Goal: Task Accomplishment & Management: Manage account settings

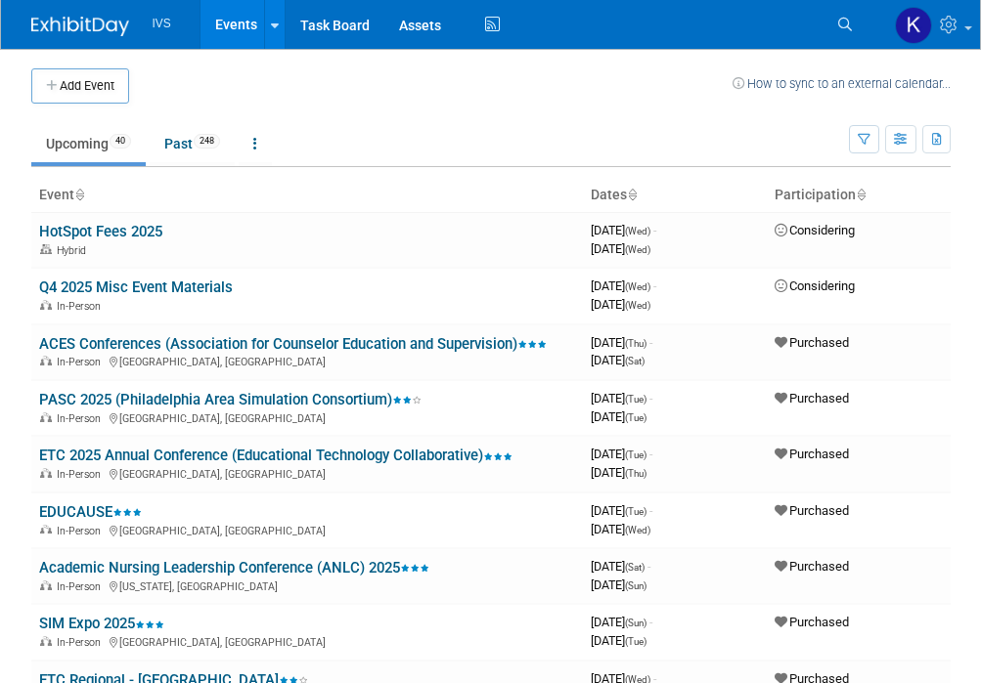
click at [171, 82] on td at bounding box center [430, 85] width 603 height 35
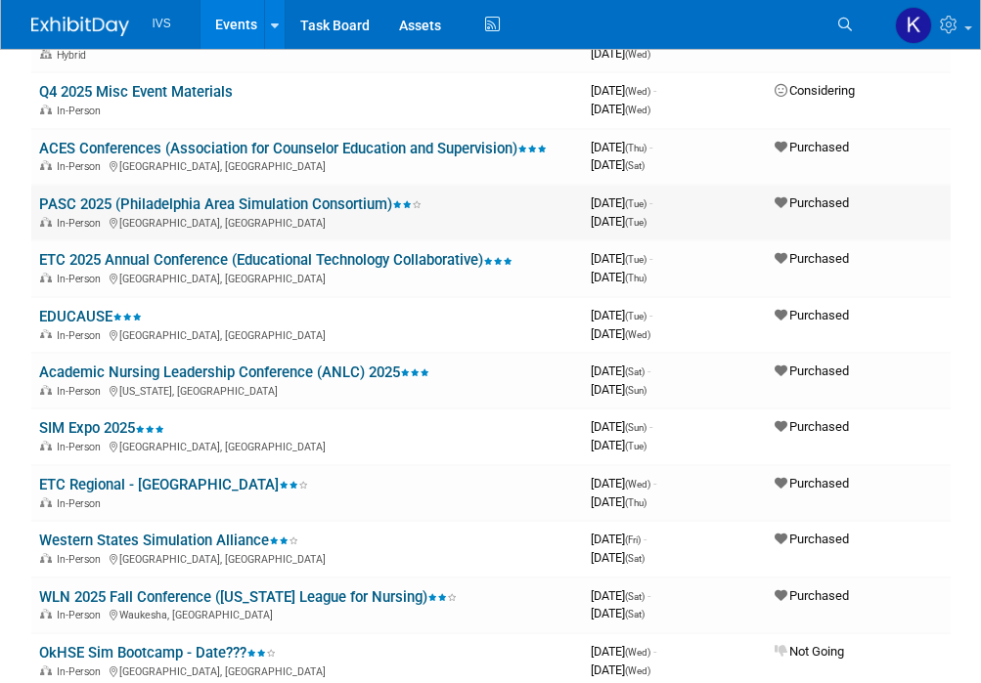
scroll to position [98, 0]
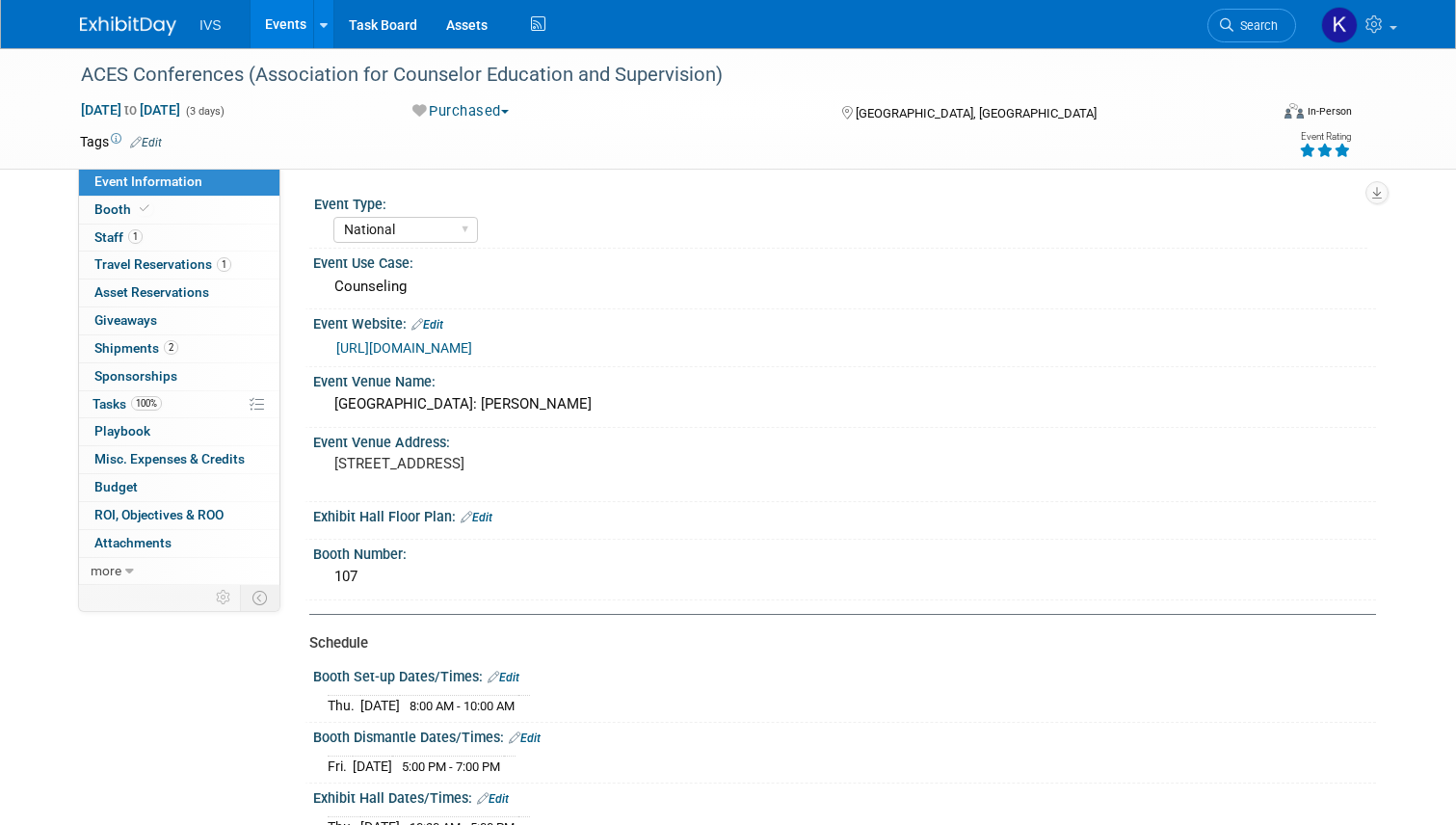
select select "National"
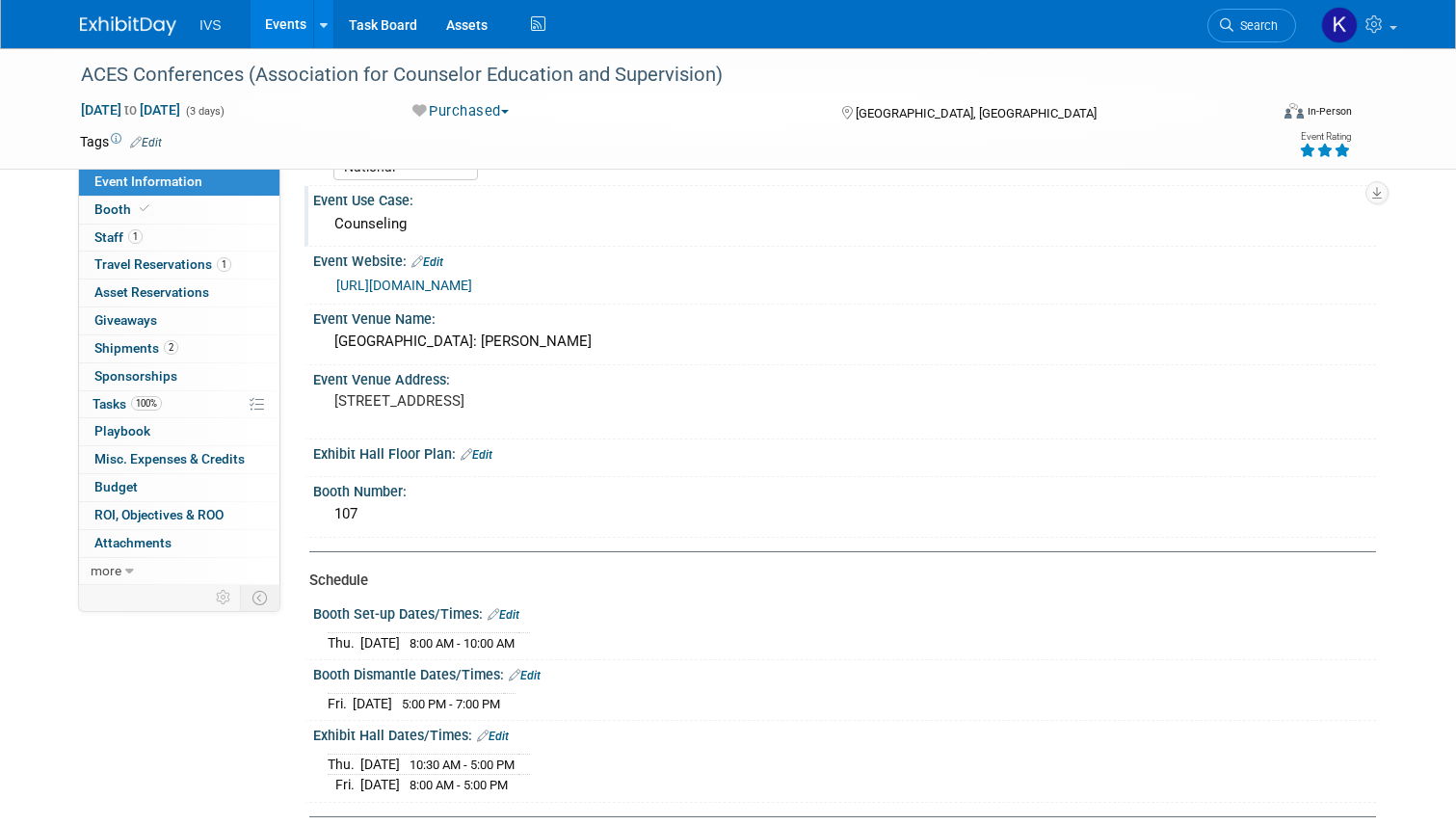
scroll to position [97, 0]
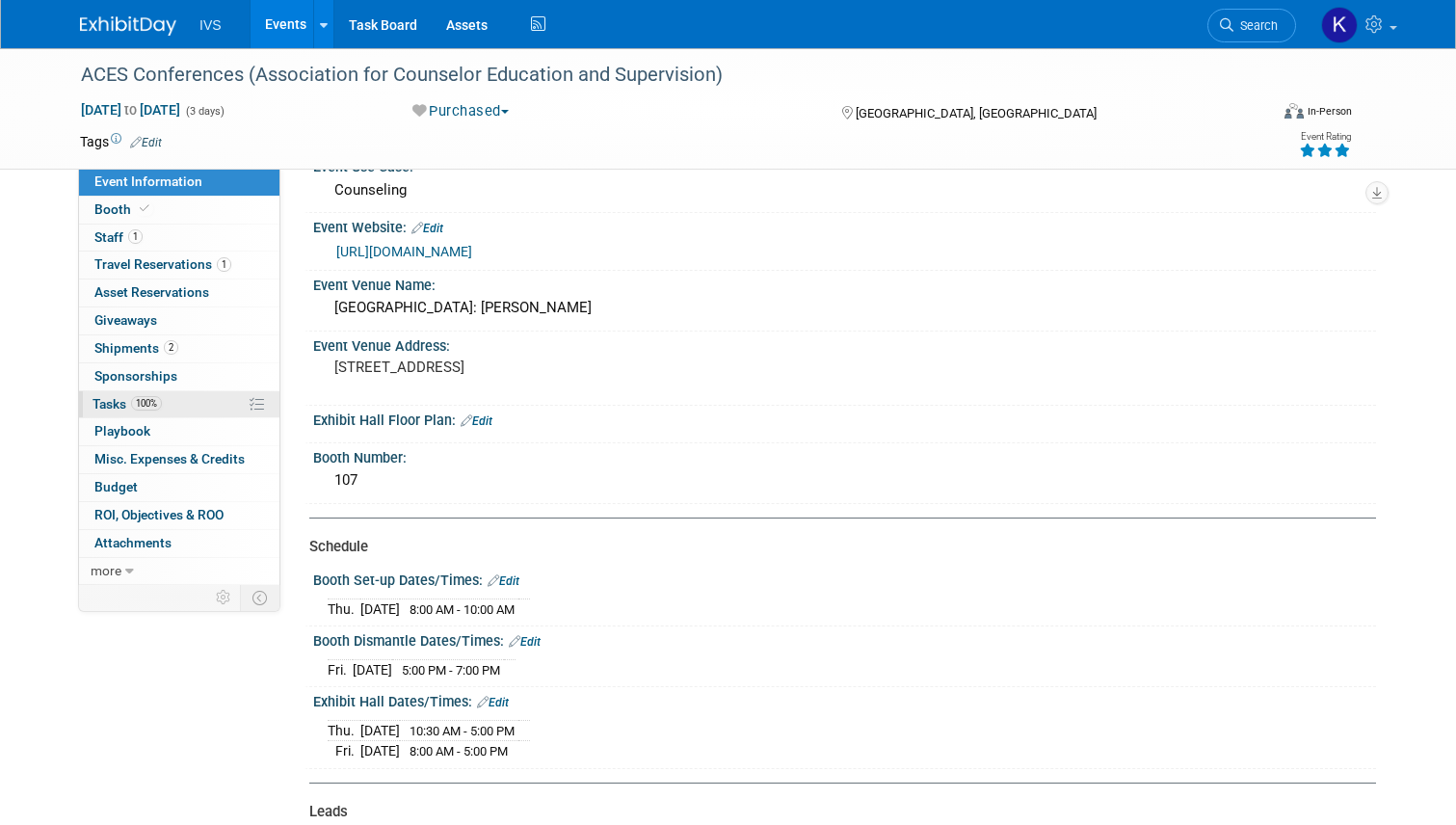
click at [148, 404] on span "100%" at bounding box center [146, 403] width 31 height 15
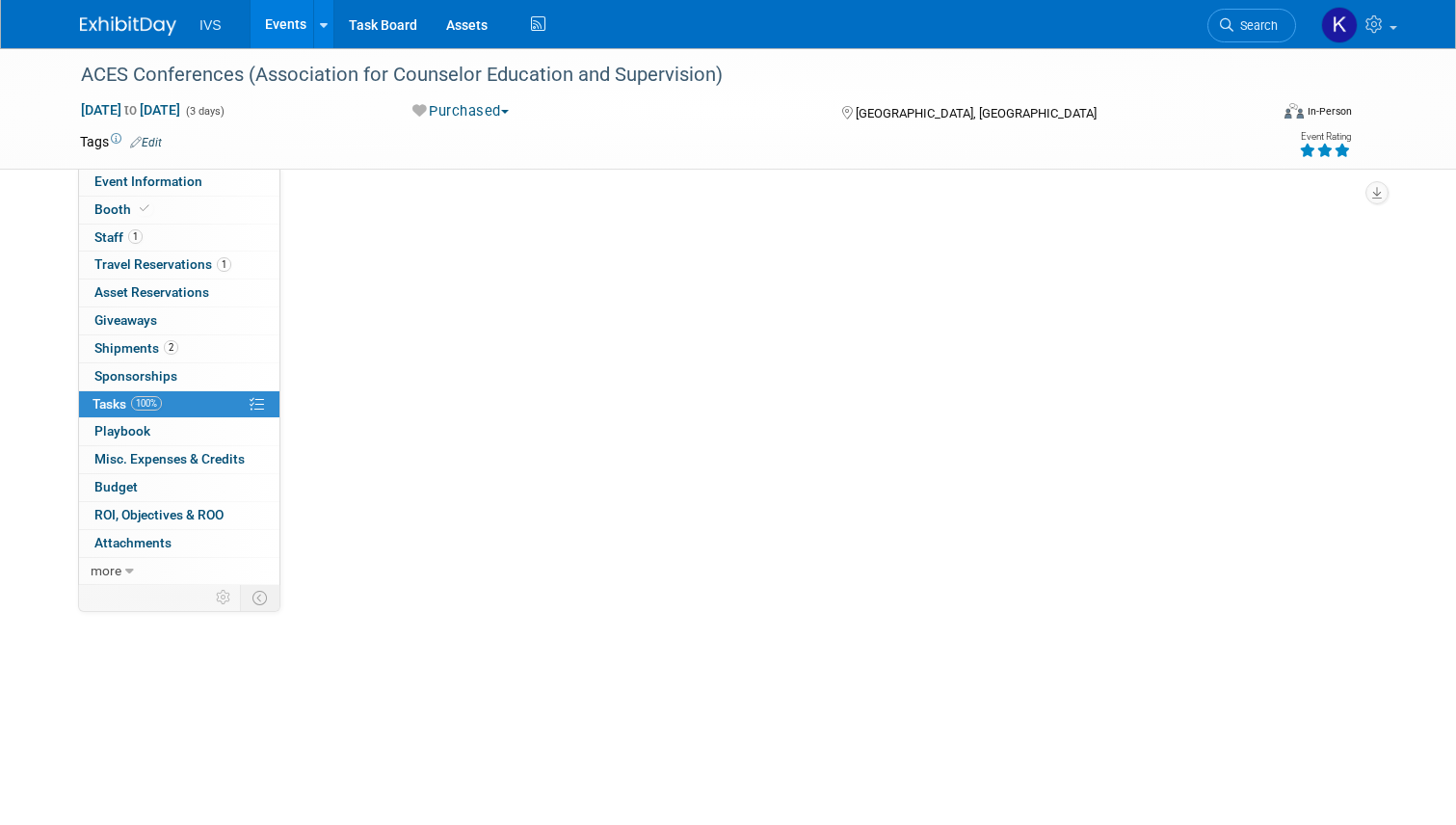
scroll to position [0, 0]
click at [273, 22] on link "Events" at bounding box center [285, 24] width 70 height 48
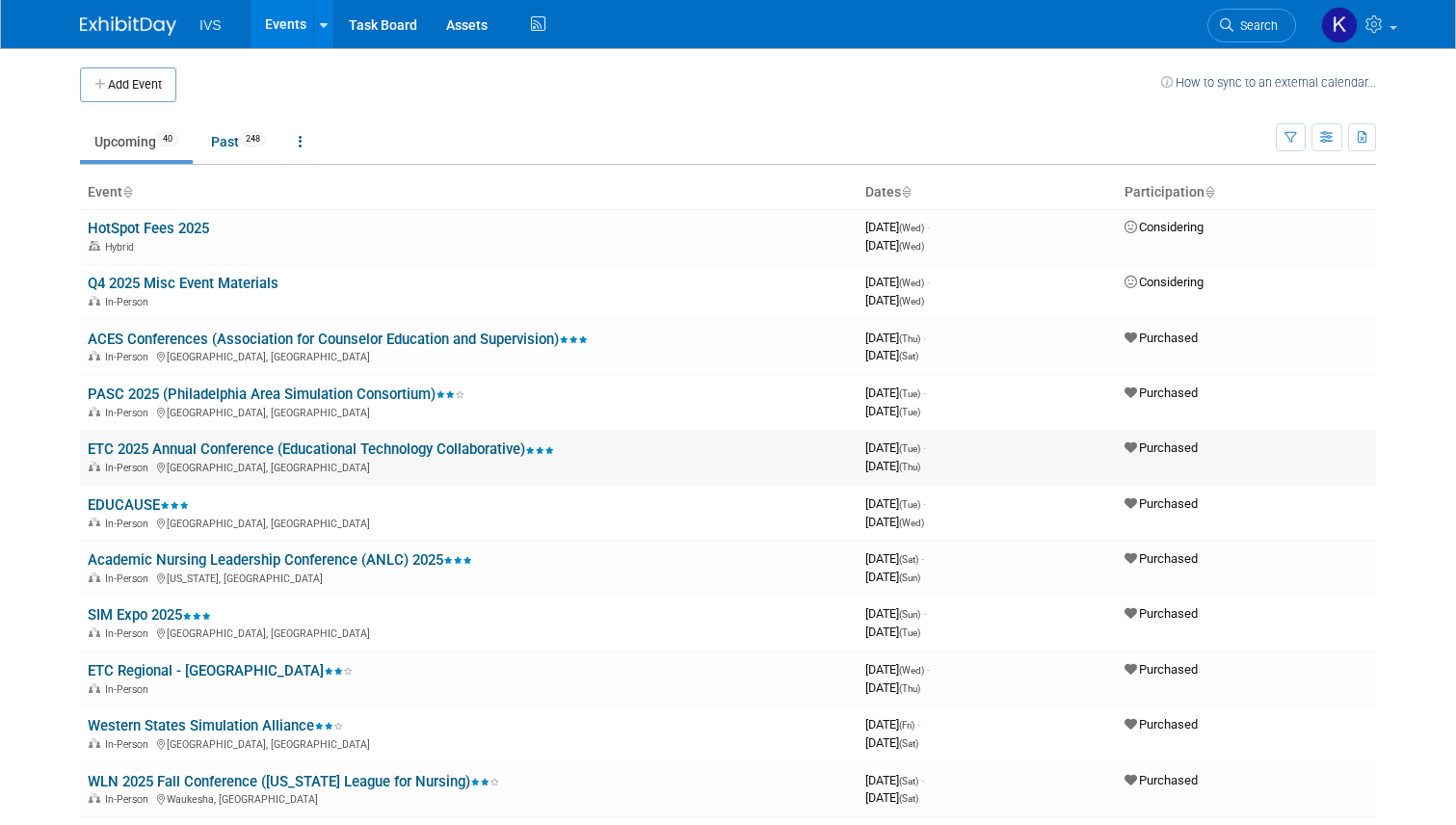
click at [261, 447] on link "ETC 2025 Annual Conference (Educational Technology Collaborative)" at bounding box center [320, 449] width 466 height 18
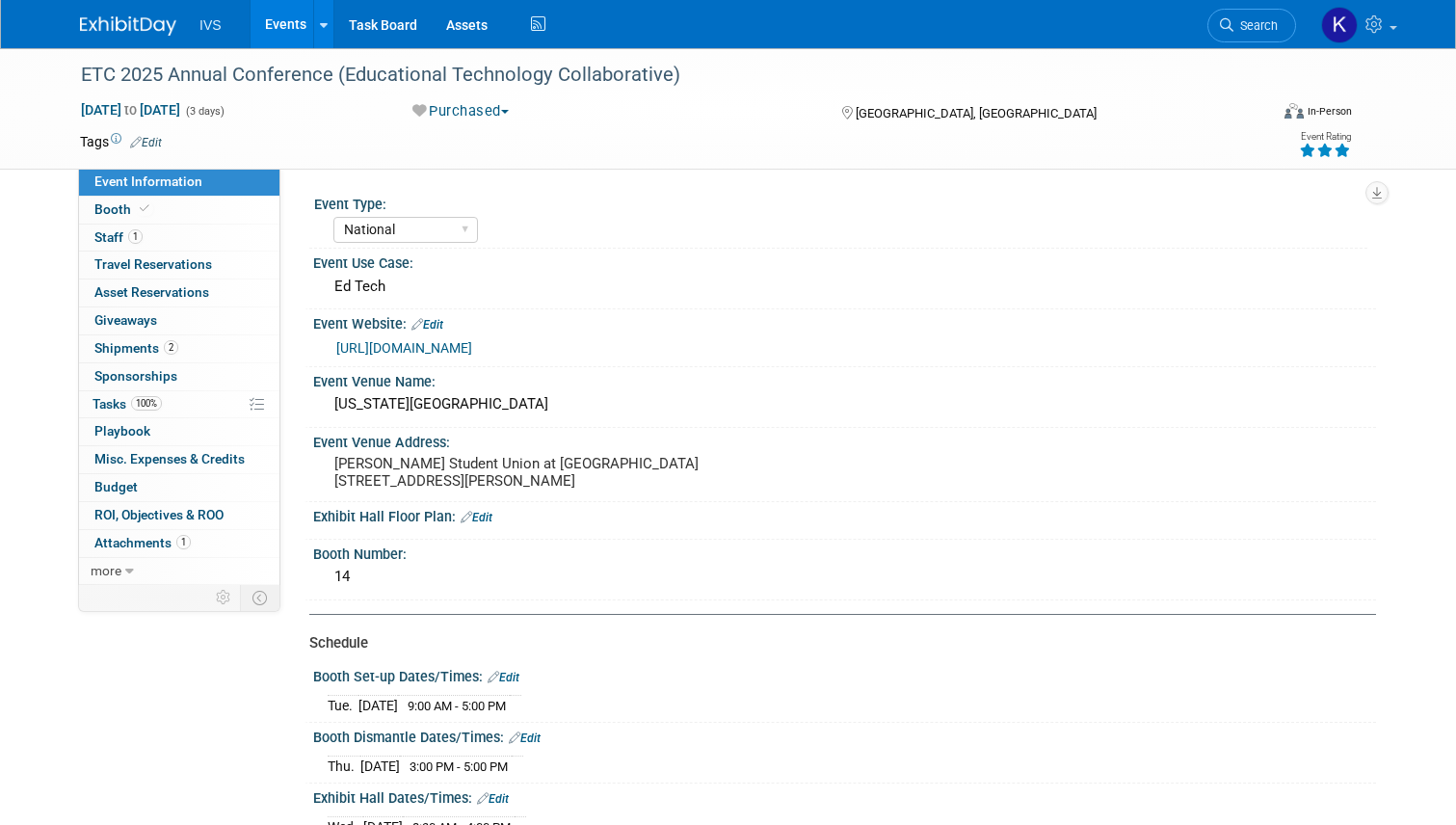
select select "National"
click at [143, 397] on span "100%" at bounding box center [146, 403] width 31 height 15
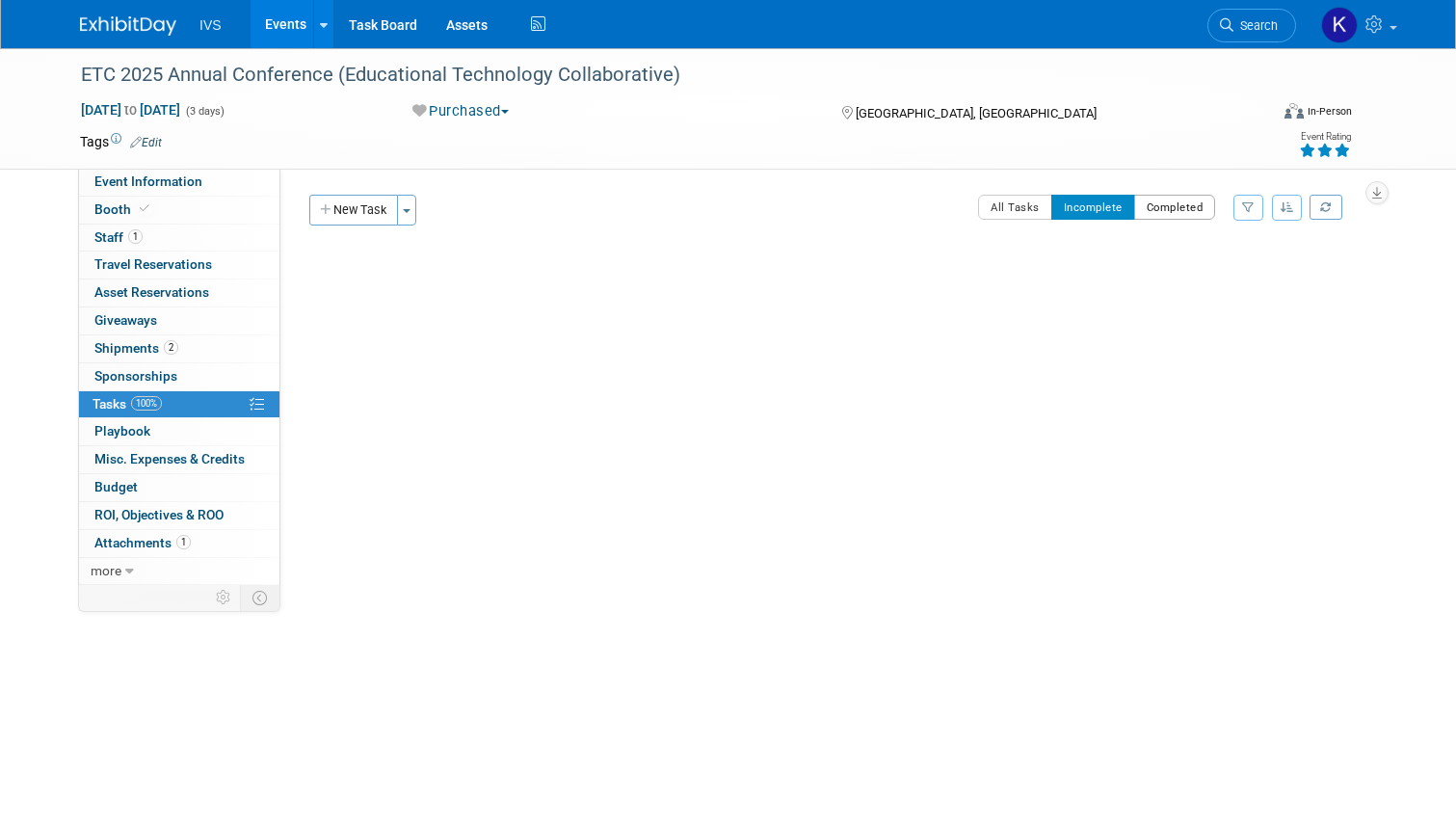
click at [1185, 207] on button "Completed" at bounding box center [1175, 206] width 82 height 25
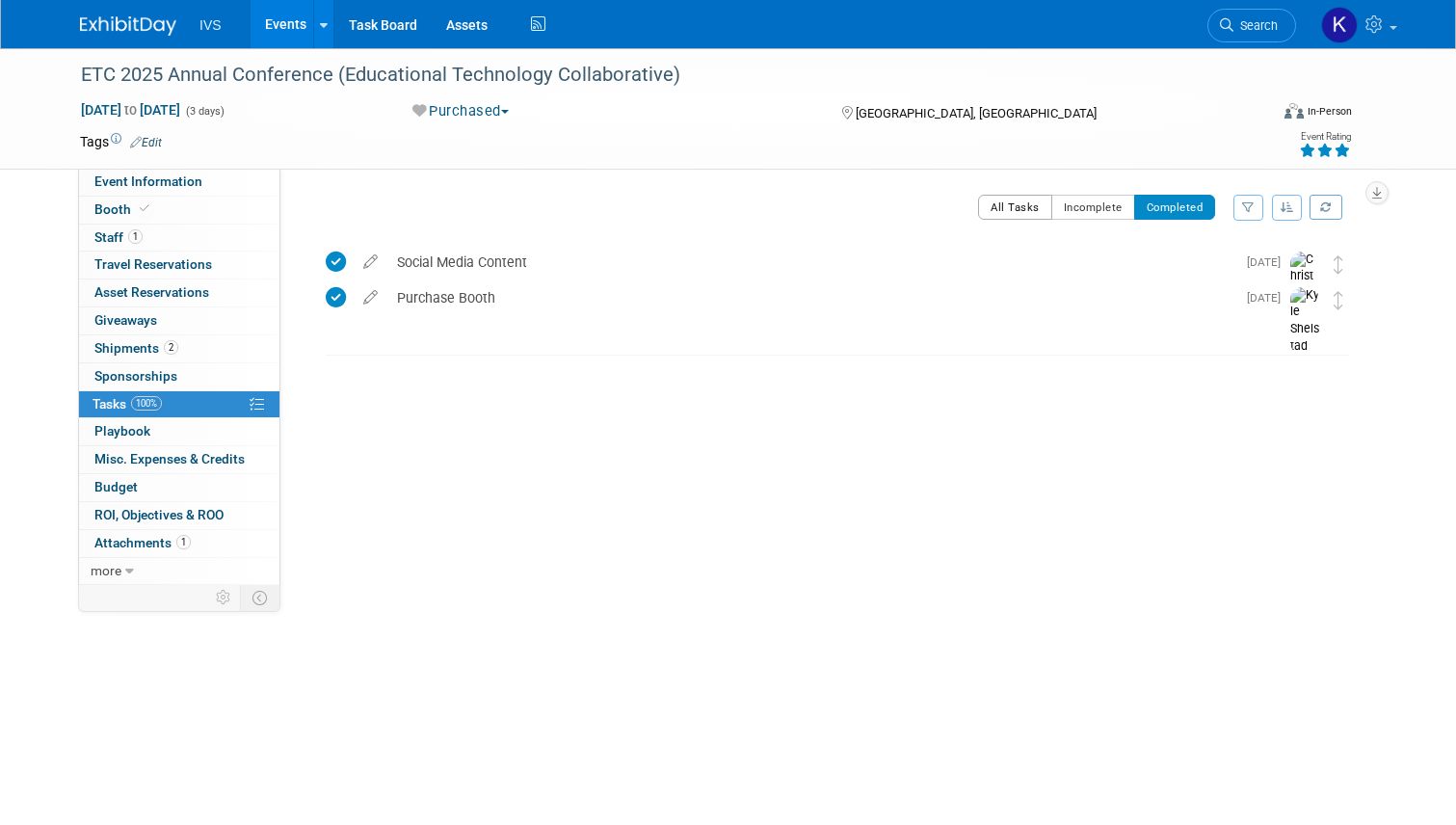
click at [1013, 200] on button "All Tasks" at bounding box center [1014, 206] width 74 height 25
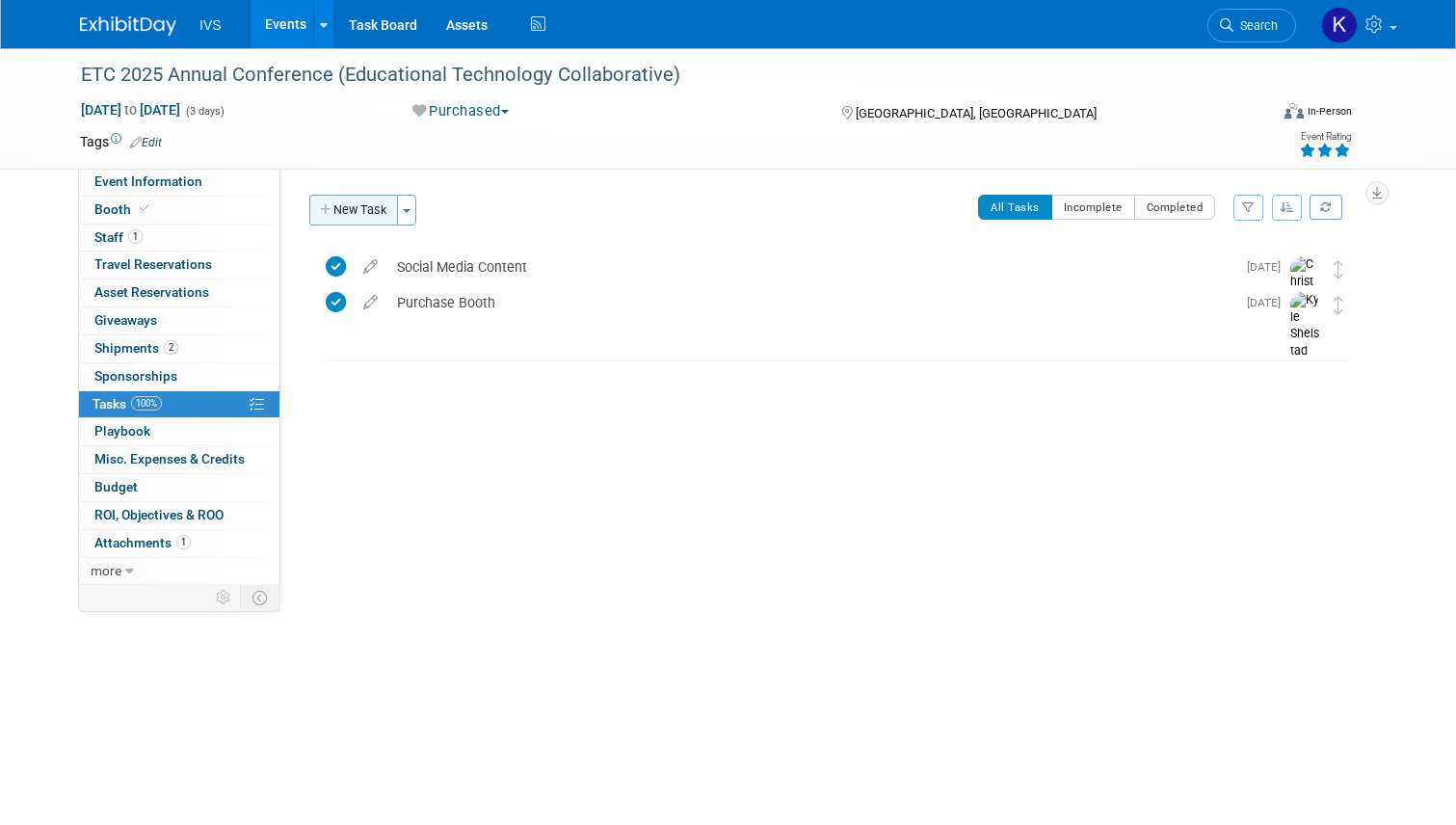
click at [321, 208] on icon "button" at bounding box center [327, 210] width 14 height 13
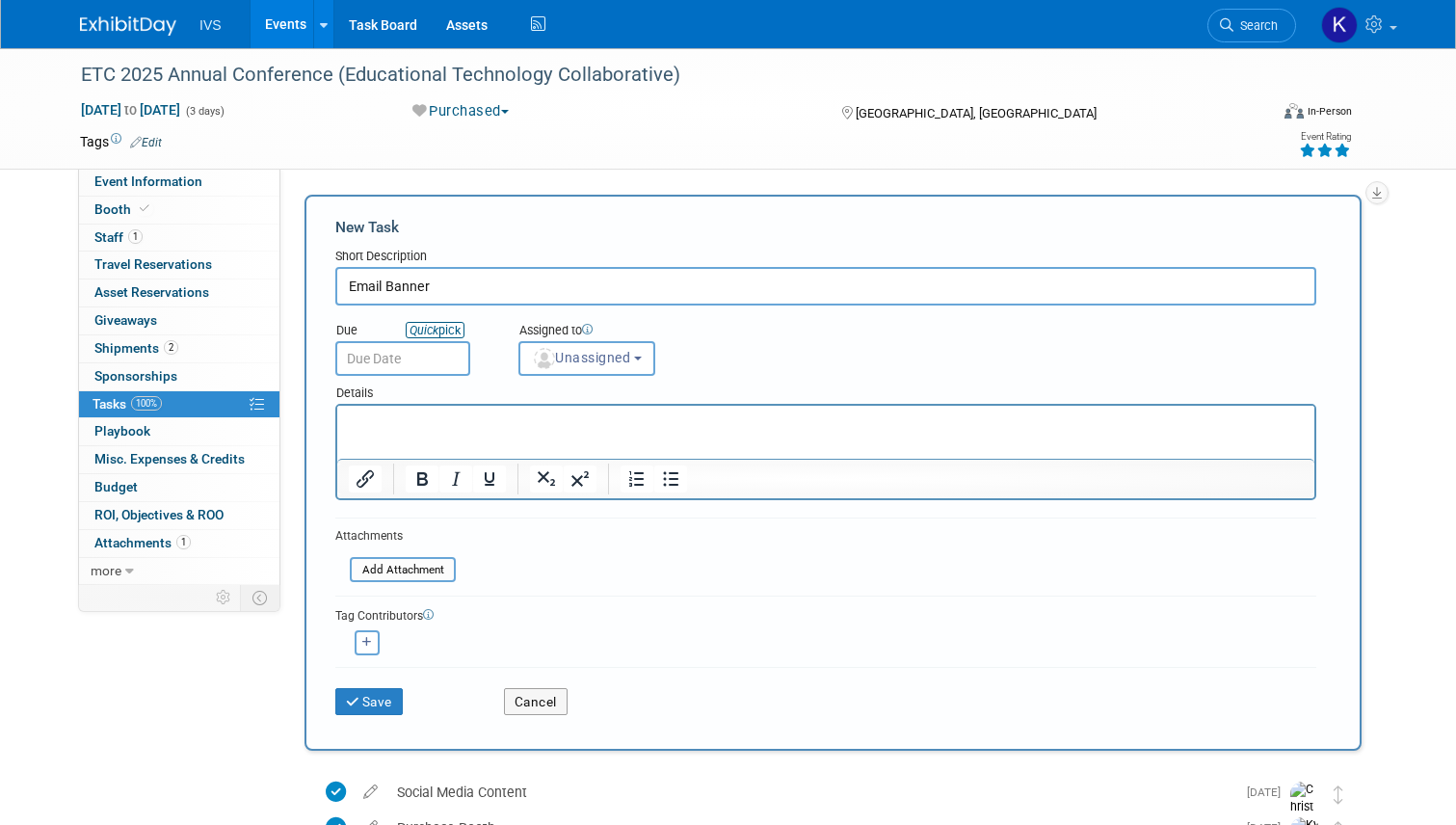
type input "Email Banner"
click at [451, 328] on link "Quick pick" at bounding box center [436, 330] width 59 height 17
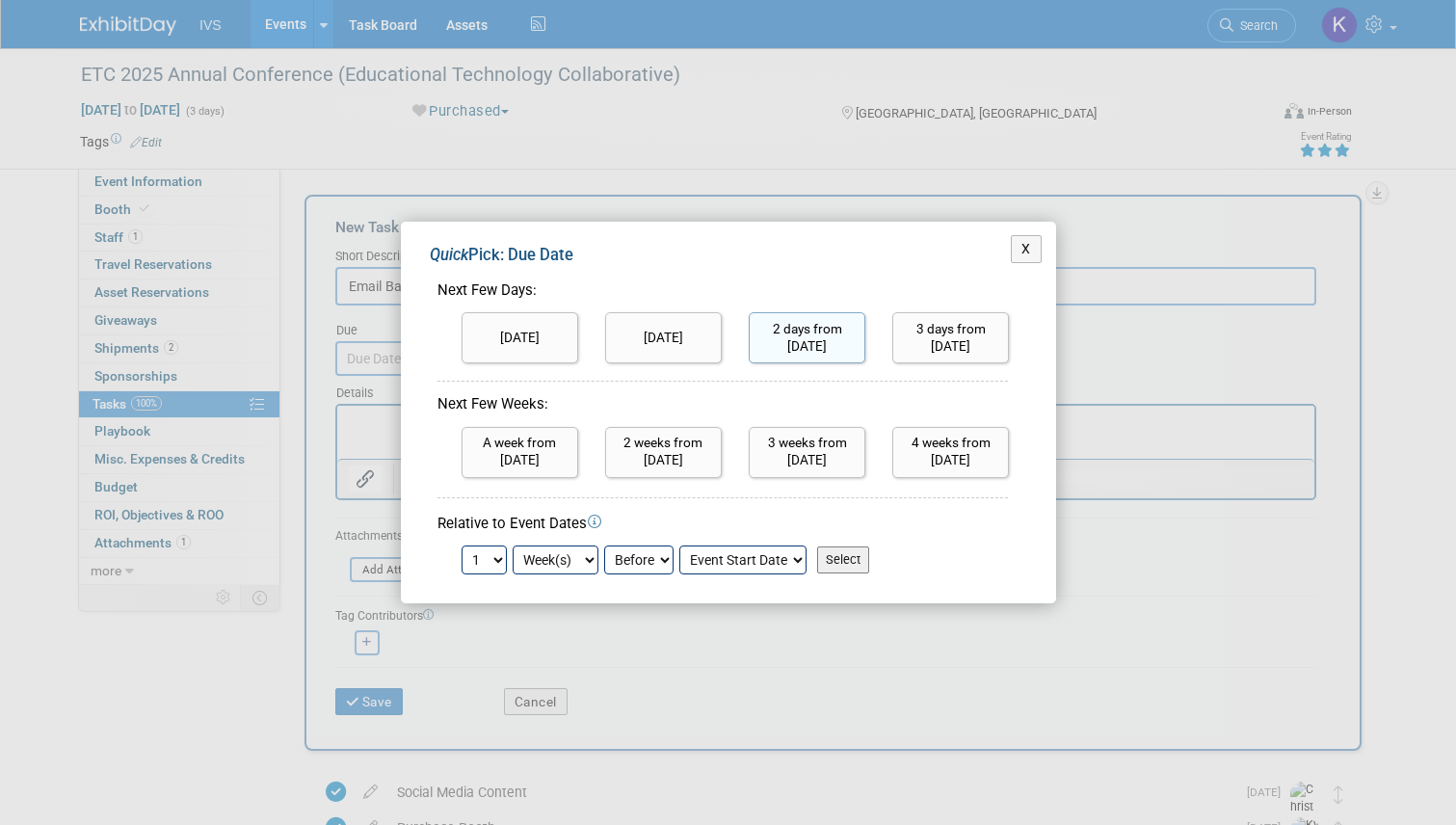
click at [845, 338] on input "2 days from today" at bounding box center [807, 338] width 116 height 51
type input "Oct 11, 2025"
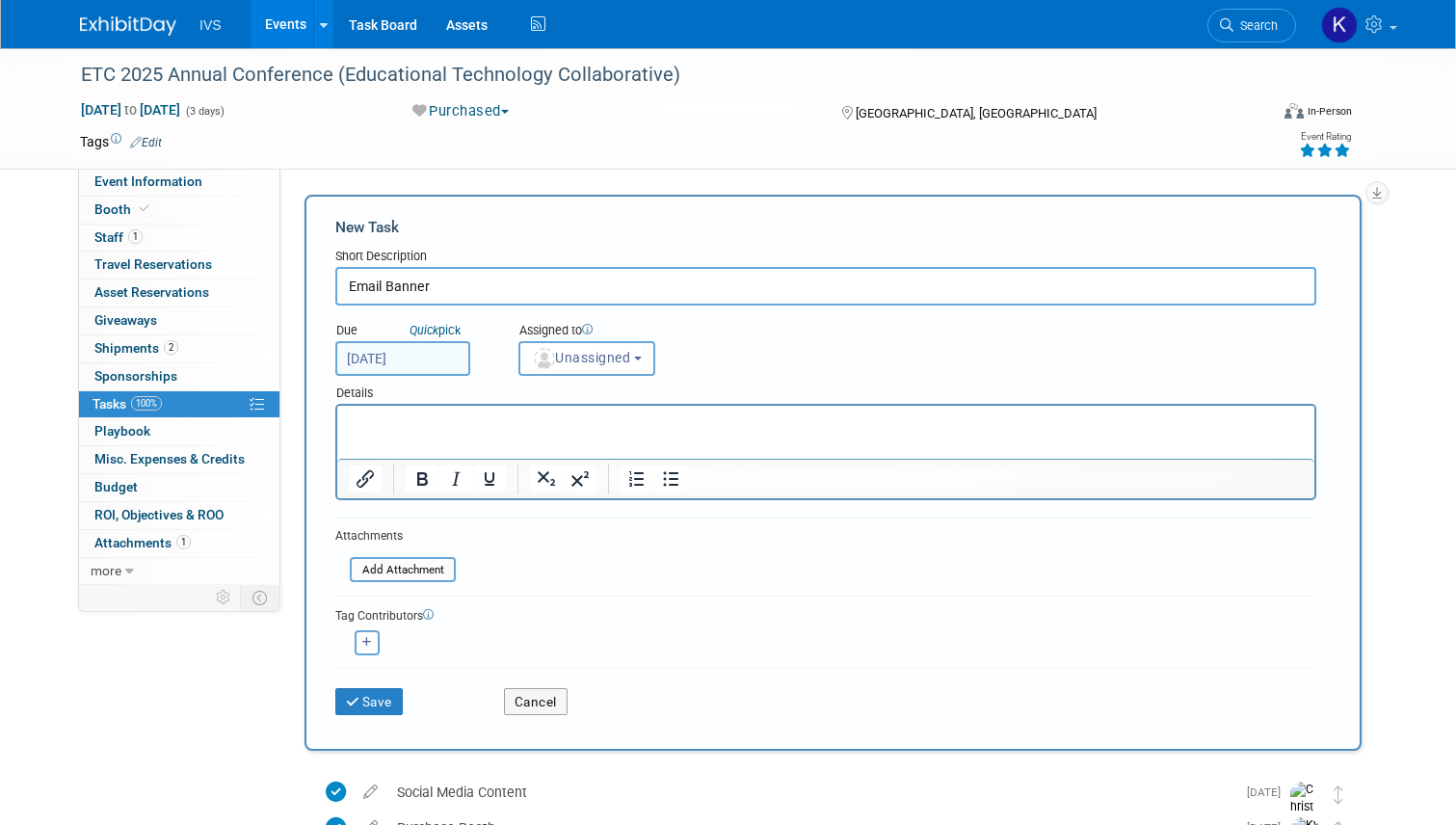
click at [456, 418] on p "Rich Text Area. Press ALT-0 for help." at bounding box center [826, 423] width 955 height 20
click at [598, 348] on button "Unassigned" at bounding box center [587, 358] width 137 height 34
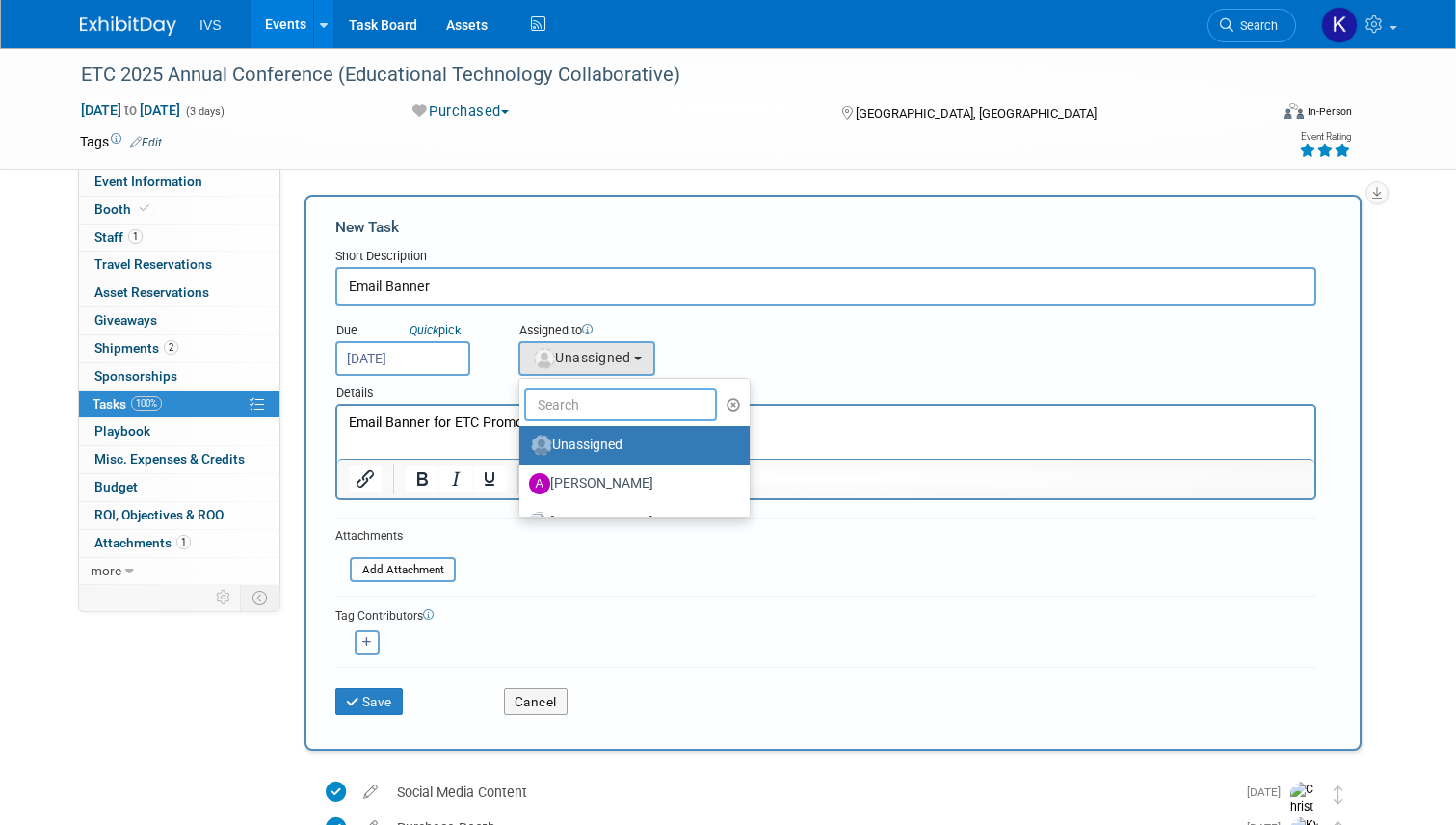
drag, startPoint x: 588, startPoint y: 396, endPoint x: 593, endPoint y: 385, distance: 12.1
click at [588, 396] on input "text" at bounding box center [621, 404] width 193 height 33
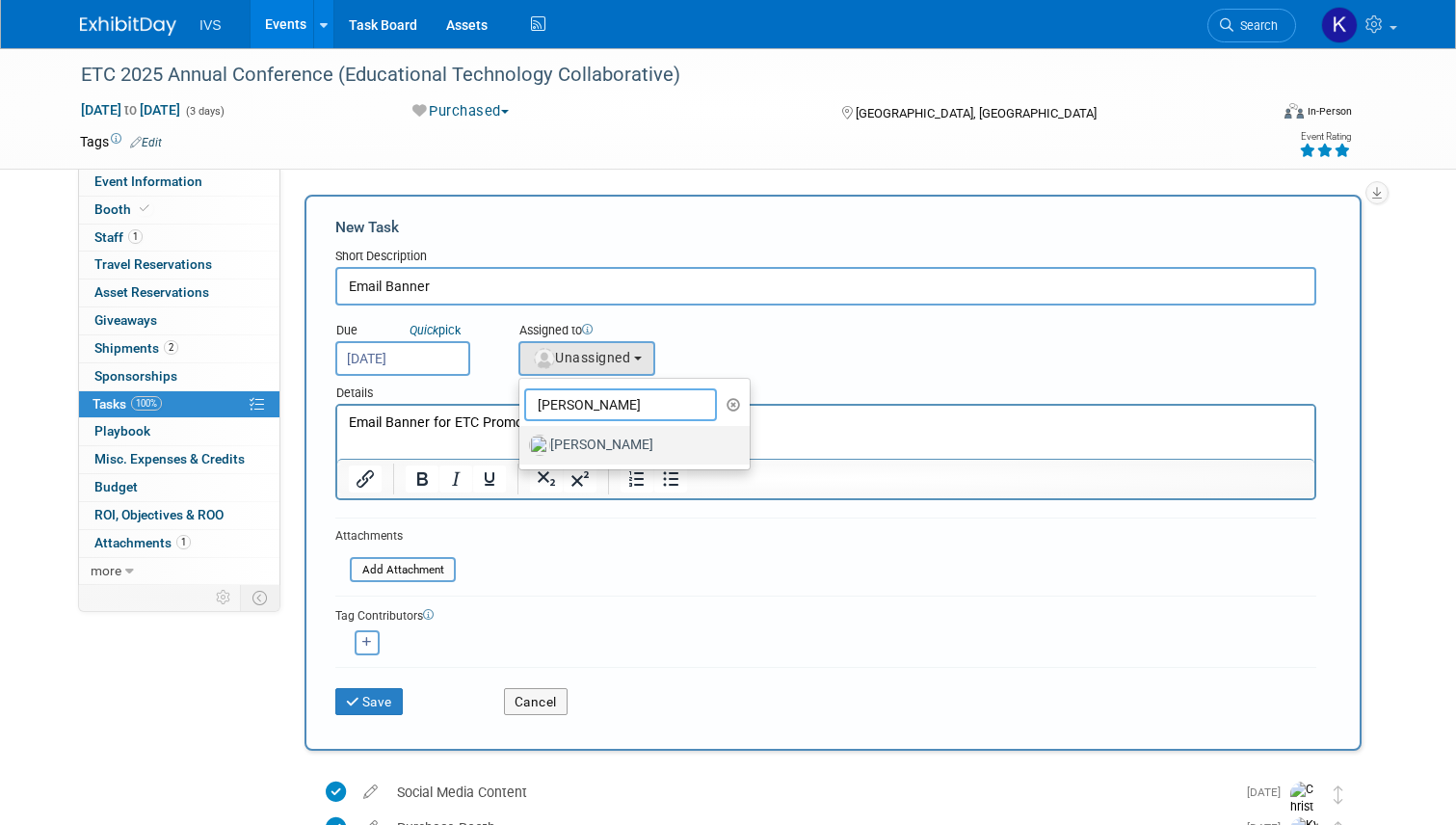
type input "chris"
click at [592, 456] on label "[PERSON_NAME]" at bounding box center [630, 445] width 201 height 31
click at [522, 449] on input "[PERSON_NAME]" at bounding box center [516, 443] width 13 height 13
select select "f591c2b7-6150-487a-919e-9067c97f32aa"
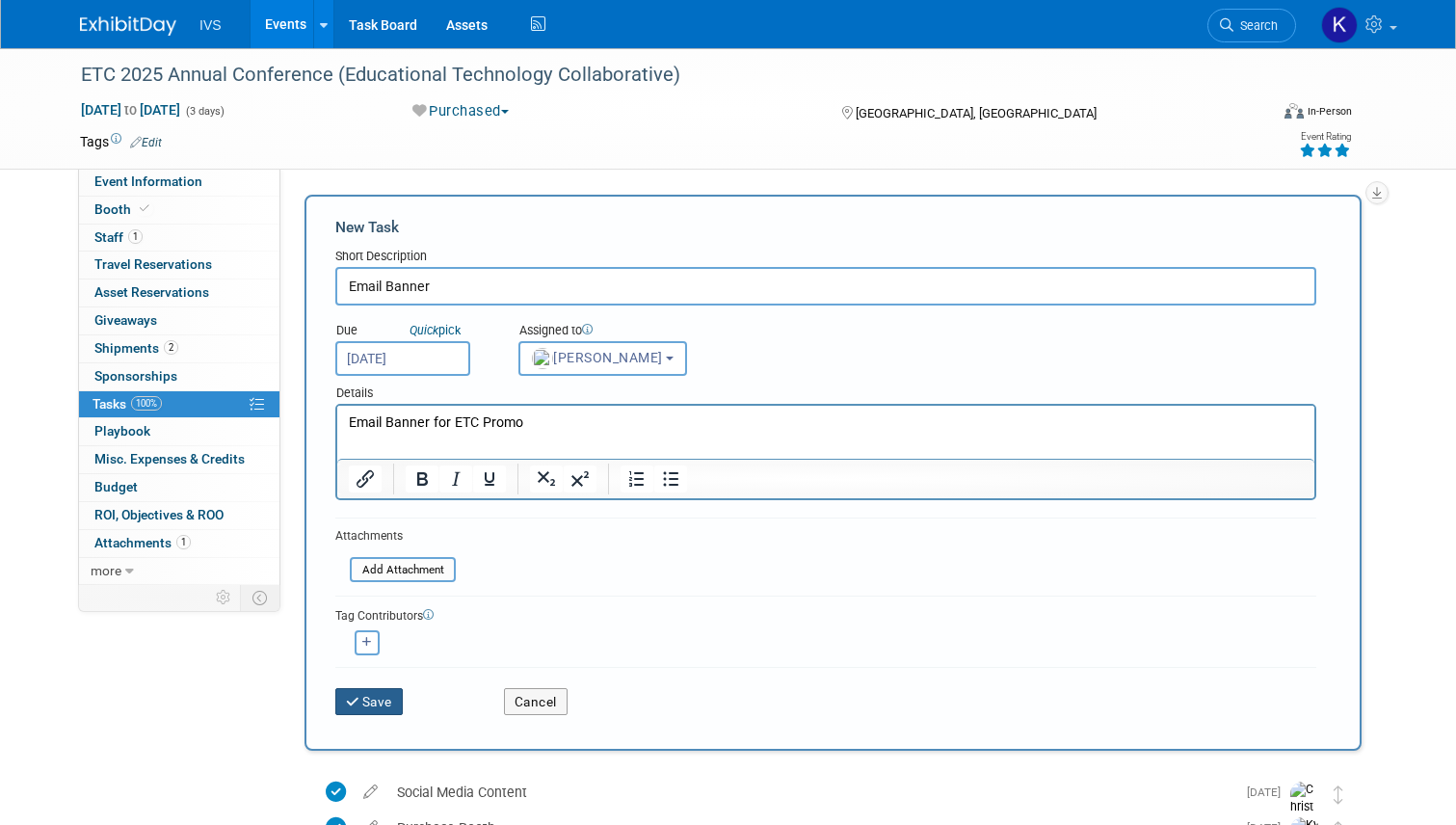
click at [361, 706] on button "Save" at bounding box center [369, 701] width 67 height 27
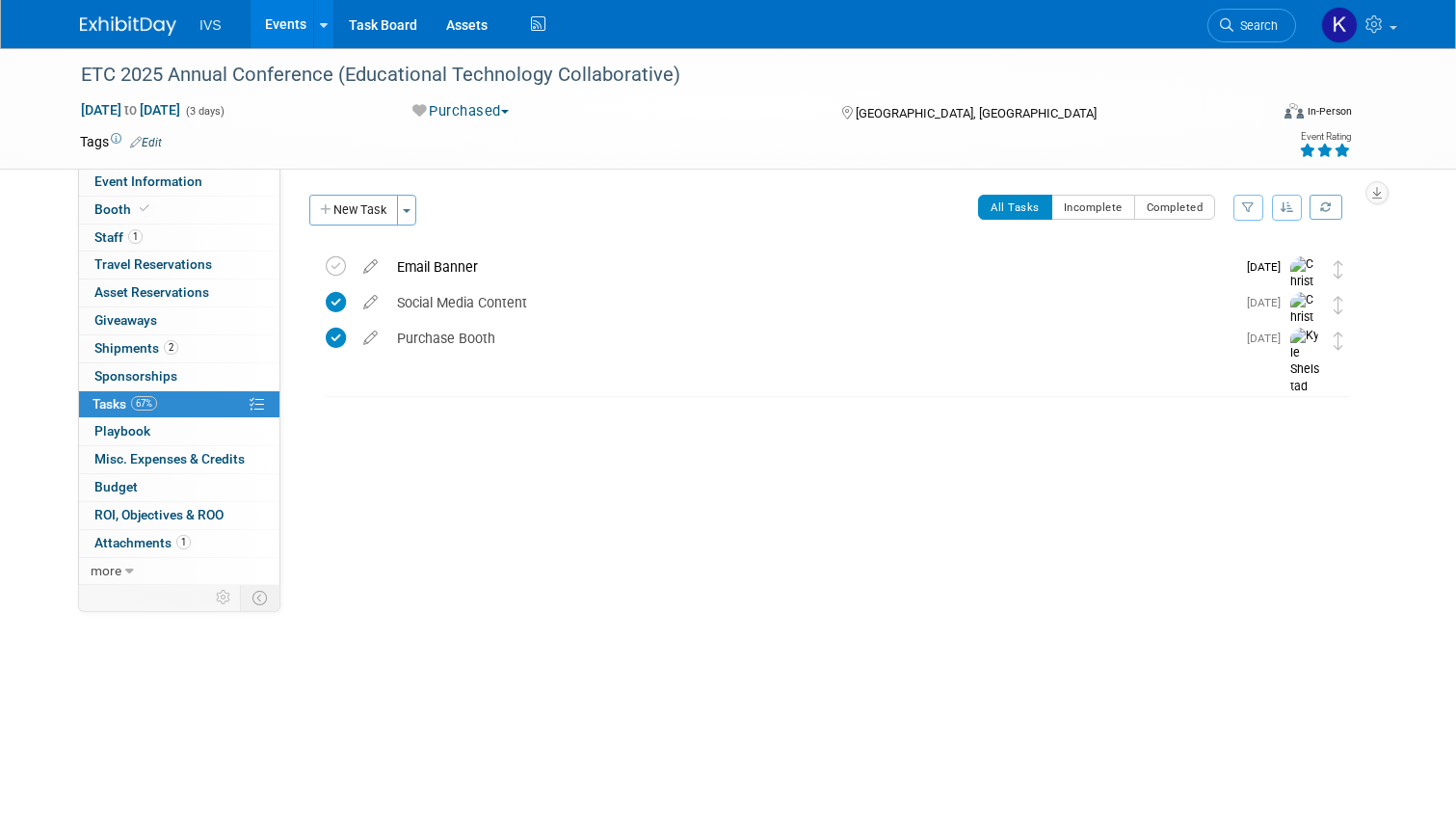
click at [275, 22] on link "Events" at bounding box center [285, 24] width 70 height 48
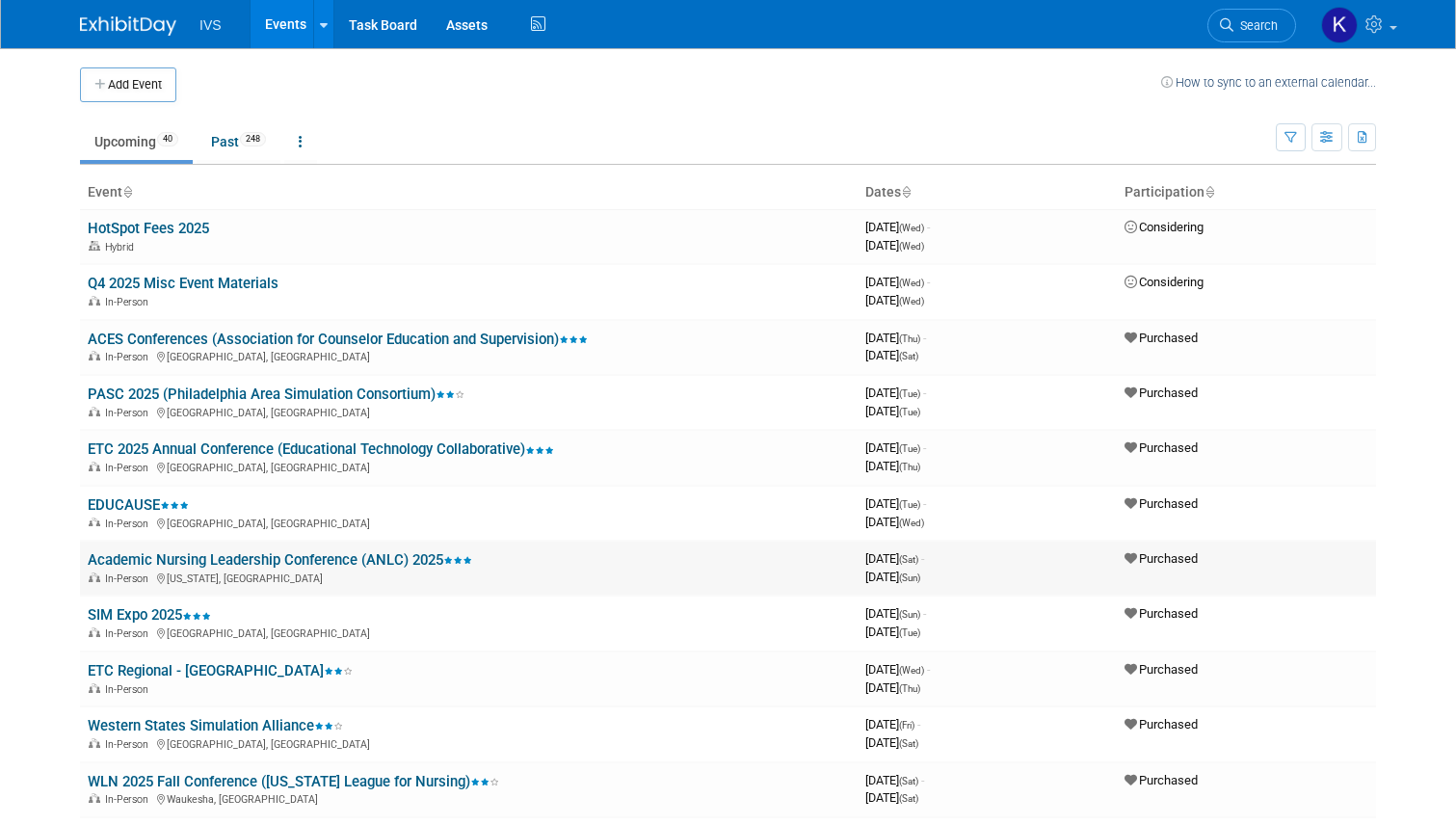
click at [192, 552] on link "Academic Nursing Leadership Conference (ANLC) 2025" at bounding box center [280, 560] width 384 height 18
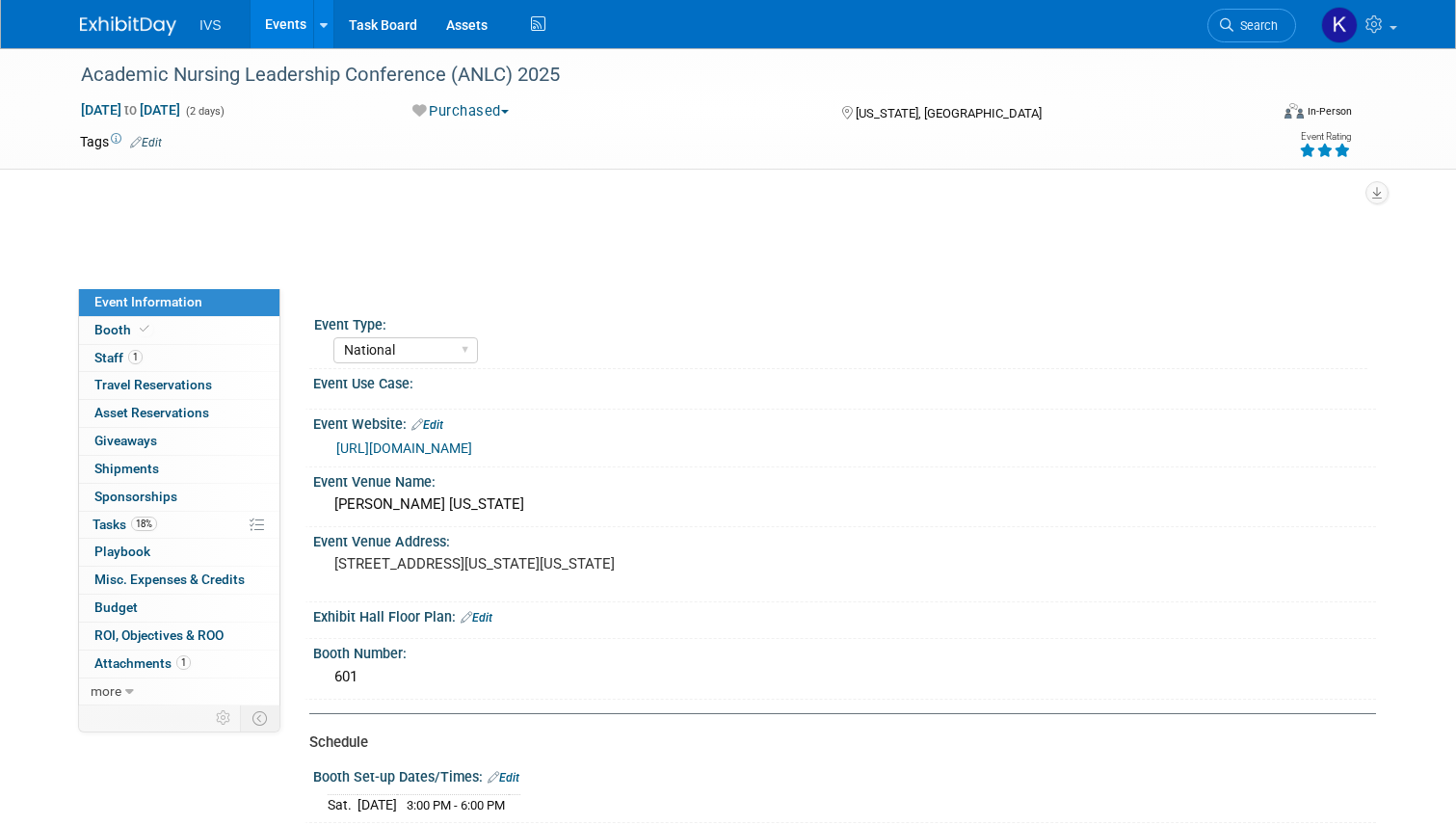
select select "National"
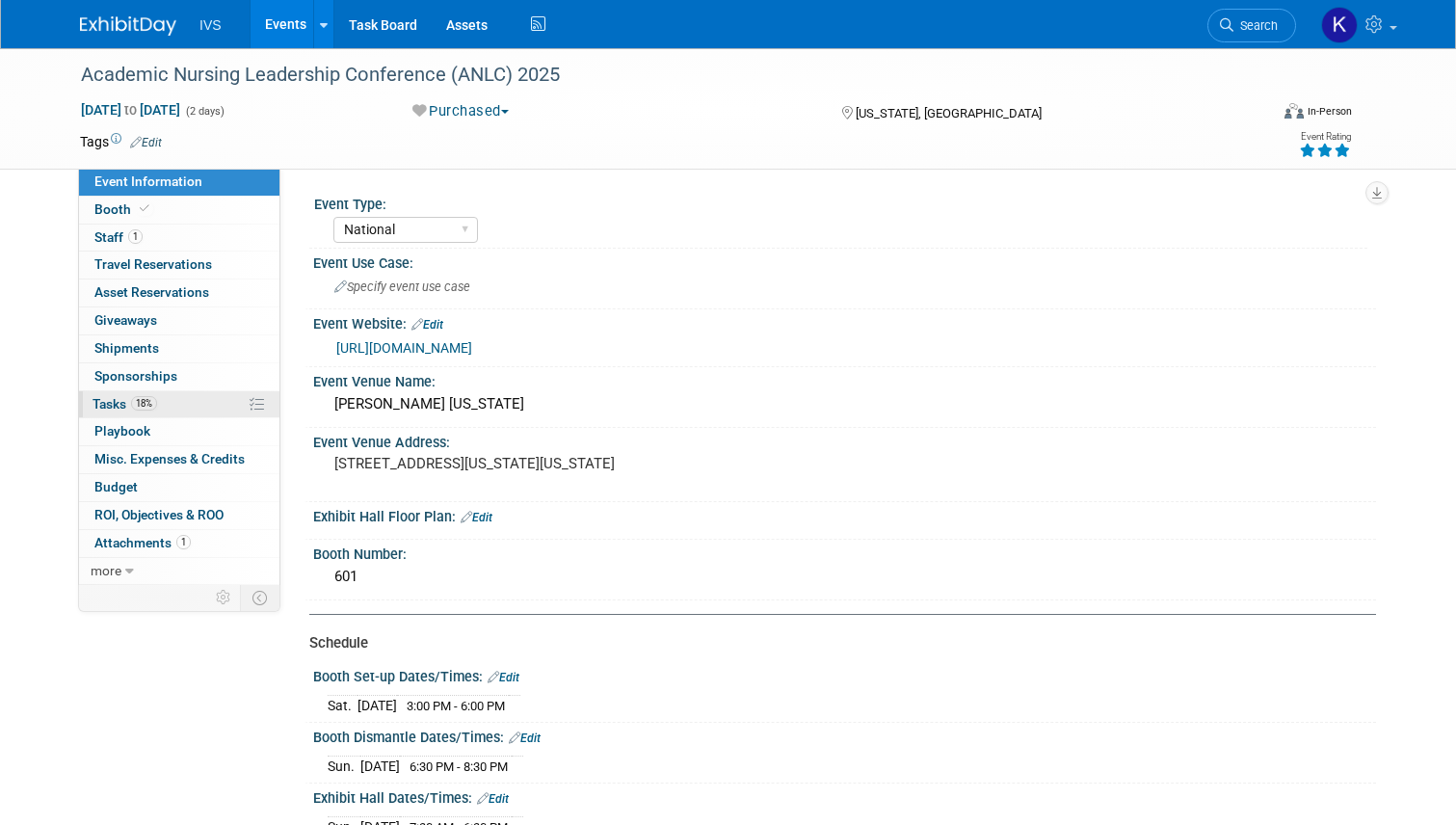
click at [150, 397] on link "18% Tasks 18%" at bounding box center [178, 404] width 200 height 27
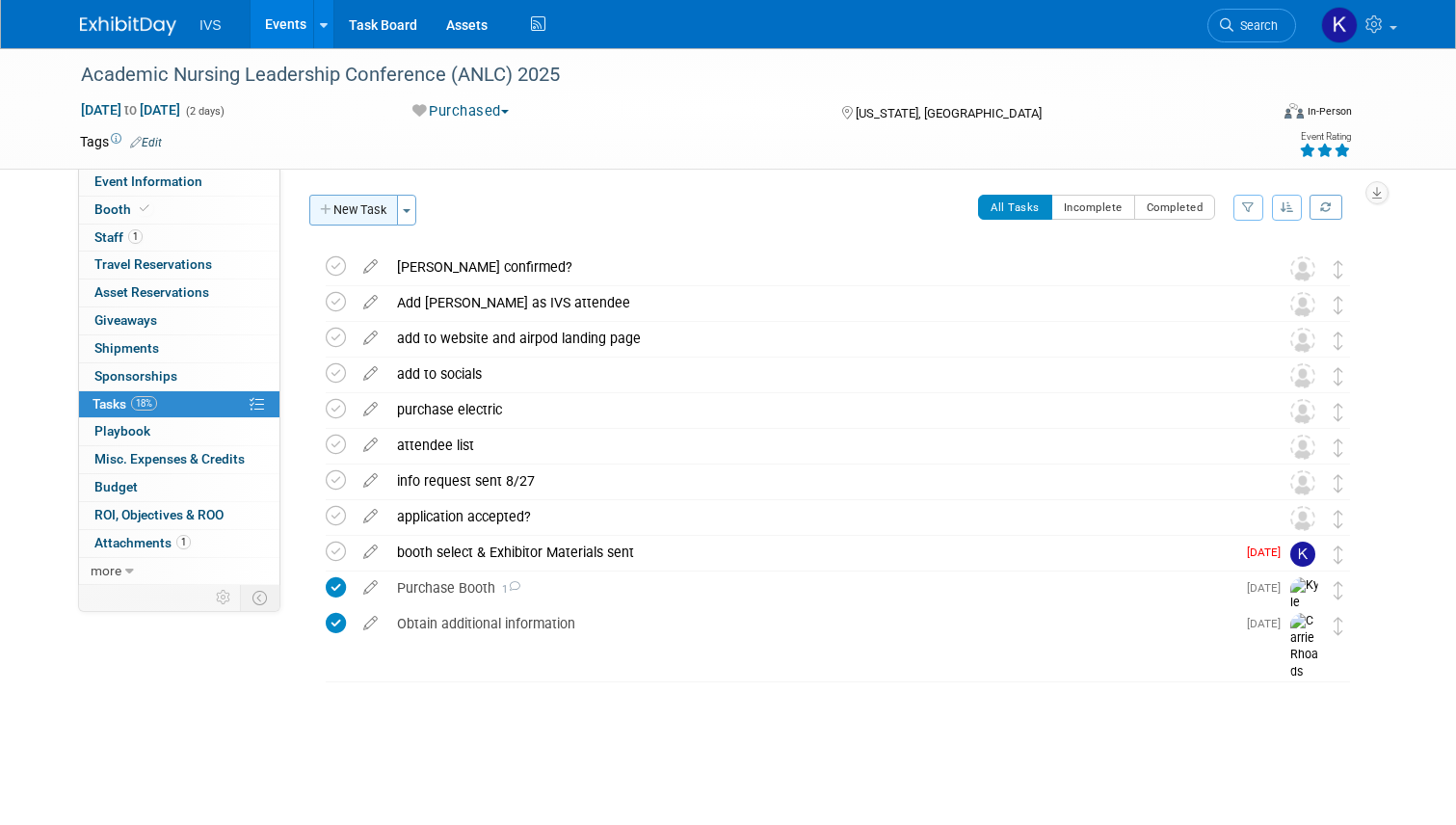
click at [329, 206] on button "New Task" at bounding box center [354, 209] width 89 height 31
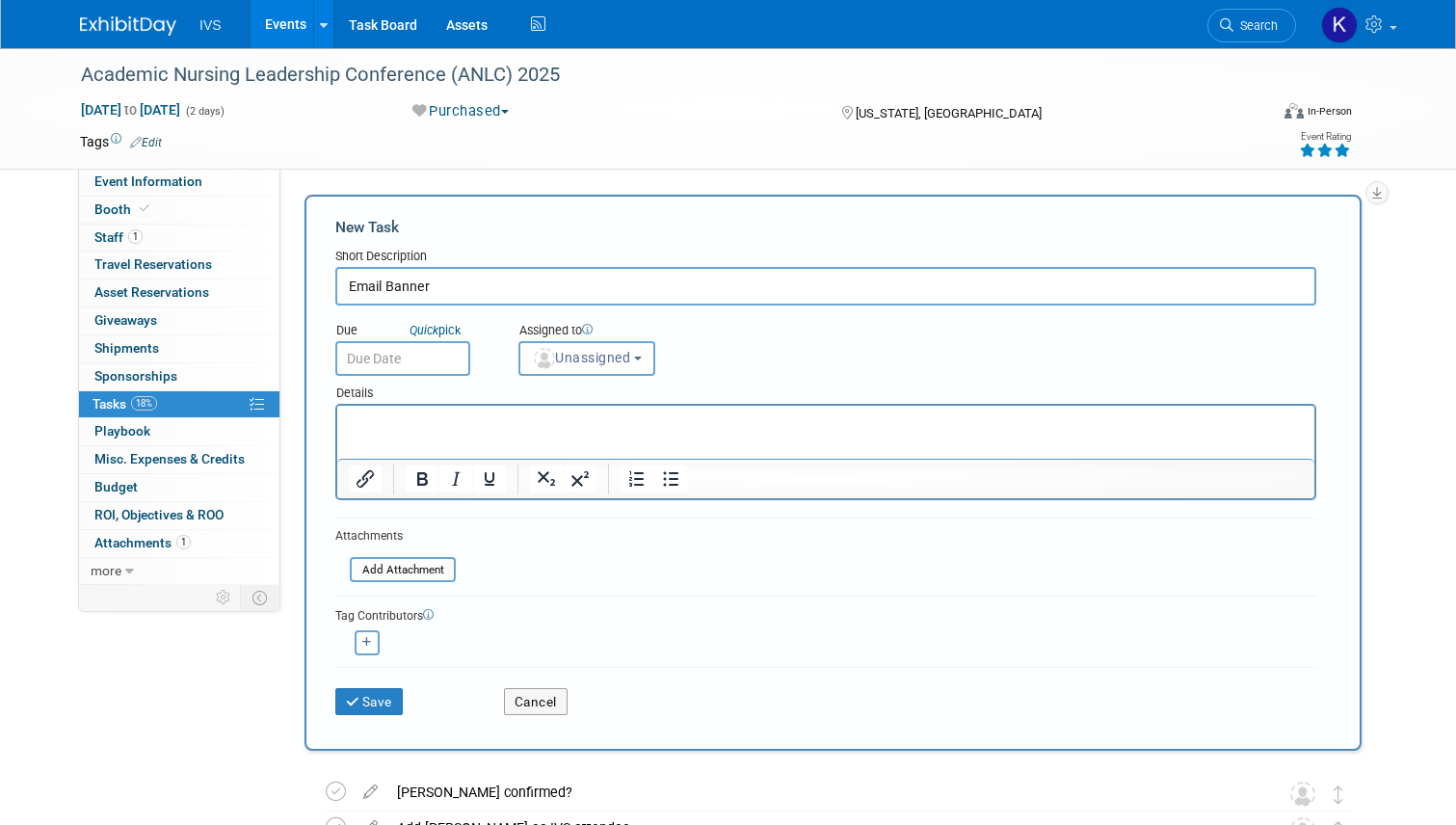
type input "Email Banner"
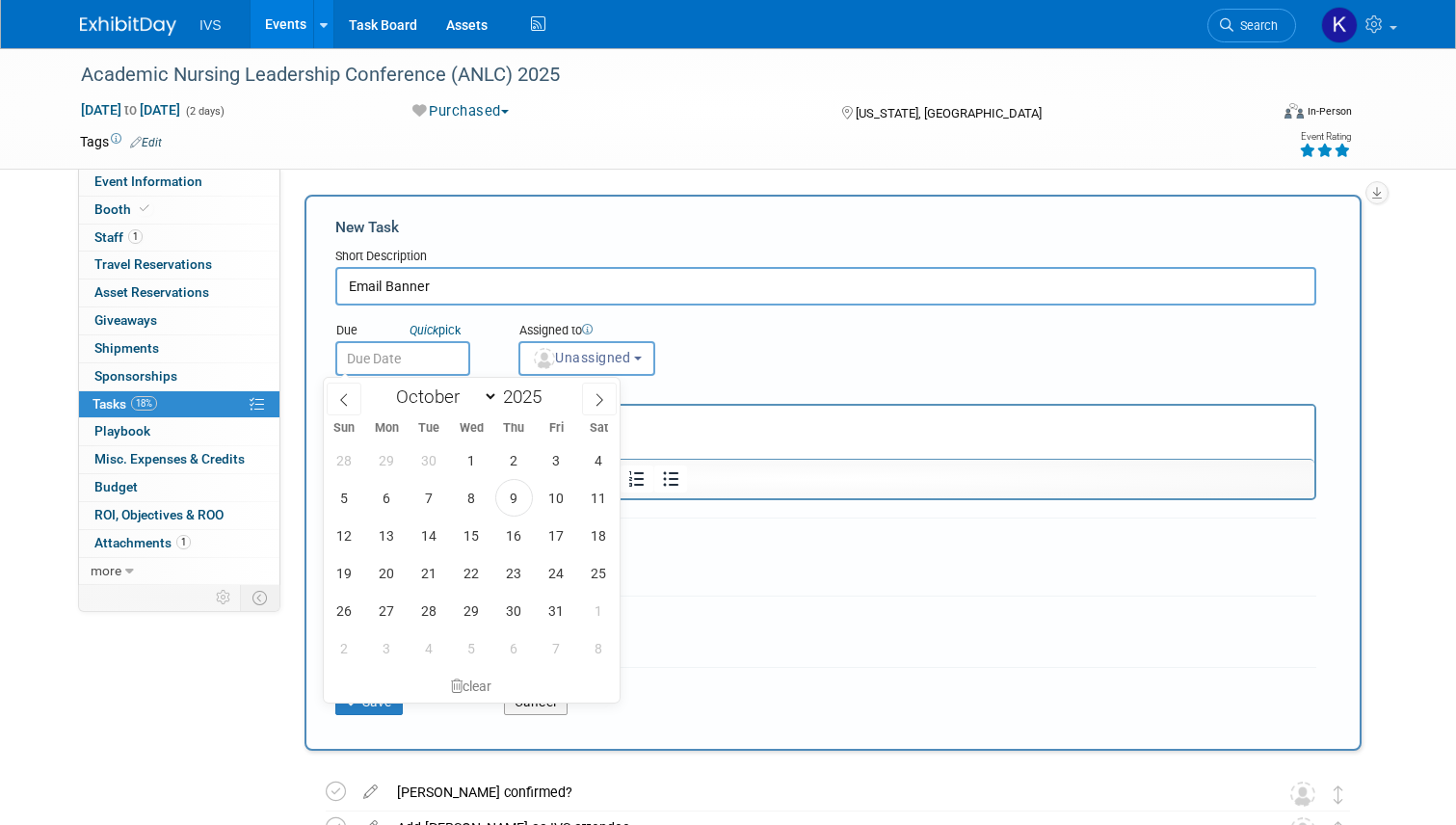
click at [351, 359] on input "text" at bounding box center [402, 358] width 135 height 34
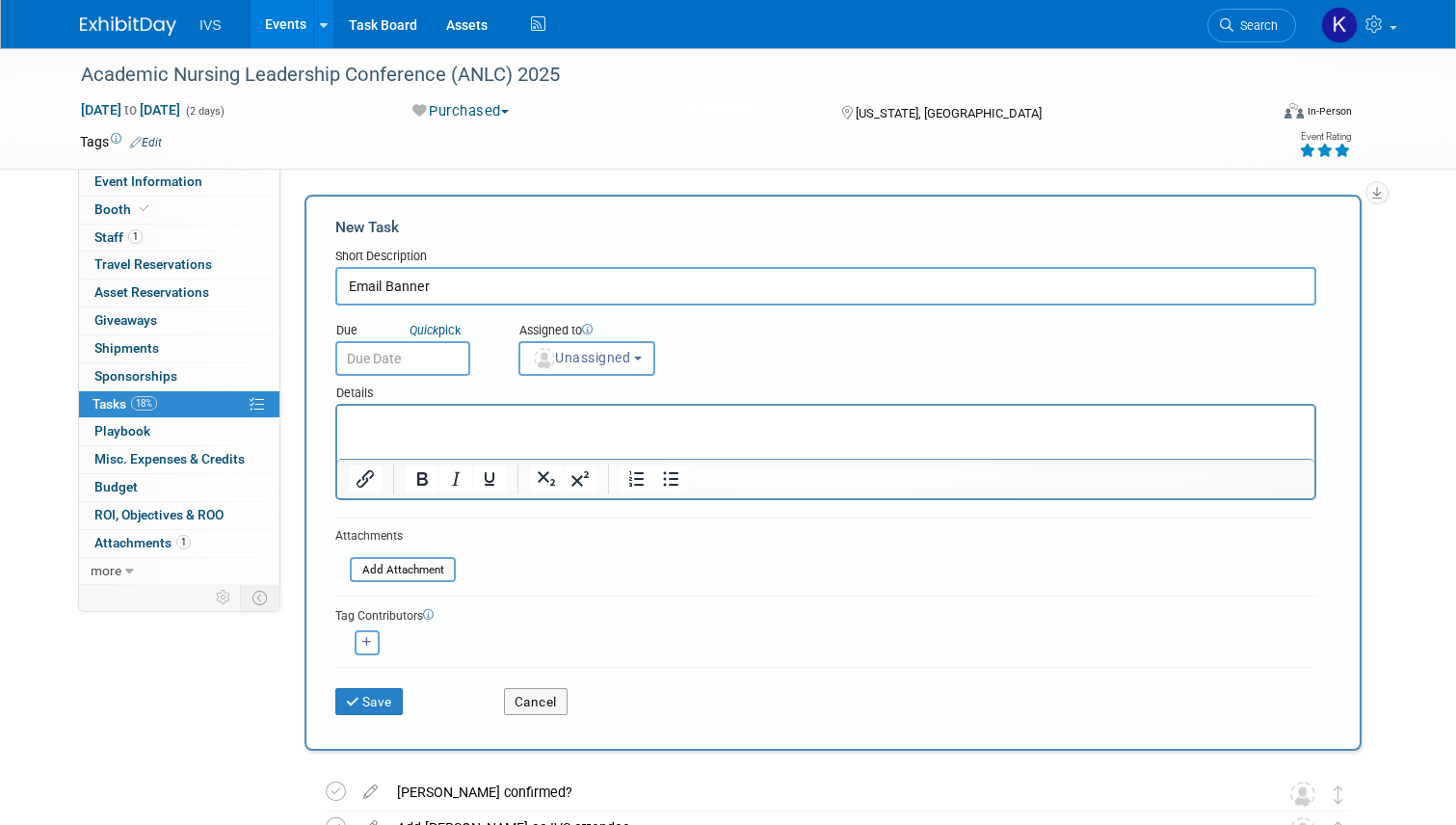
click at [411, 319] on div "Due Quick pick" at bounding box center [413, 345] width 183 height 63
click at [412, 323] on icon "Quick" at bounding box center [424, 330] width 29 height 15
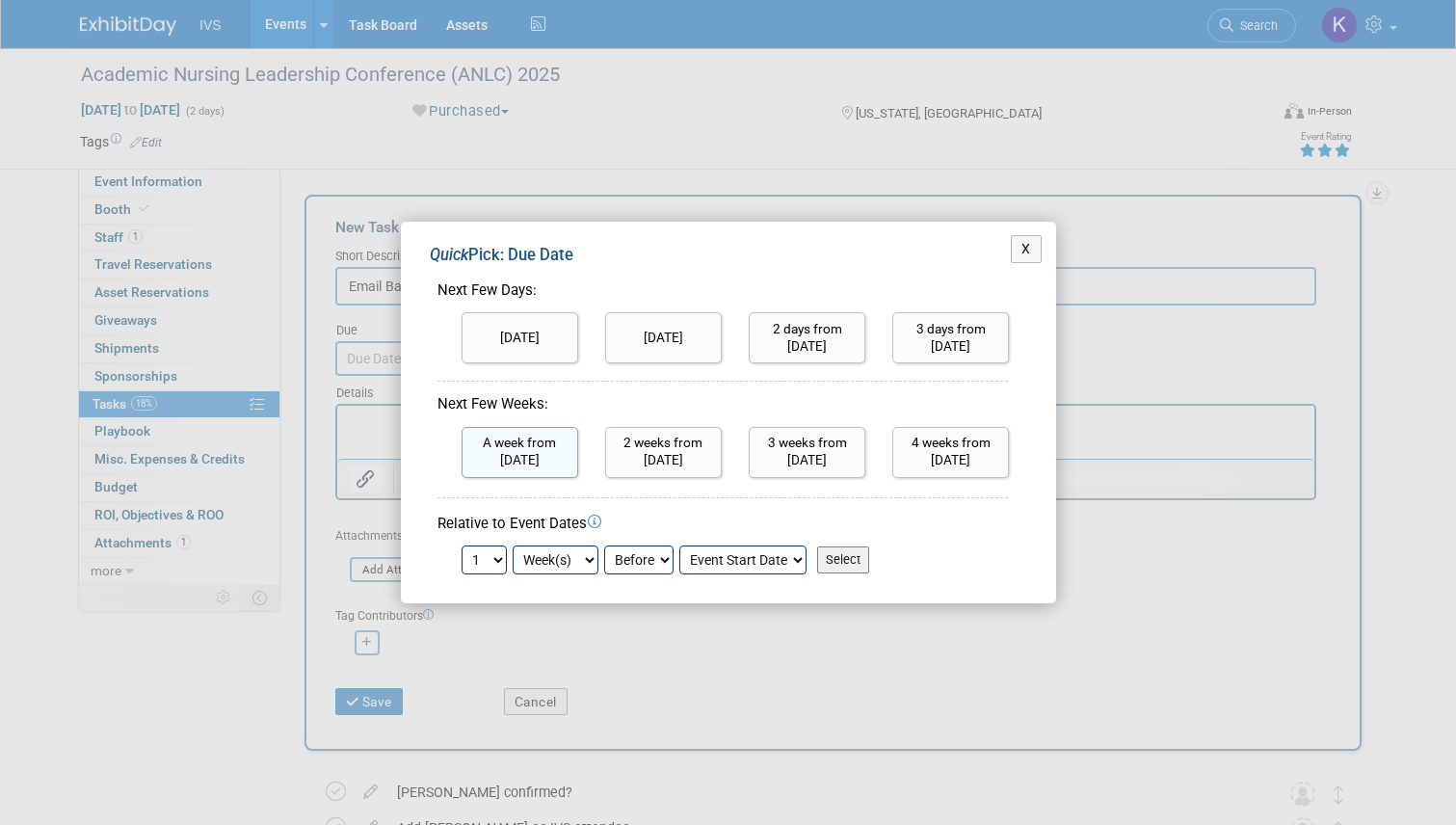
click at [520, 457] on input "A week from today" at bounding box center [520, 452] width 116 height 51
type input "Oct 16, 2025"
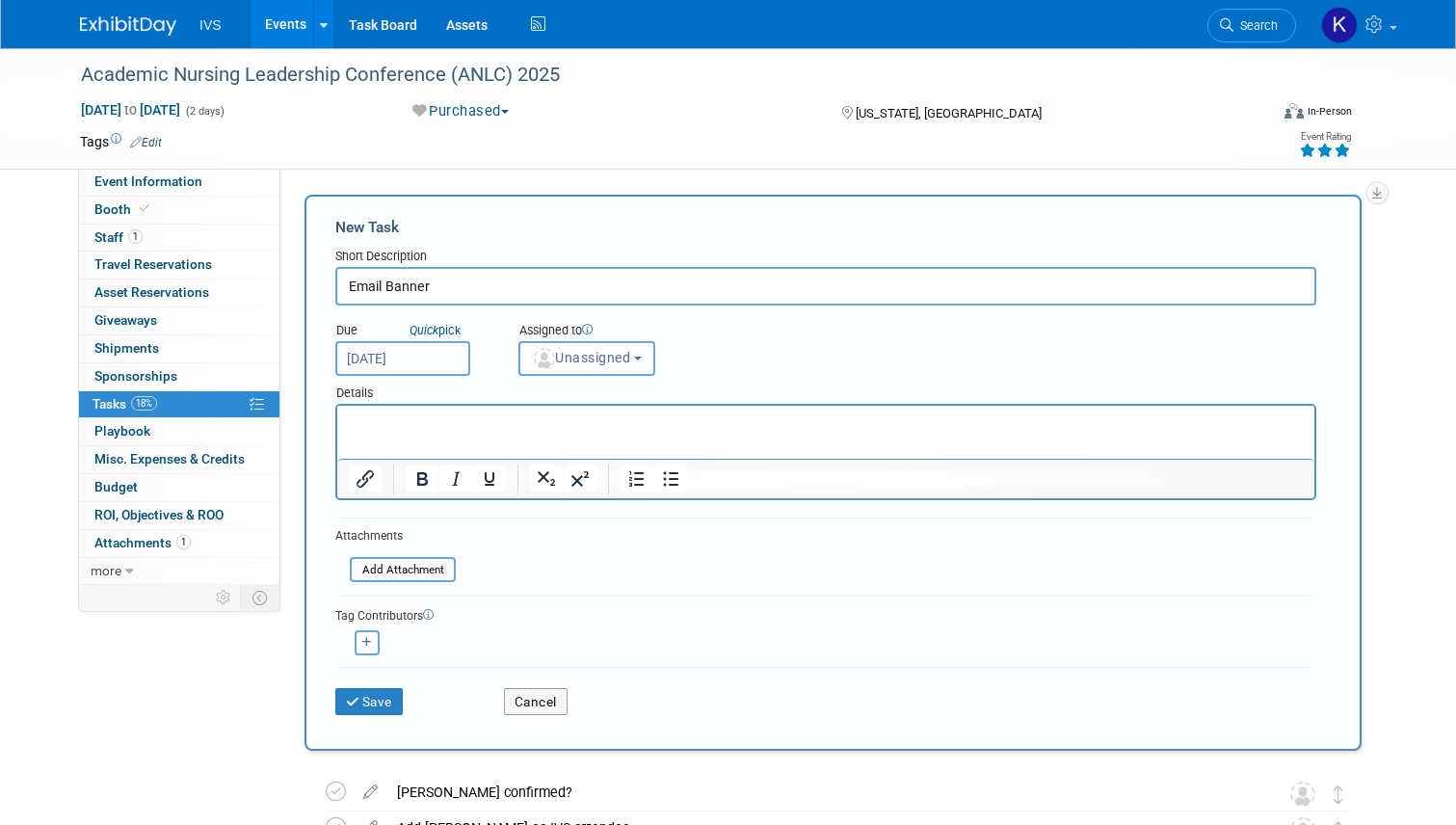
click at [570, 365] on span "Unassigned" at bounding box center [582, 358] width 99 height 16
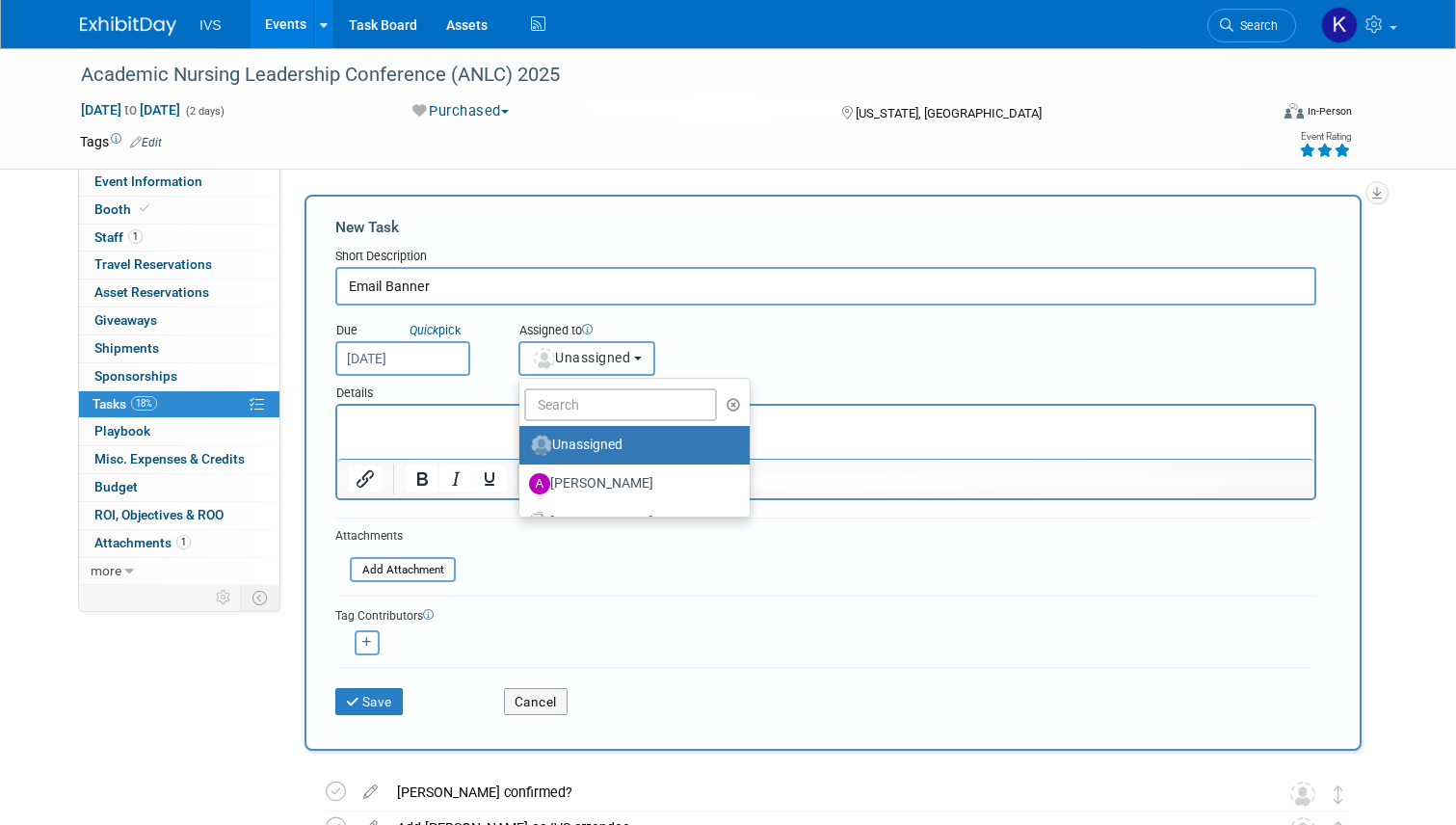
scroll to position [97, 0]
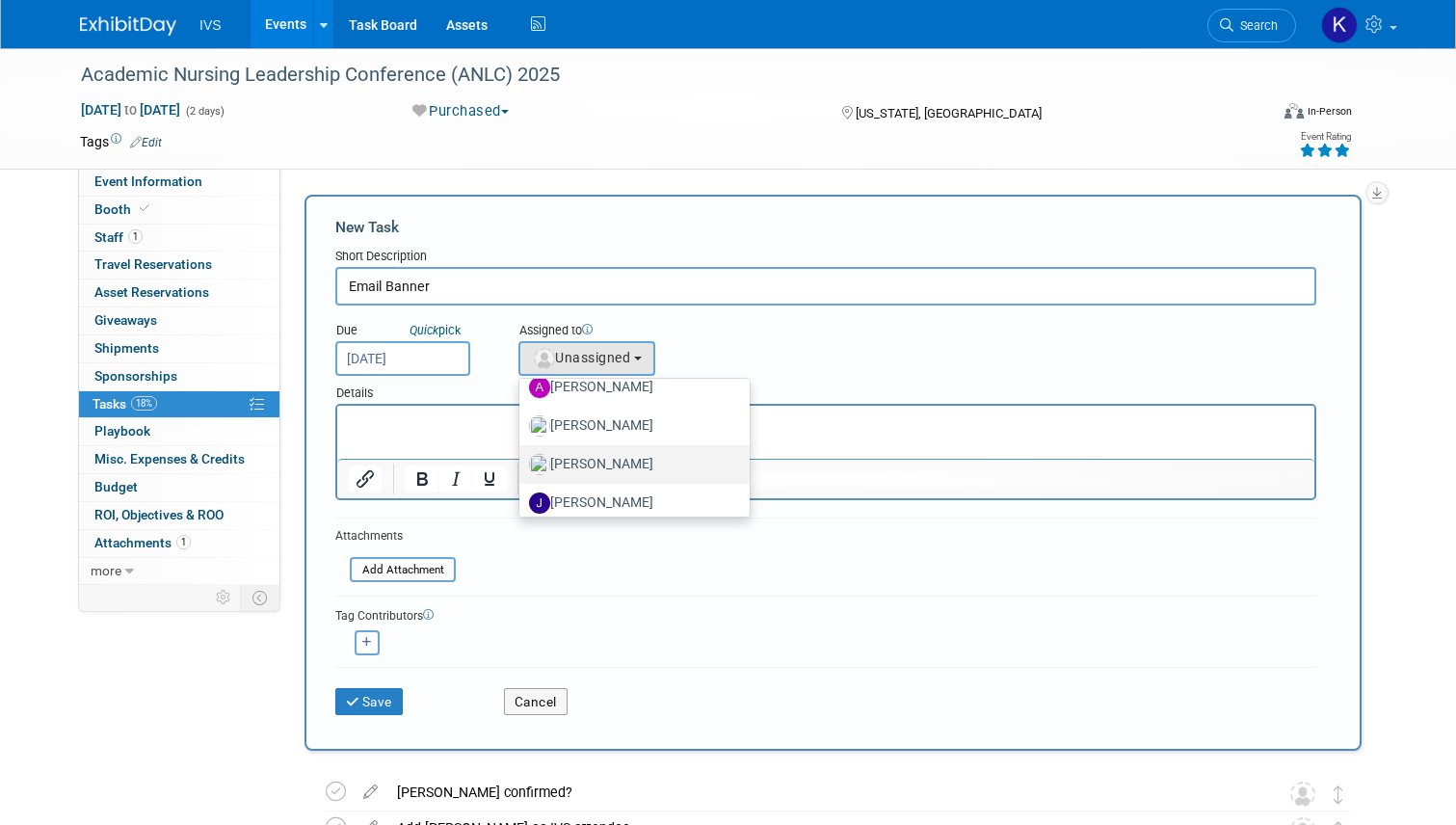
click at [579, 453] on label "Christa Berg" at bounding box center [630, 464] width 201 height 31
click at [522, 455] on input "Christa Berg" at bounding box center [516, 461] width 13 height 13
select select "f591c2b7-6150-487a-919e-9067c97f32aa"
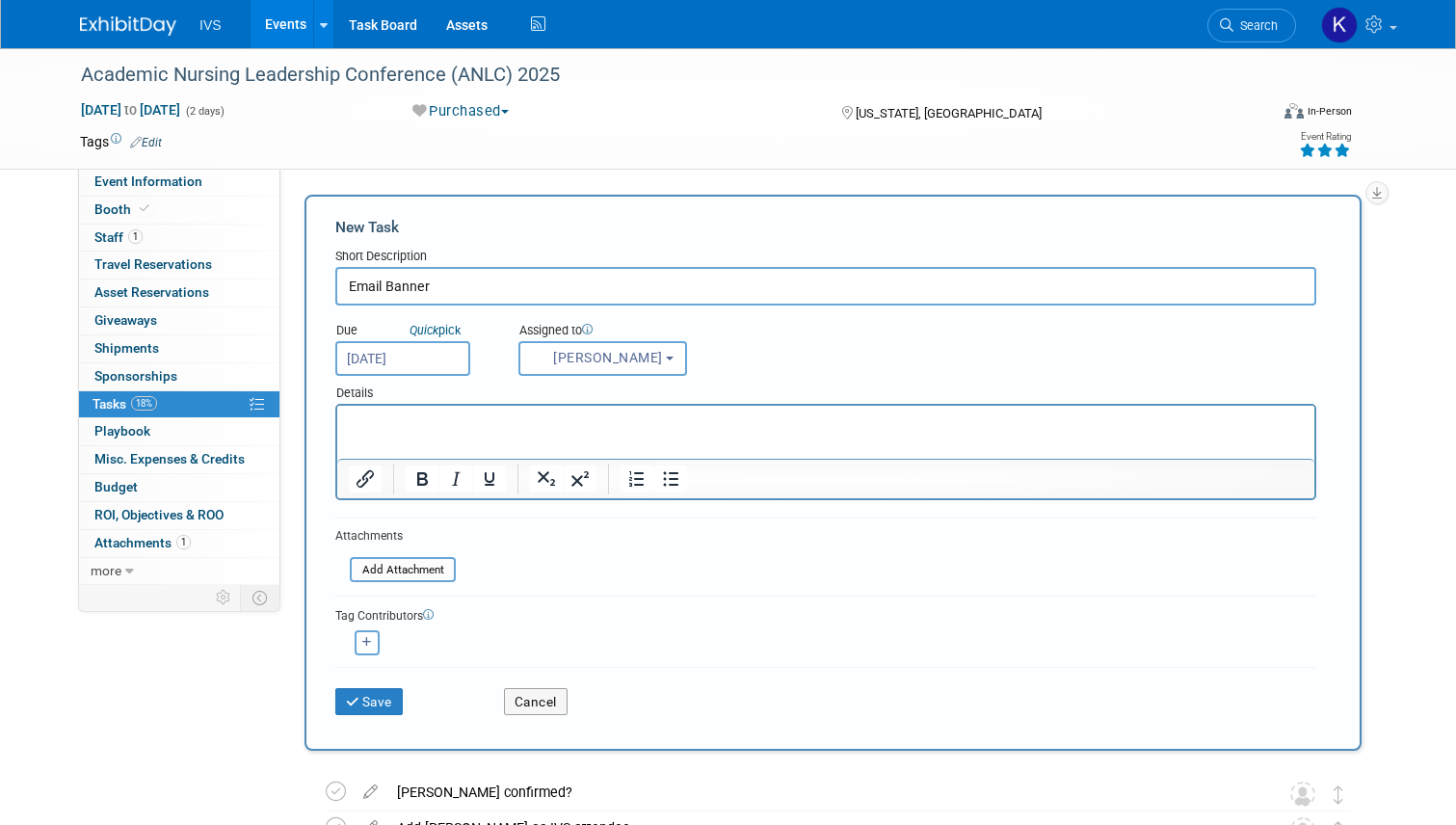
click at [418, 432] on html at bounding box center [825, 419] width 977 height 27
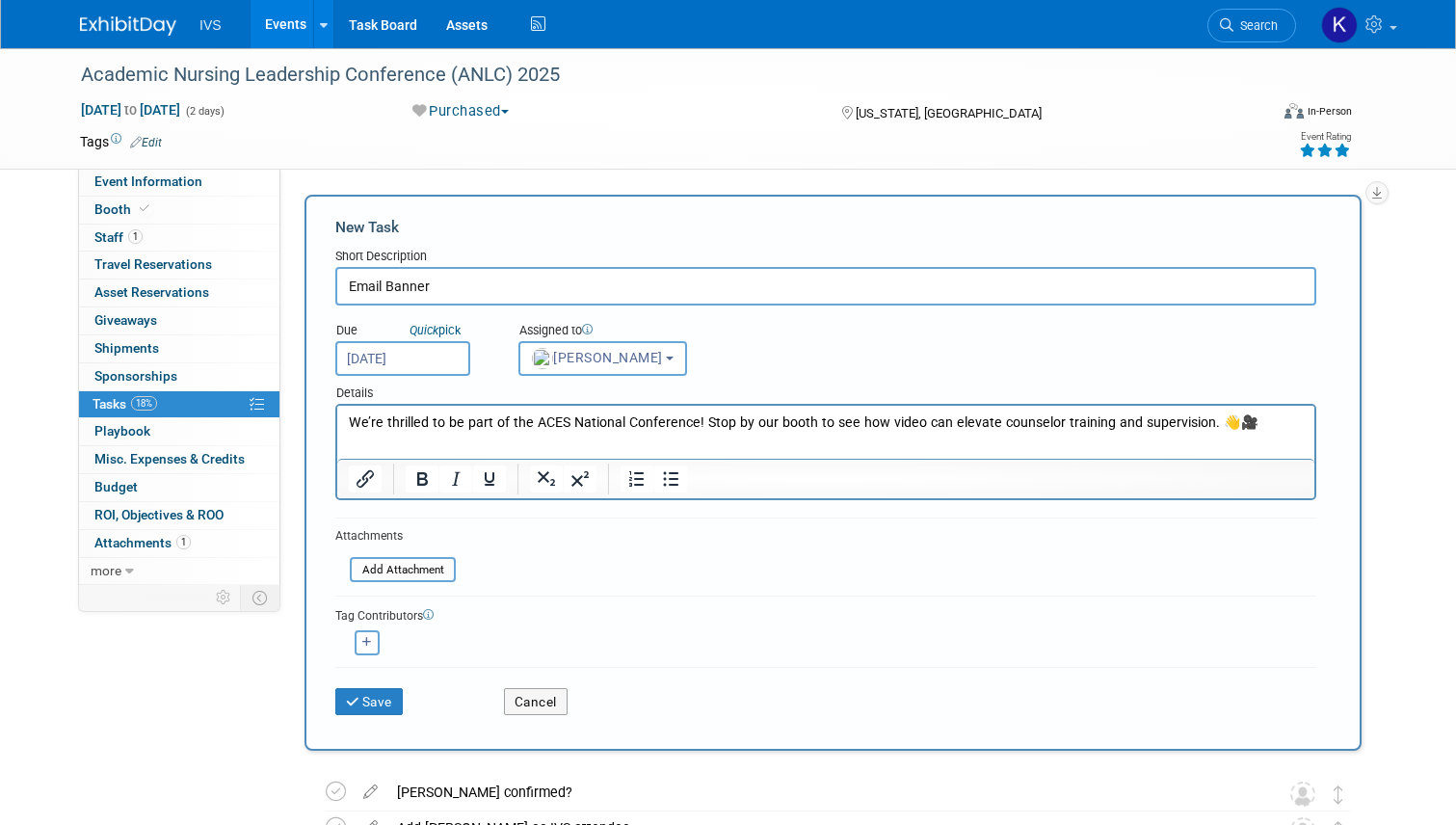
click at [466, 422] on p "We’re thrilled to be part of the ACES National Conference! Stop by our booth to…" at bounding box center [826, 423] width 955 height 20
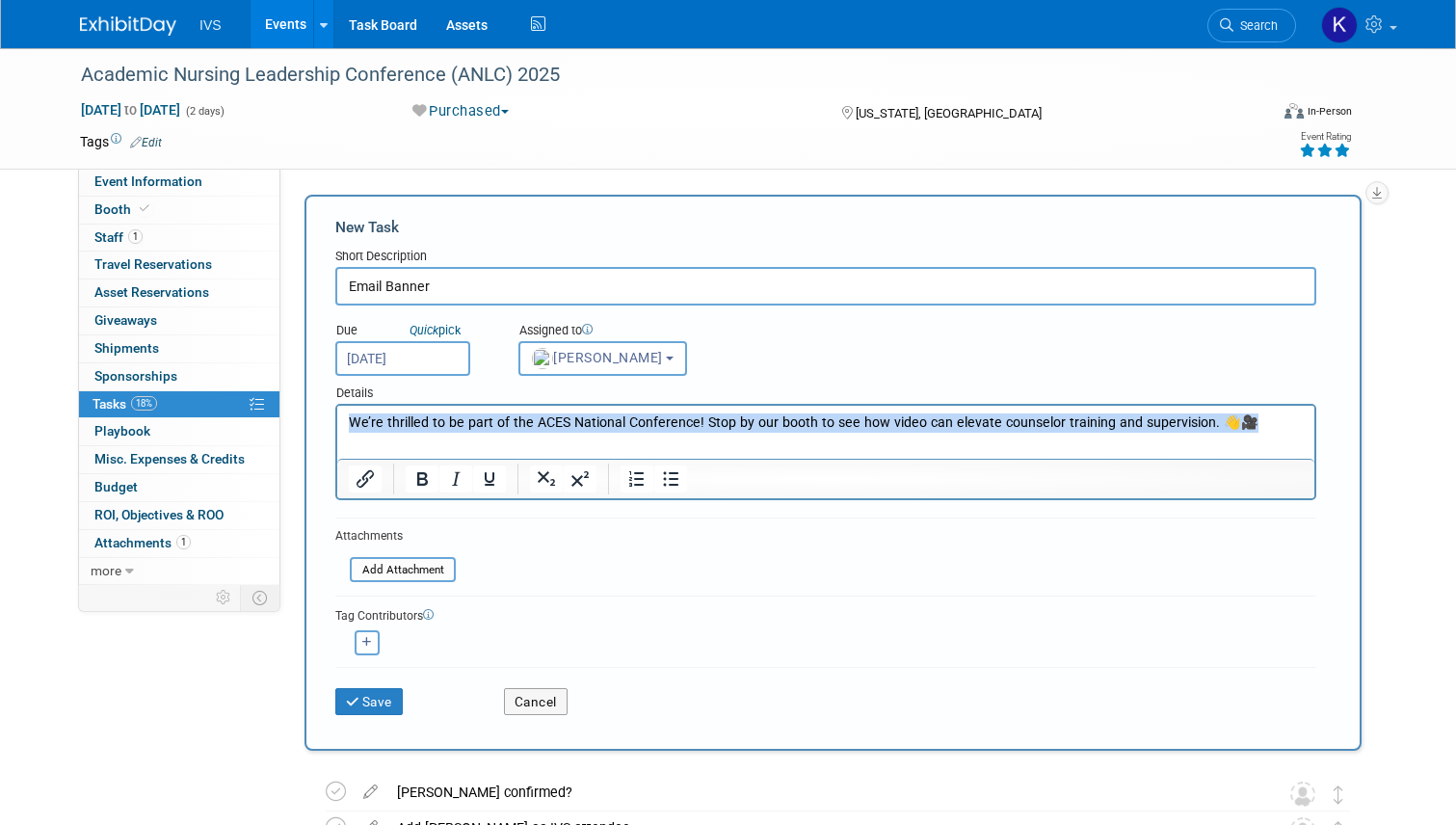
click at [466, 422] on p "We’re thrilled to be part of the ACES National Conference! Stop by our booth to…" at bounding box center [826, 423] width 955 height 20
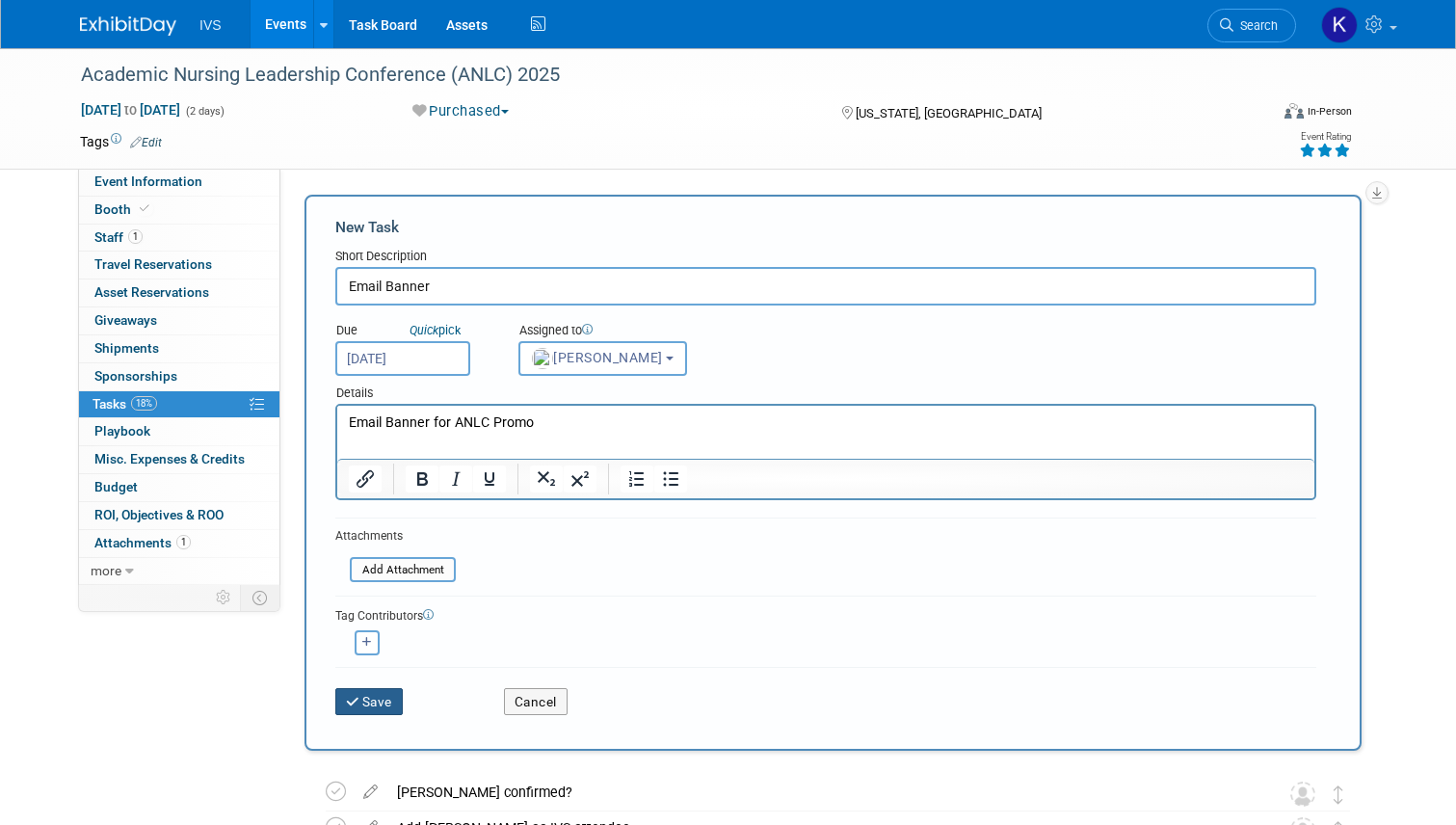
click at [358, 709] on button "Save" at bounding box center [369, 701] width 67 height 27
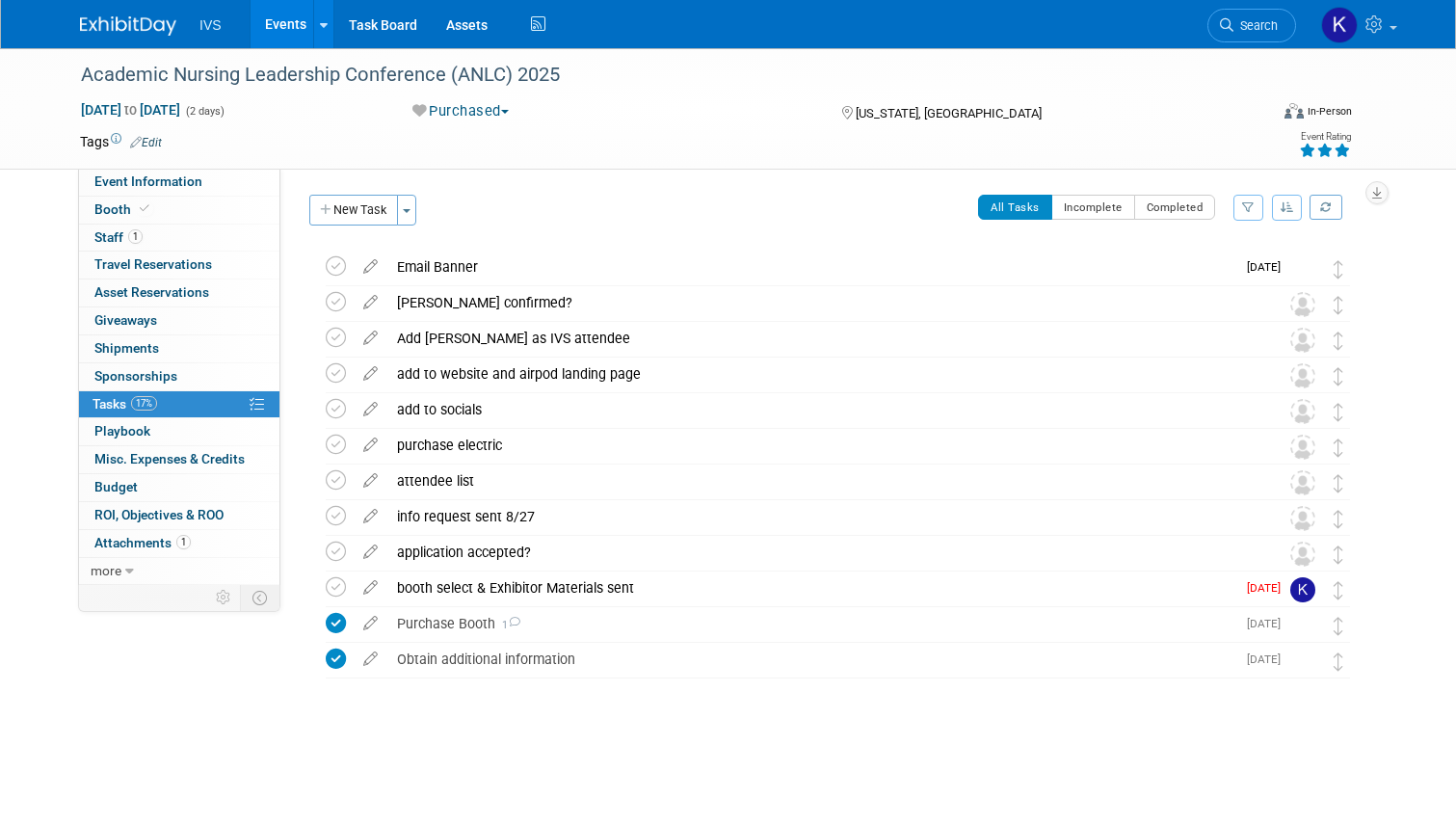
click at [261, 29] on link "Events" at bounding box center [285, 24] width 70 height 48
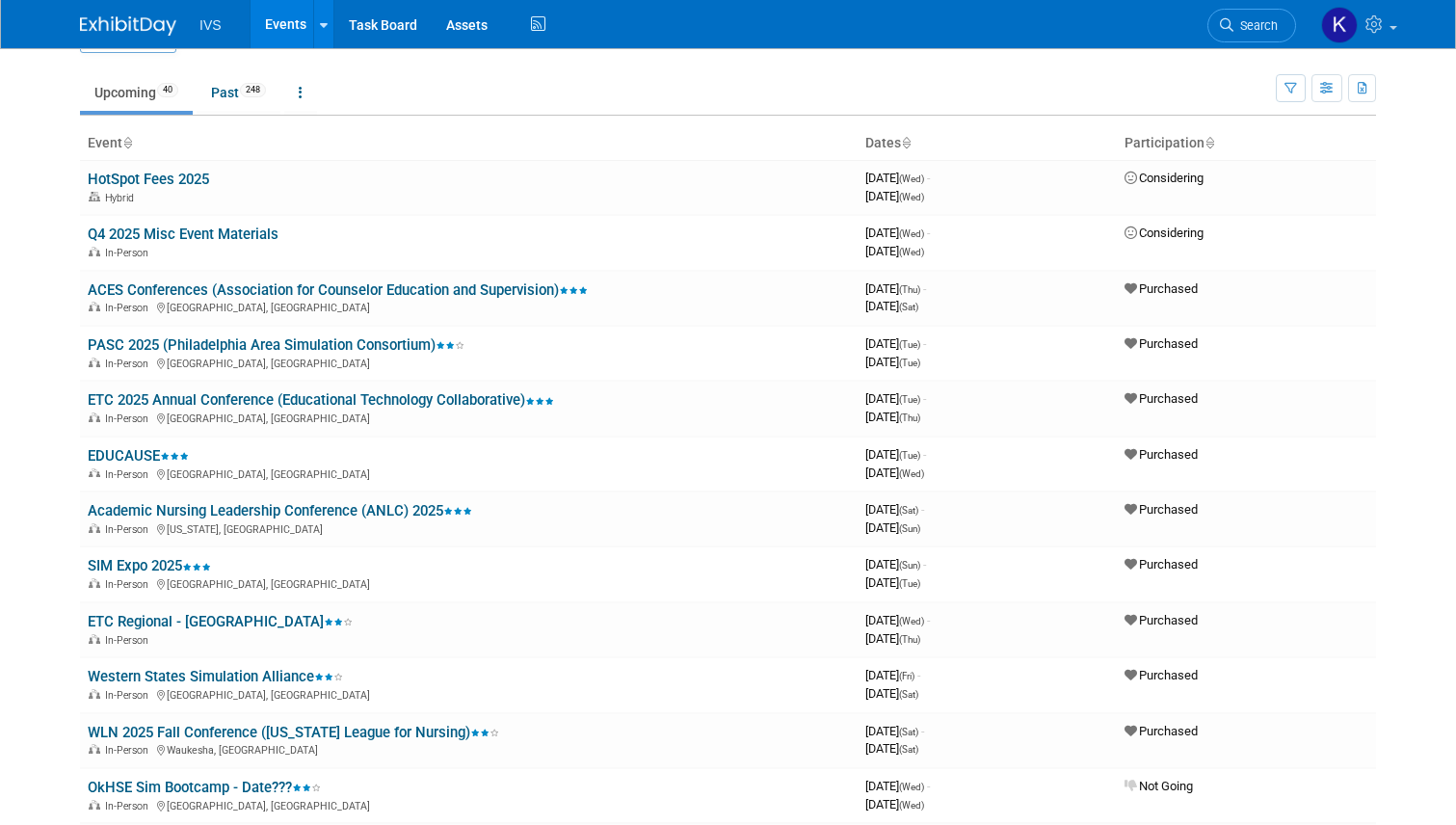
scroll to position [97, 0]
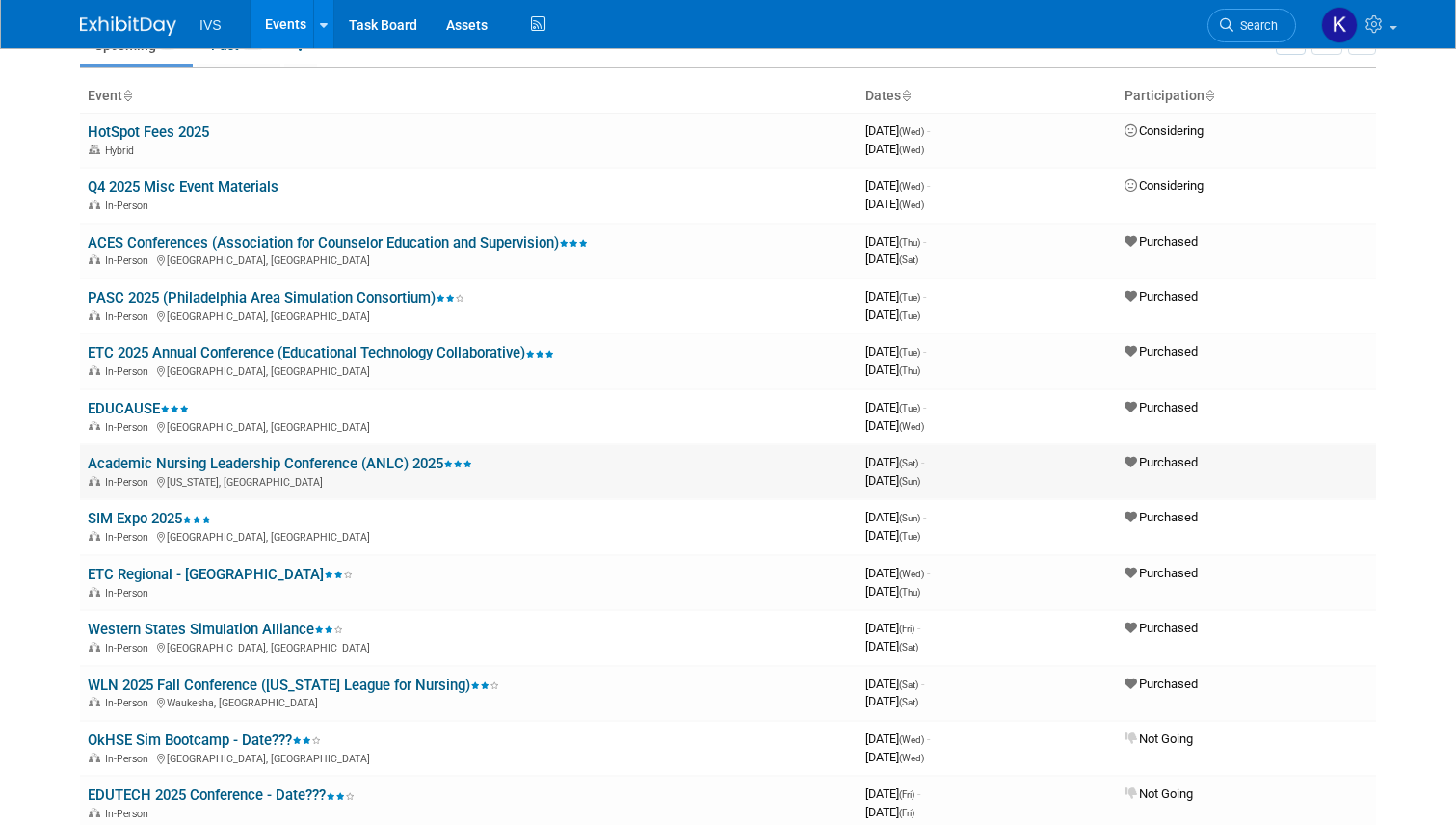
click at [243, 462] on link "Academic Nursing Leadership Conference (ANLC) 2025" at bounding box center [280, 463] width 384 height 18
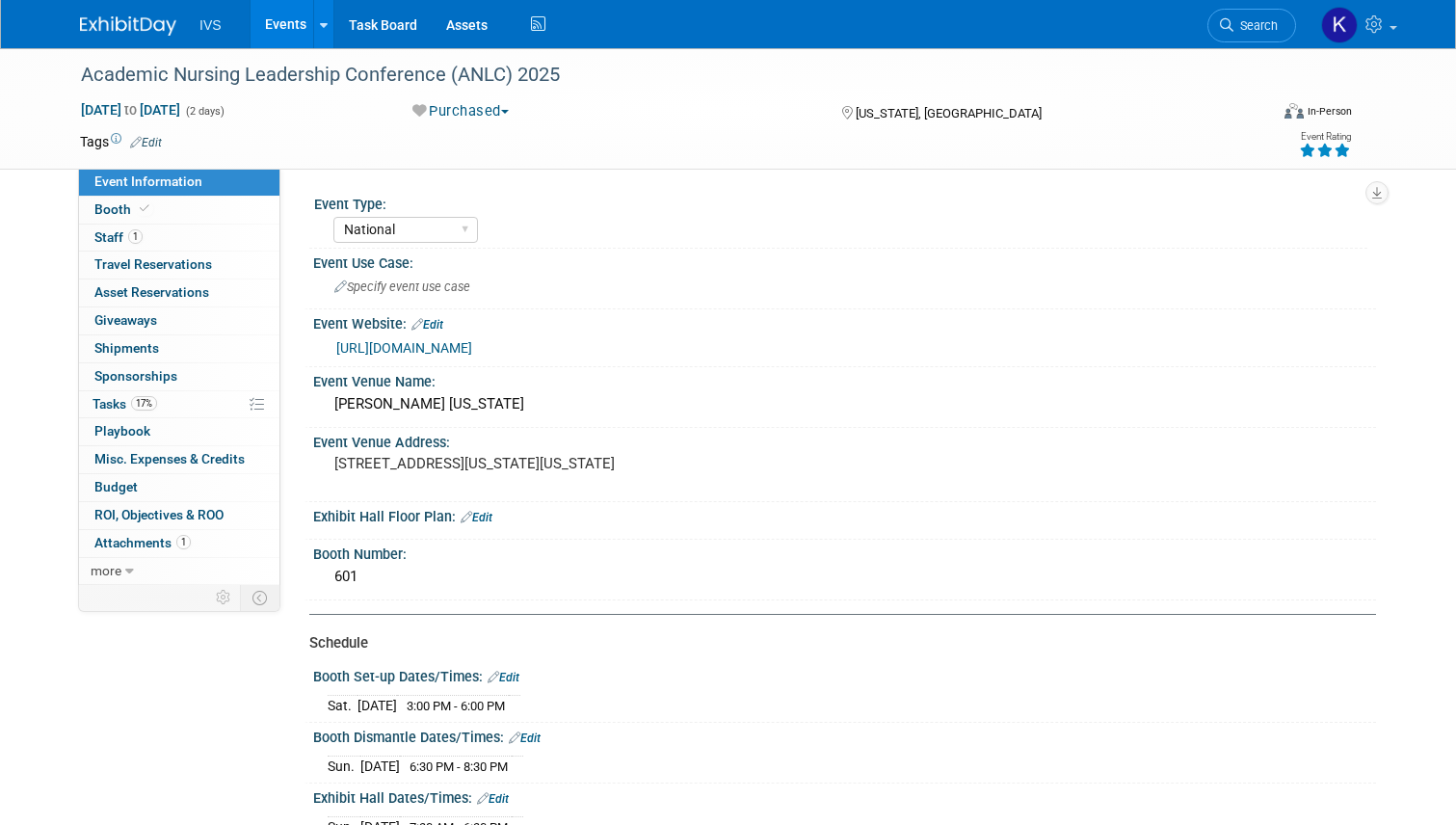
select select "National"
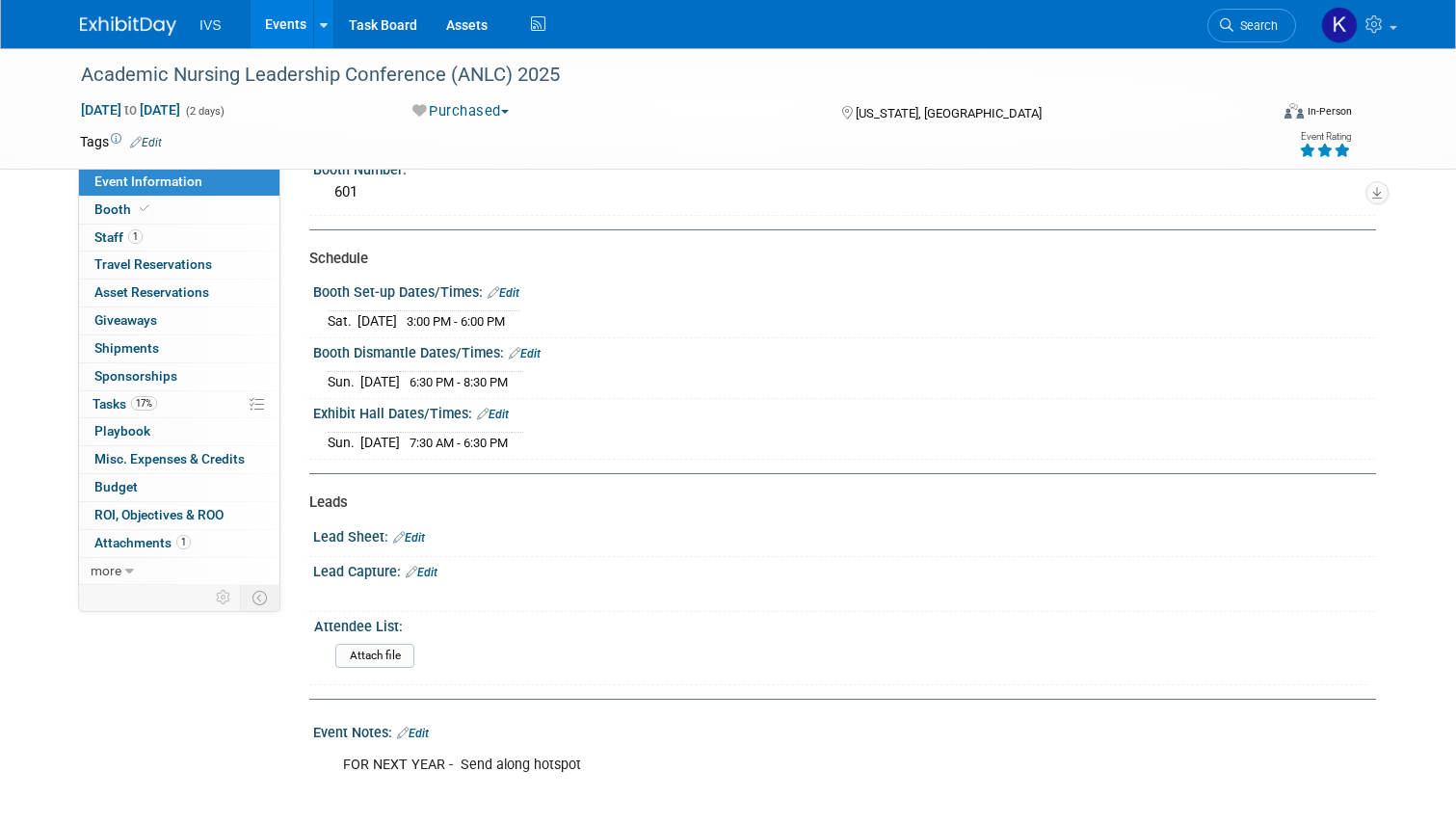
scroll to position [385, 0]
click at [153, 405] on link "17% Tasks 17%" at bounding box center [178, 404] width 200 height 27
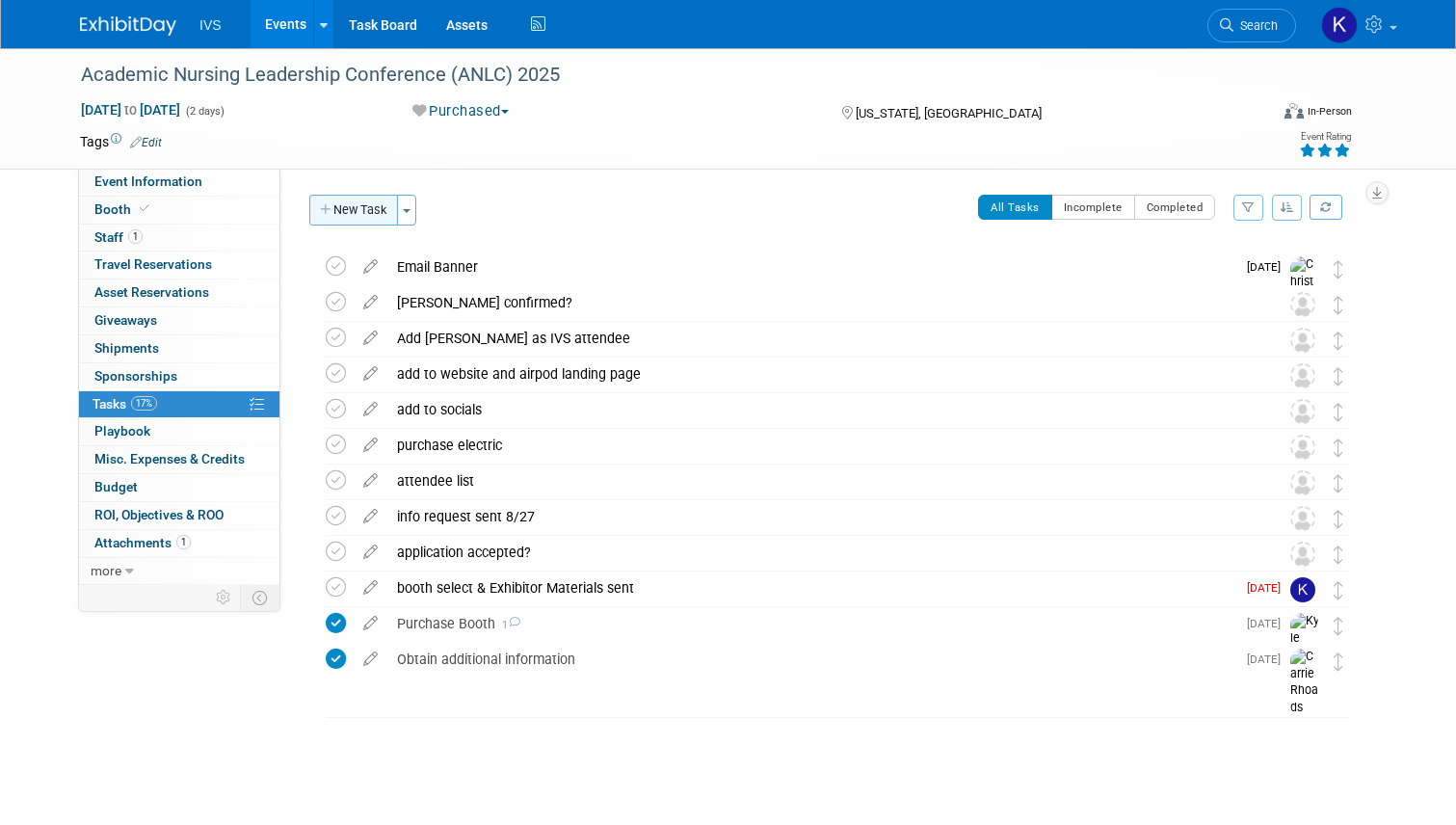
click at [320, 204] on icon "button" at bounding box center [327, 210] width 14 height 13
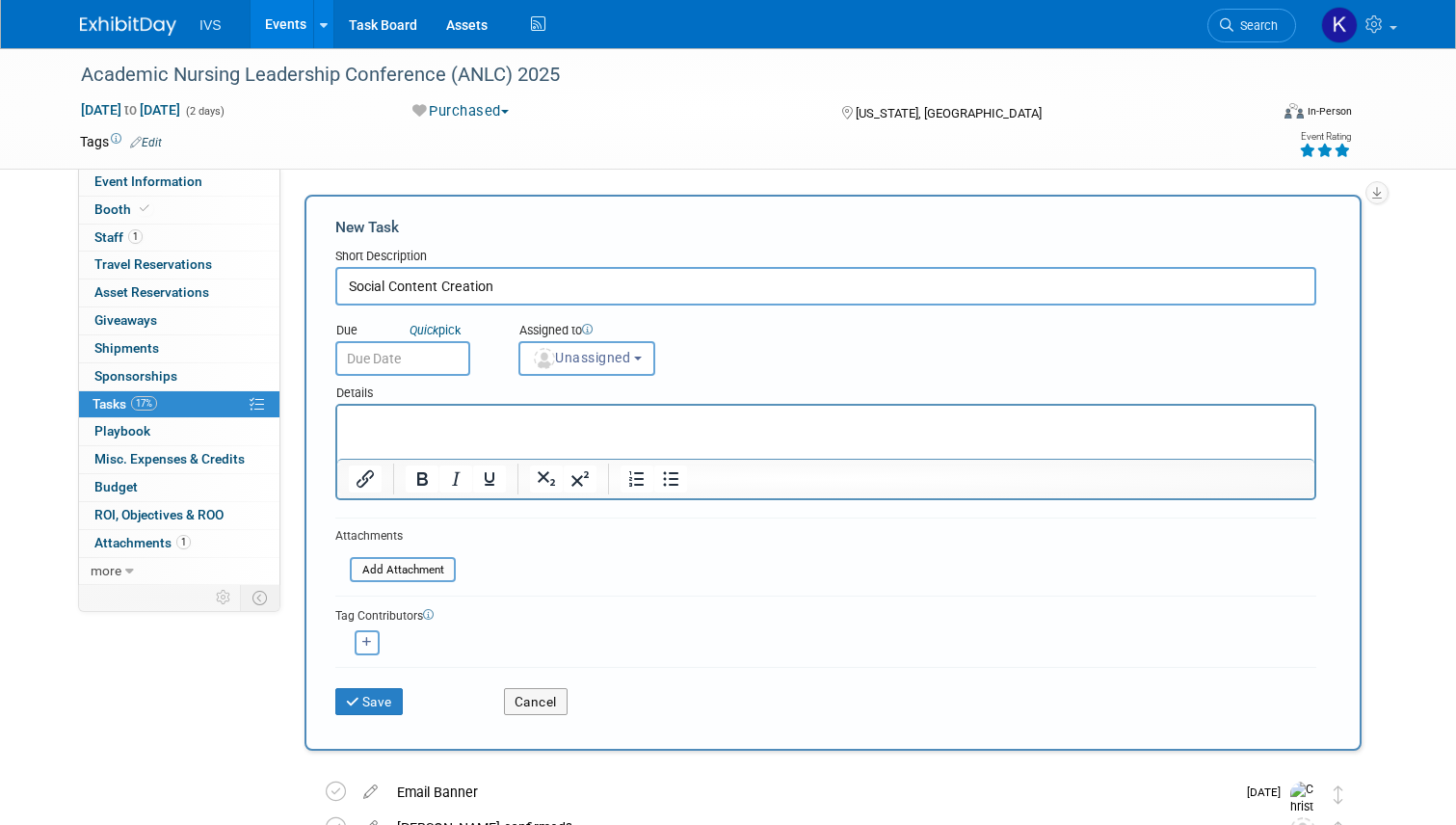
type input "Social Content Creation"
click at [420, 328] on icon "Quick" at bounding box center [424, 330] width 29 height 15
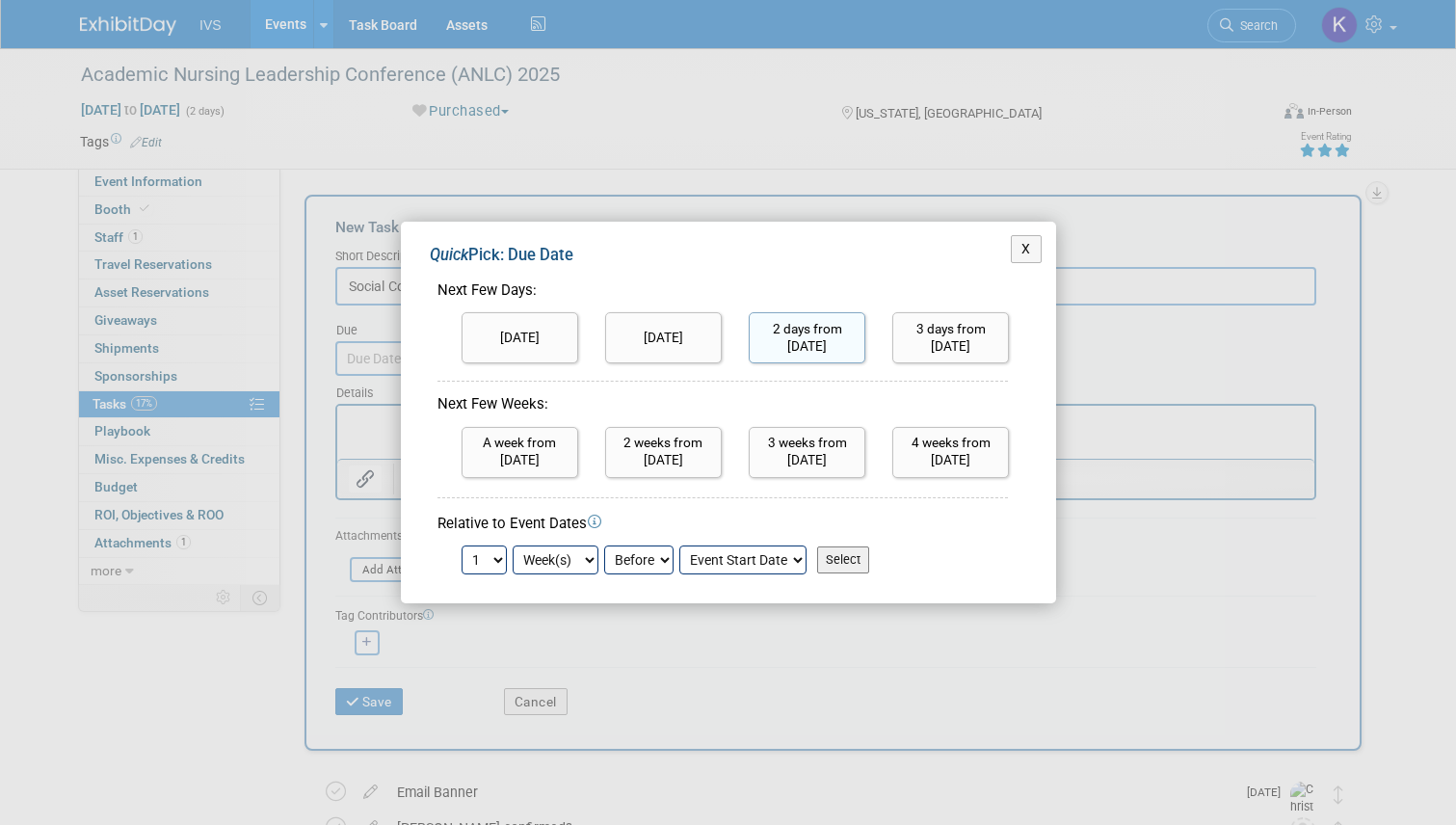
click at [851, 355] on input "2 days from today" at bounding box center [807, 338] width 116 height 51
type input "Oct 11, 2025"
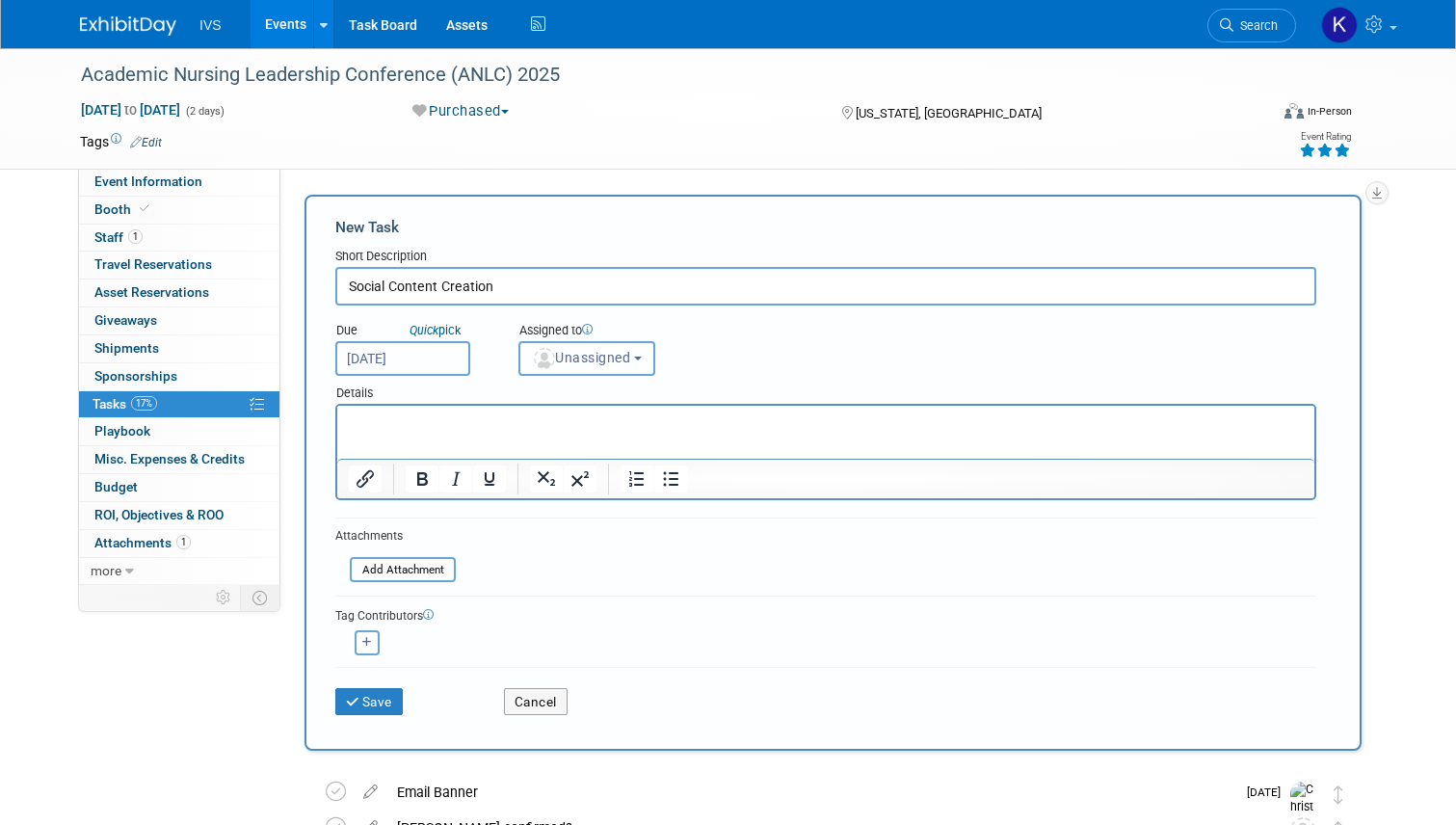
click at [556, 357] on span "Unassigned" at bounding box center [582, 358] width 99 height 16
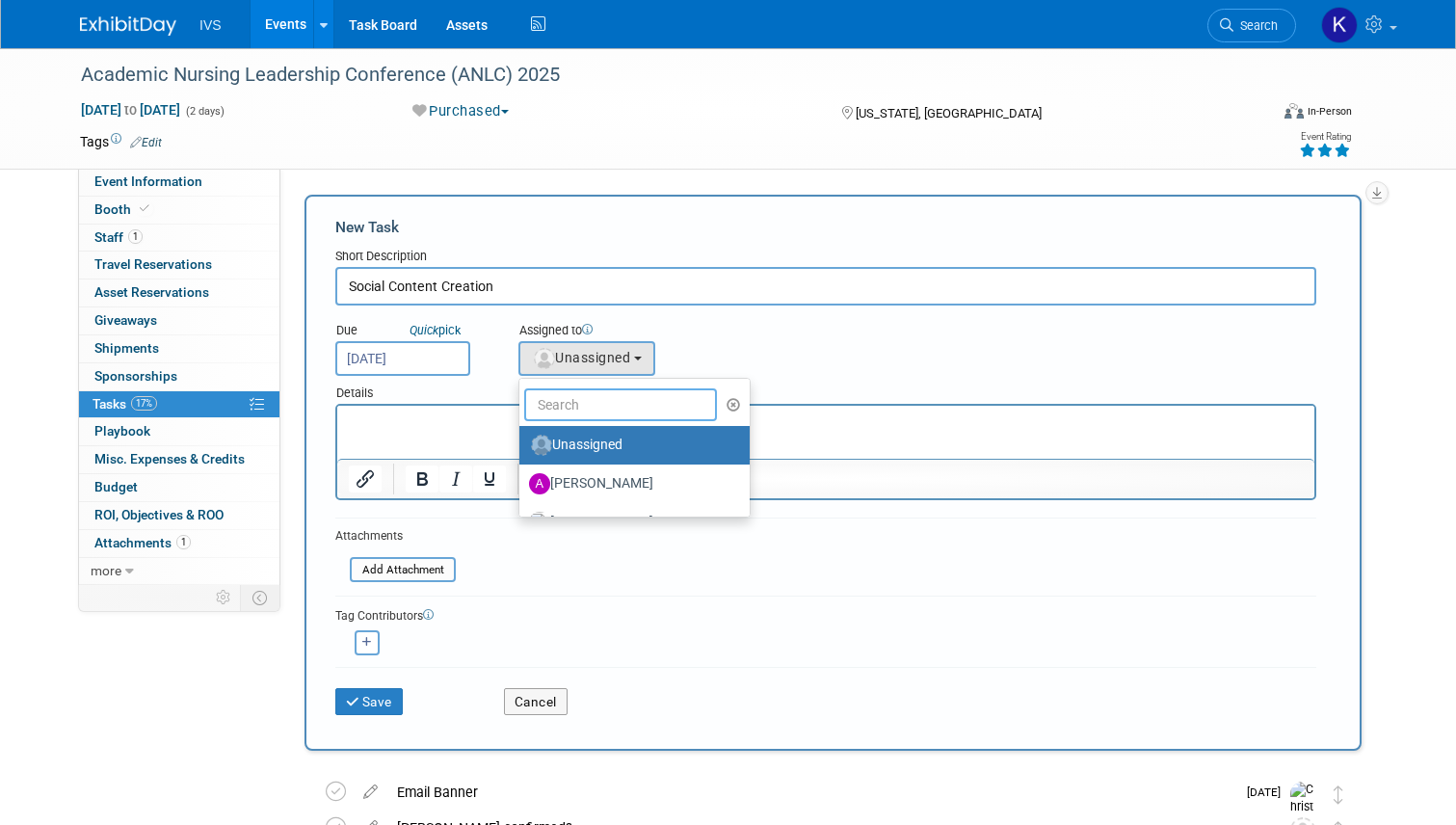
click at [612, 406] on input "text" at bounding box center [621, 404] width 193 height 33
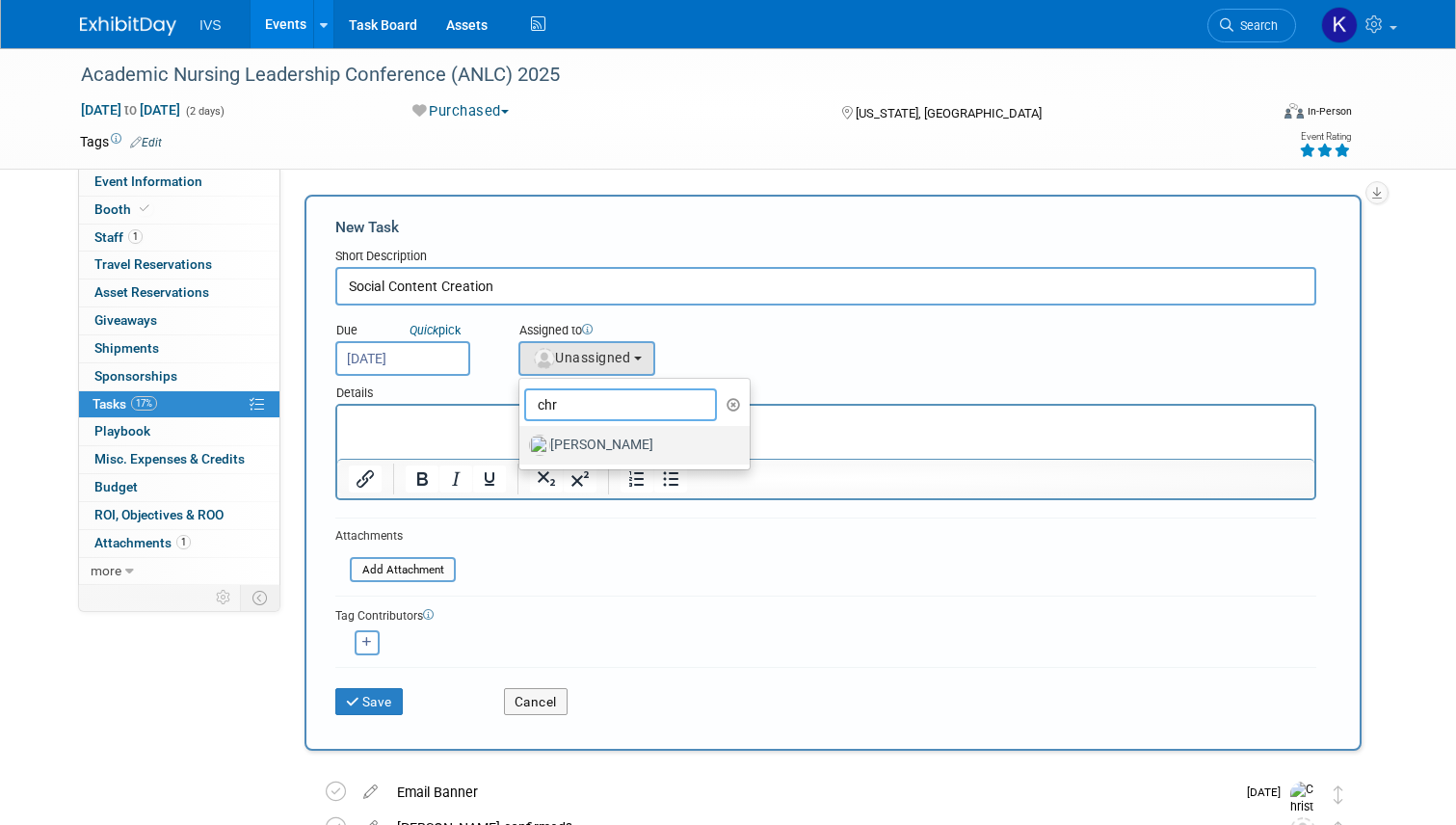
type input "chr"
click at [574, 434] on label "[PERSON_NAME]" at bounding box center [630, 445] width 201 height 31
click at [583, 446] on label "Christa Berg" at bounding box center [630, 445] width 201 height 31
click at [522, 446] on input "Christa Berg" at bounding box center [516, 443] width 13 height 13
select select "f591c2b7-6150-487a-919e-9067c97f32aa"
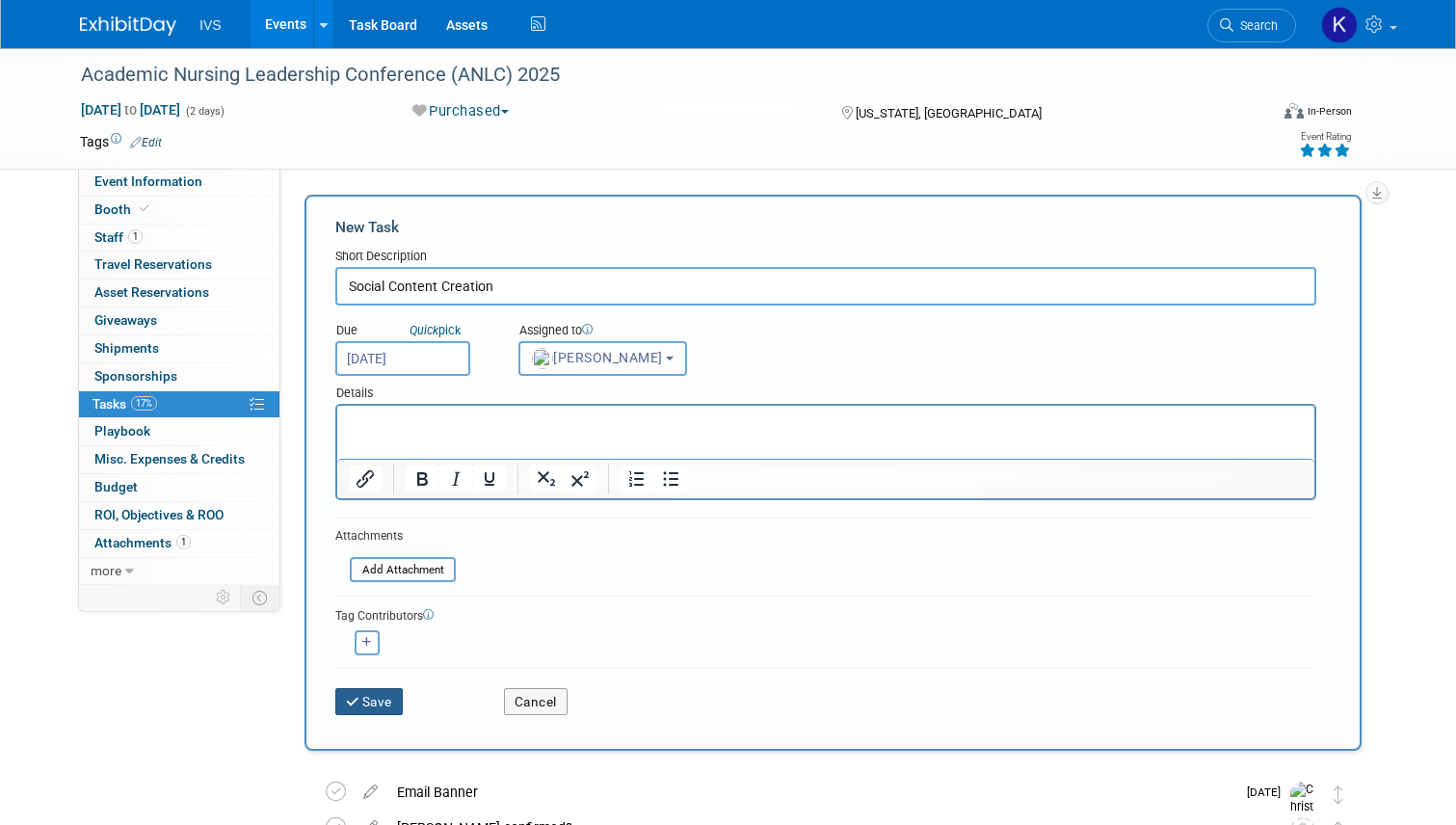
click at [365, 703] on button "Save" at bounding box center [369, 701] width 67 height 27
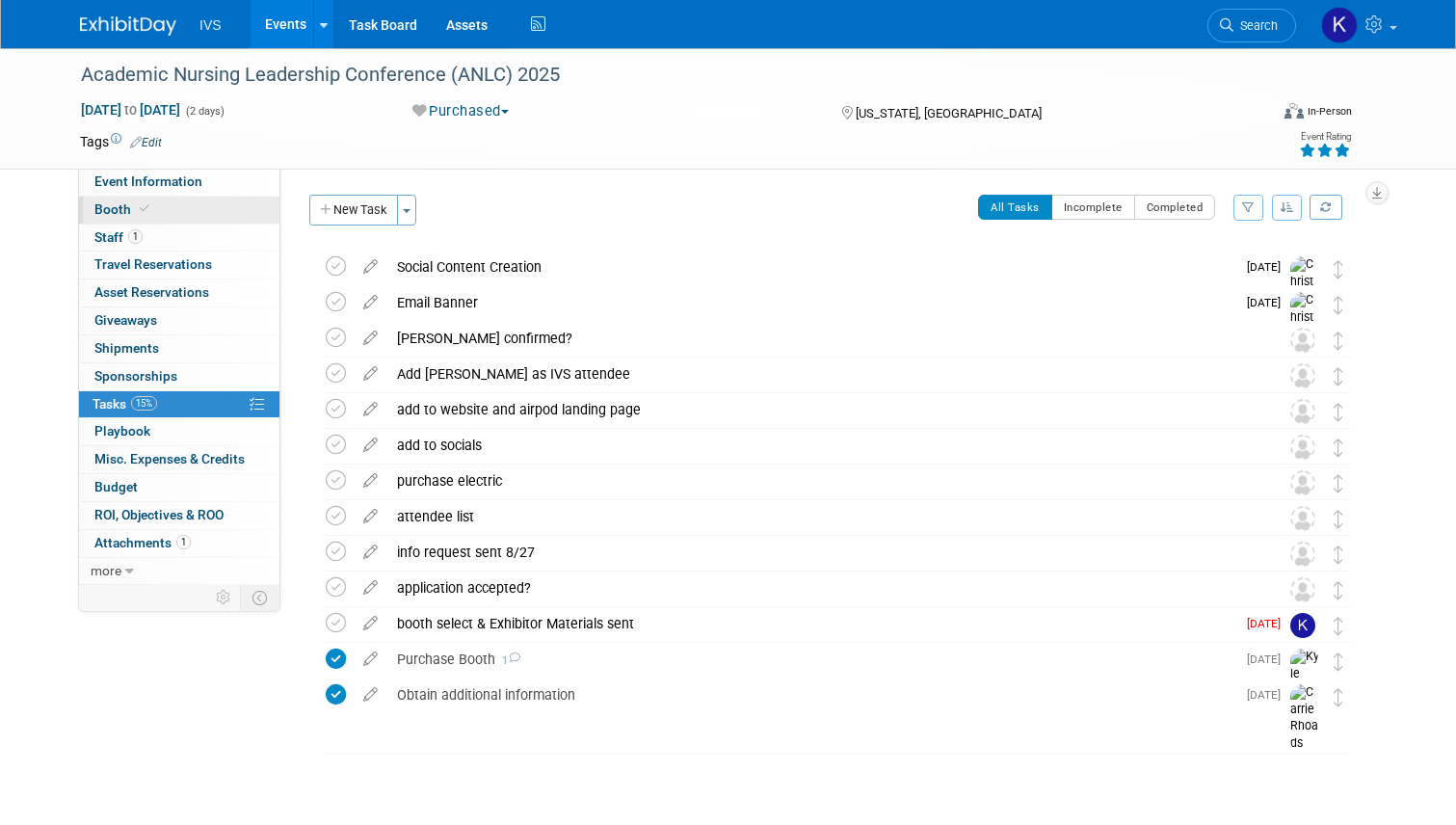
click at [142, 218] on link "Booth" at bounding box center [178, 209] width 200 height 27
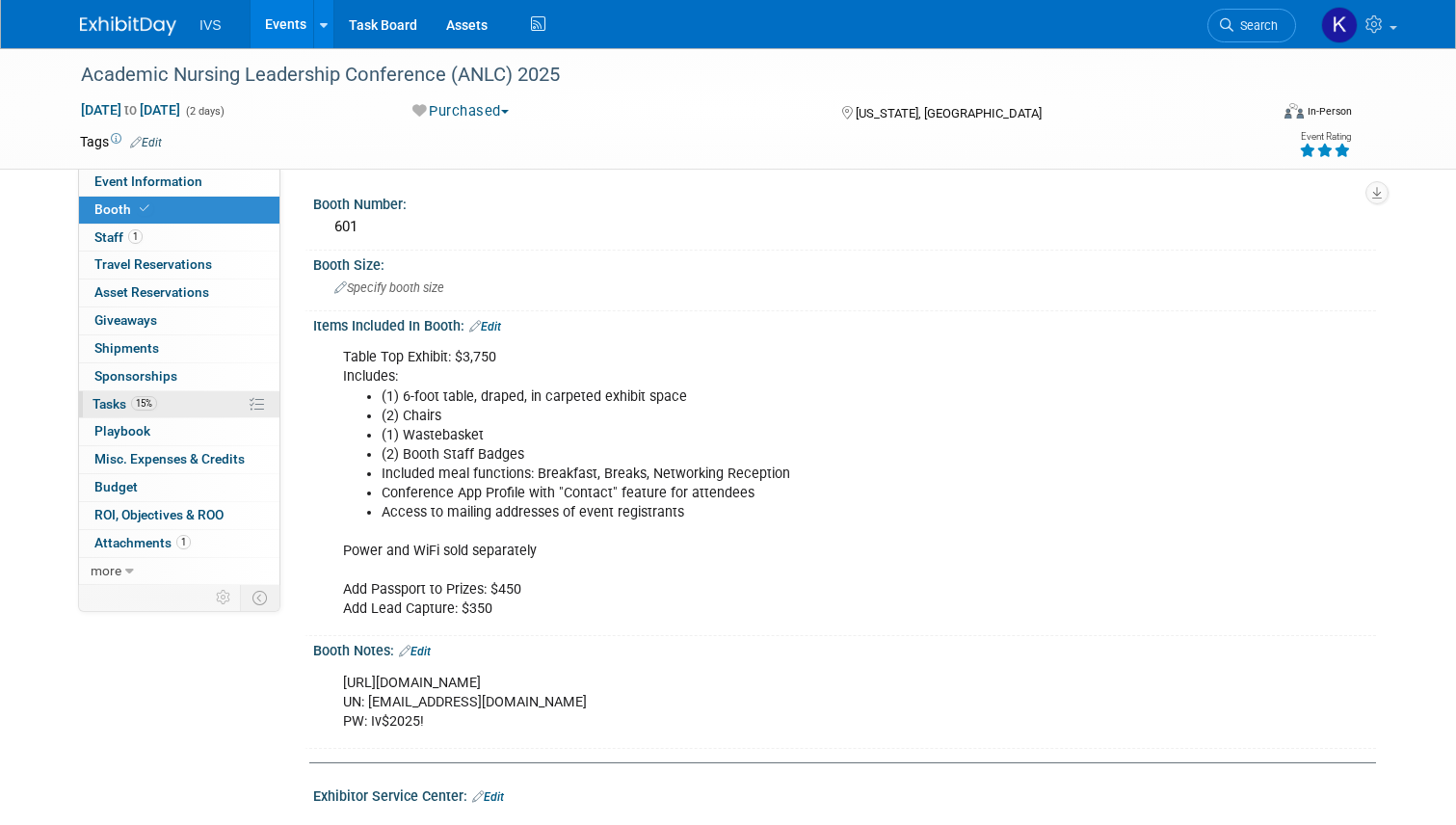
click at [179, 402] on link "15% Tasks 15%" at bounding box center [178, 404] width 200 height 27
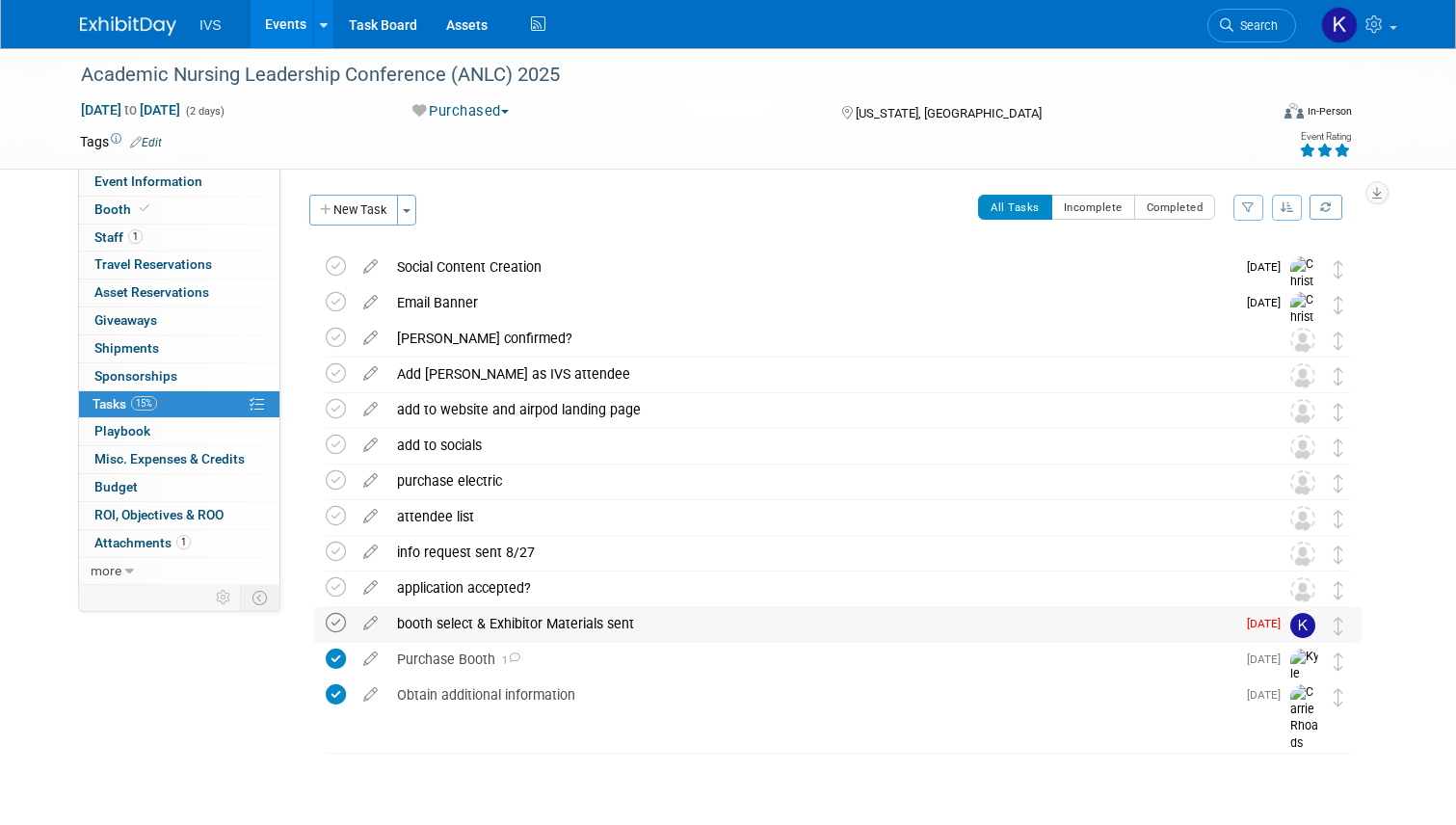
click at [328, 614] on icon at bounding box center [335, 623] width 21 height 21
click at [271, 8] on link "Events" at bounding box center [285, 24] width 70 height 48
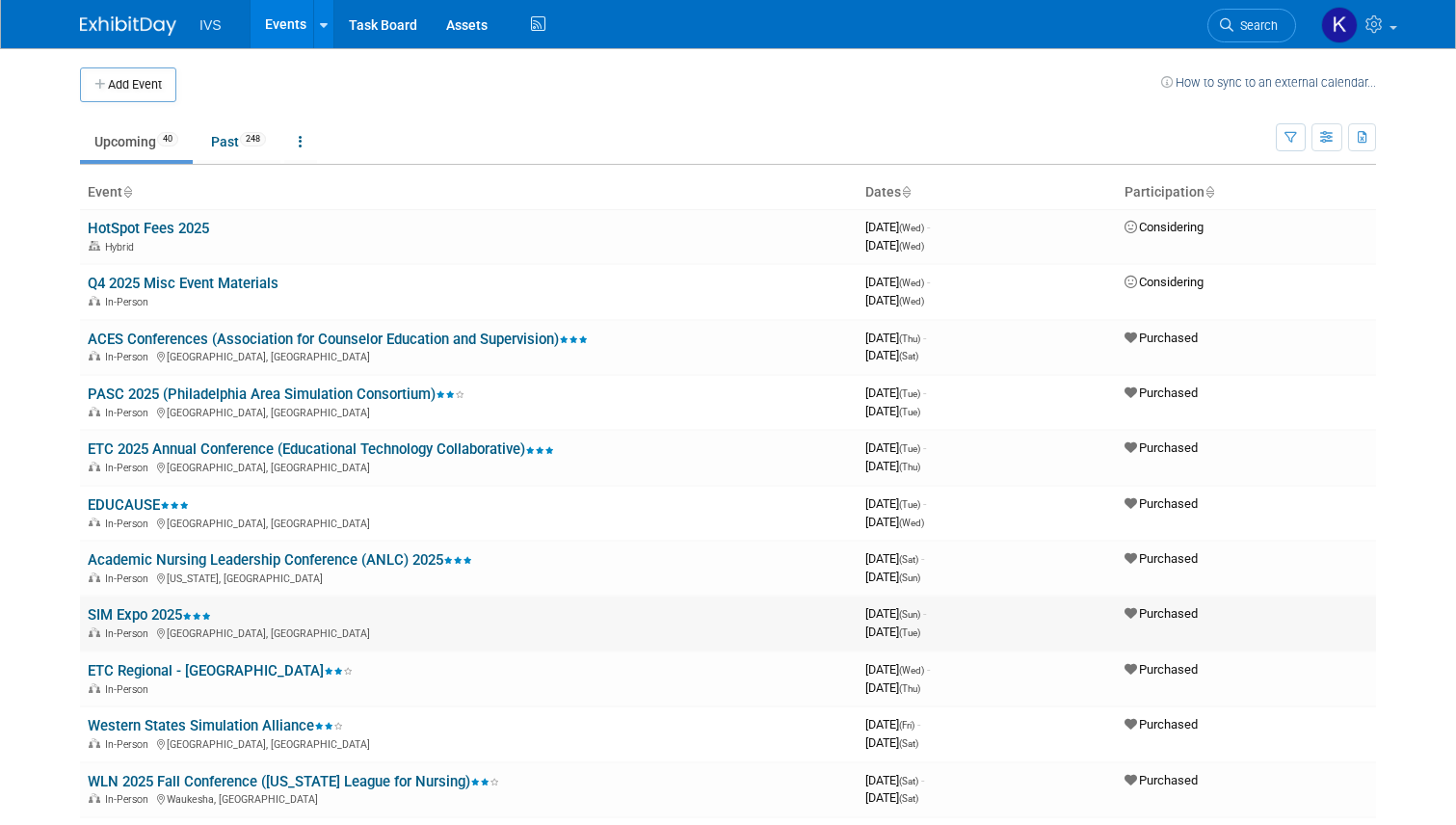
click at [136, 608] on link "SIM Expo 2025" at bounding box center [149, 615] width 123 height 18
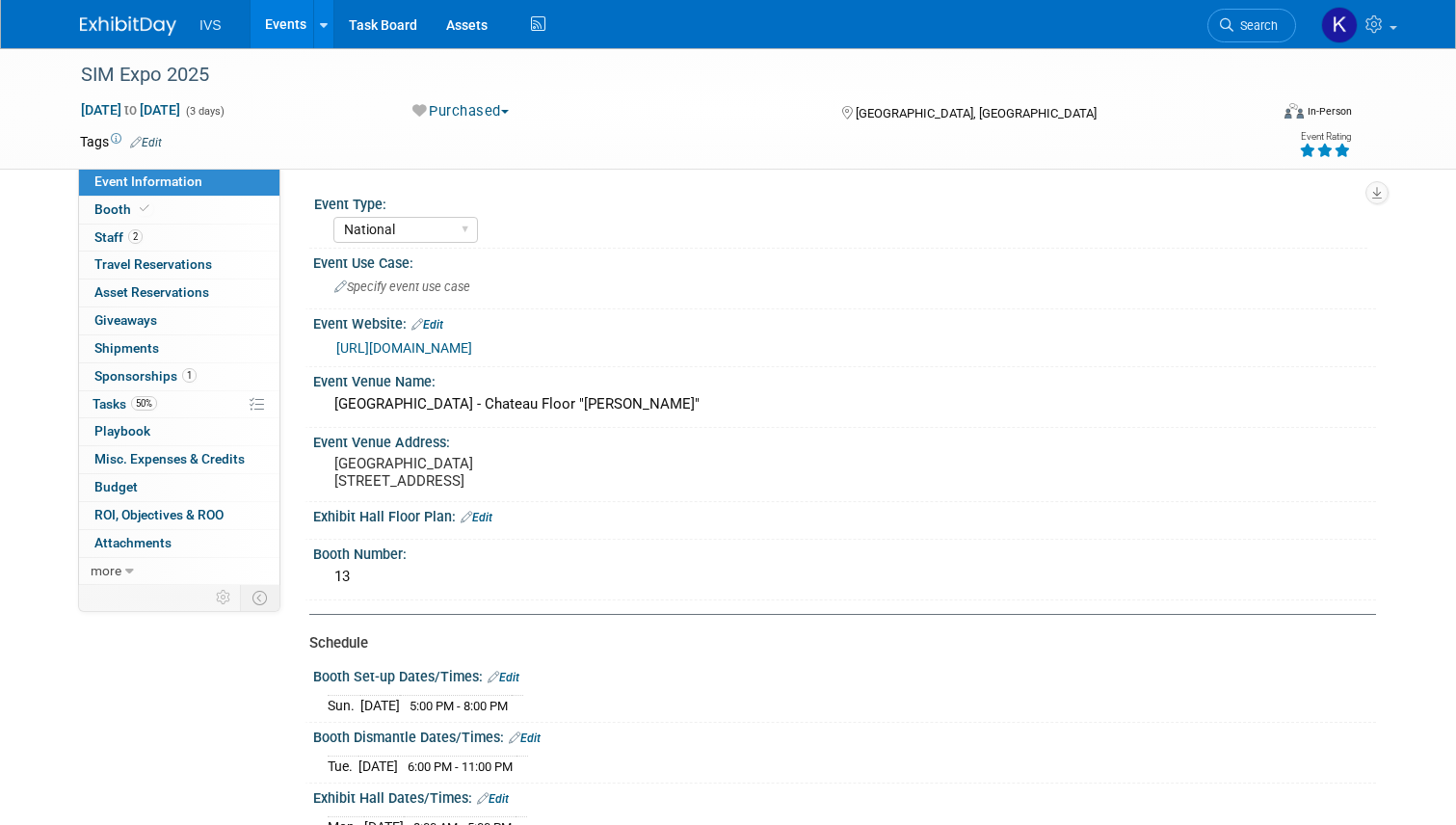
select select "National"
click at [142, 396] on span "50%" at bounding box center [144, 403] width 26 height 15
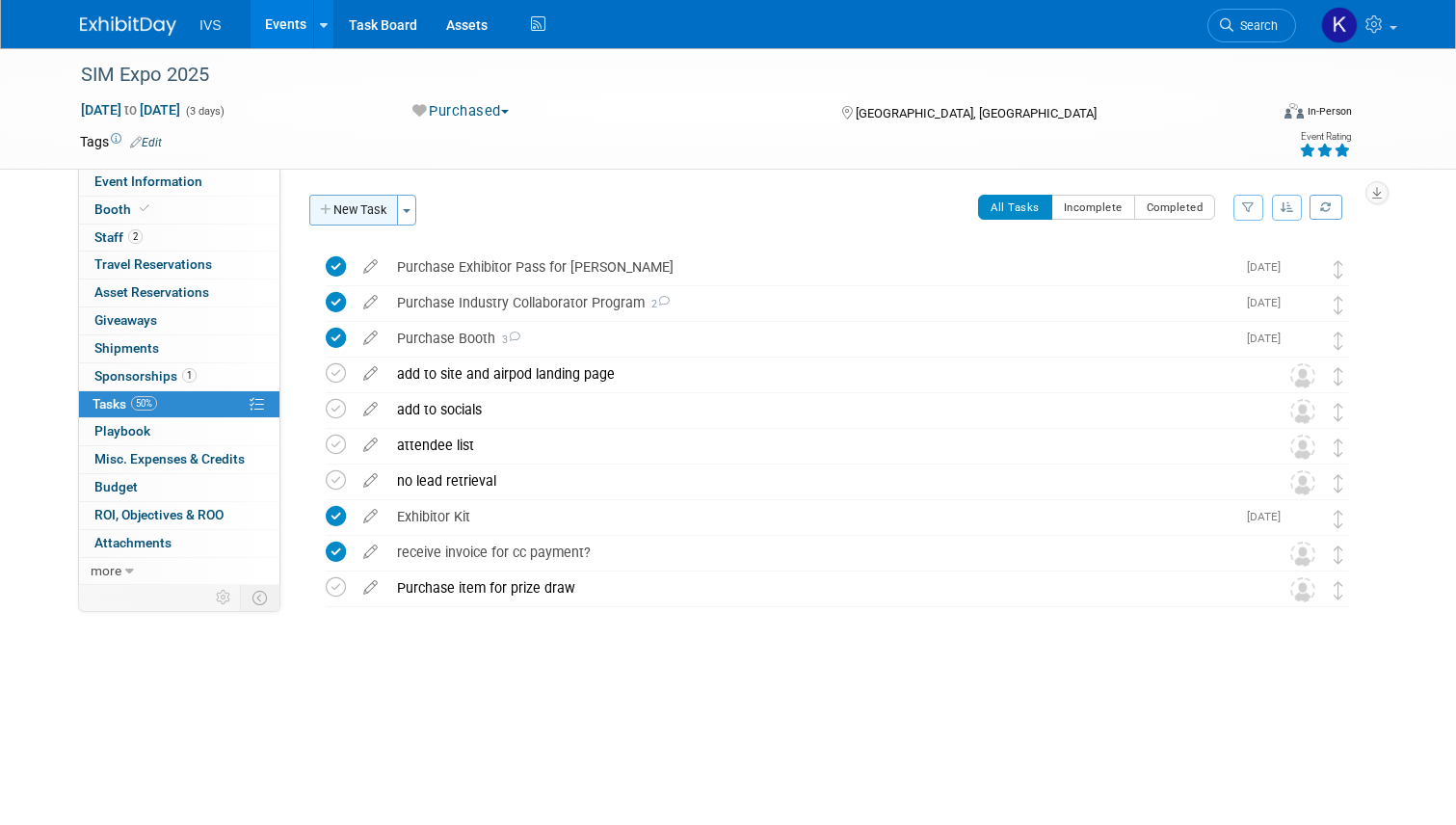
click at [357, 214] on button "New Task" at bounding box center [354, 209] width 89 height 31
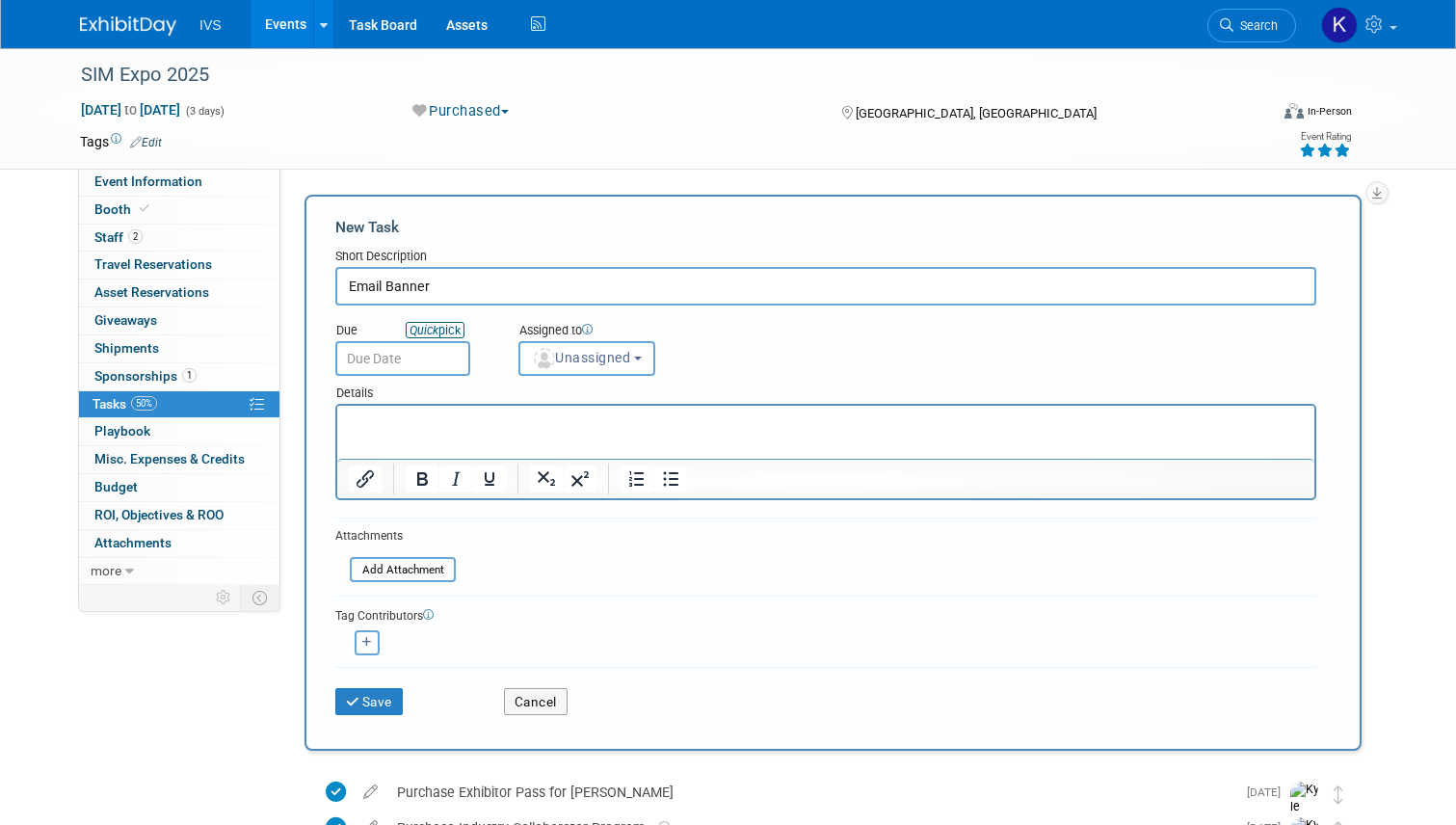
type input "Email Banner"
click at [428, 325] on icon "Quick" at bounding box center [424, 330] width 29 height 15
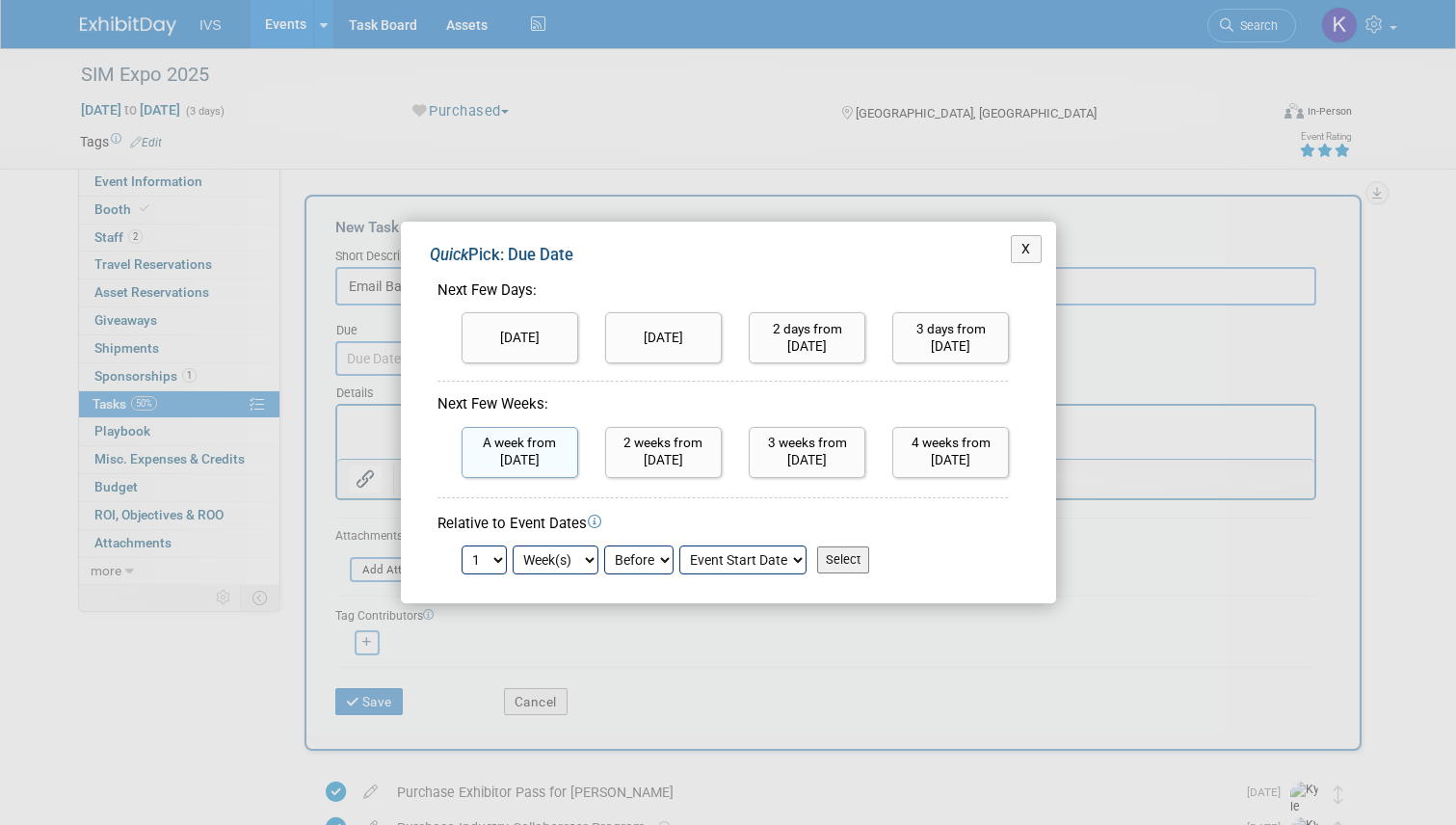
drag, startPoint x: 555, startPoint y: 447, endPoint x: 284, endPoint y: 6, distance: 517.6
click at [555, 447] on input "A week from today" at bounding box center [520, 452] width 116 height 51
type input "[DATE]"
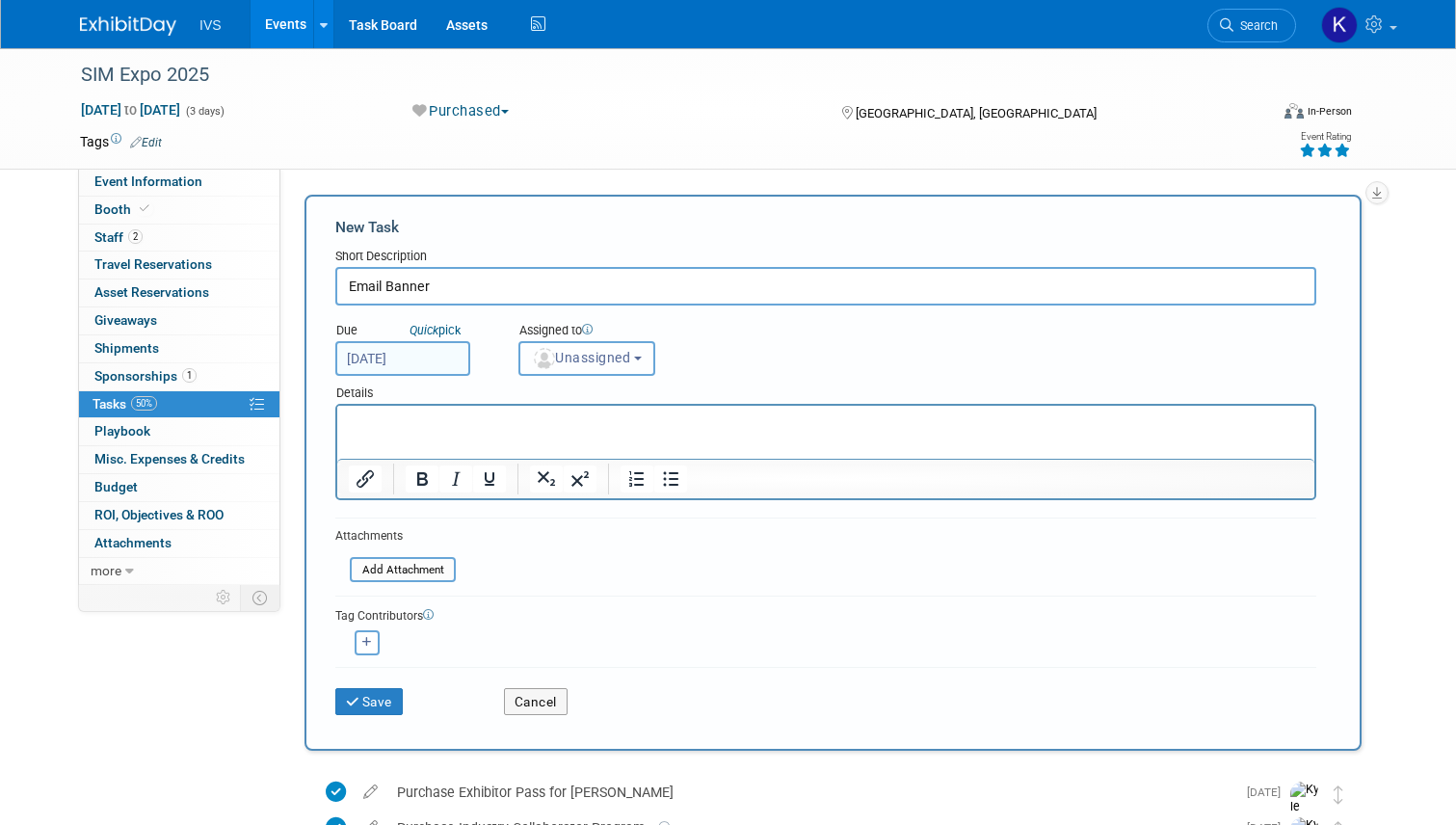
click at [628, 363] on button "Unassigned" at bounding box center [587, 358] width 137 height 34
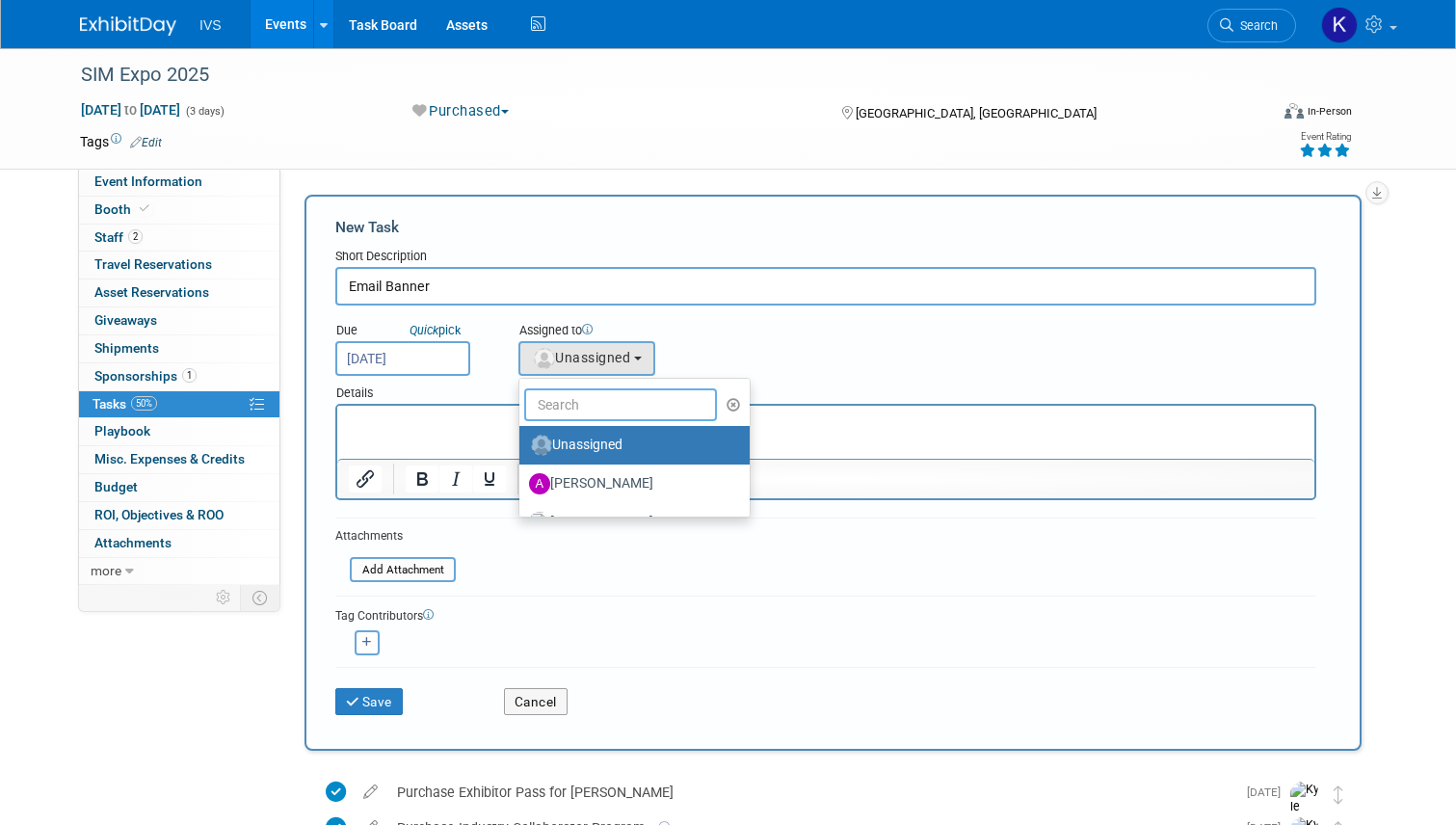
click at [664, 413] on input "text" at bounding box center [621, 404] width 193 height 33
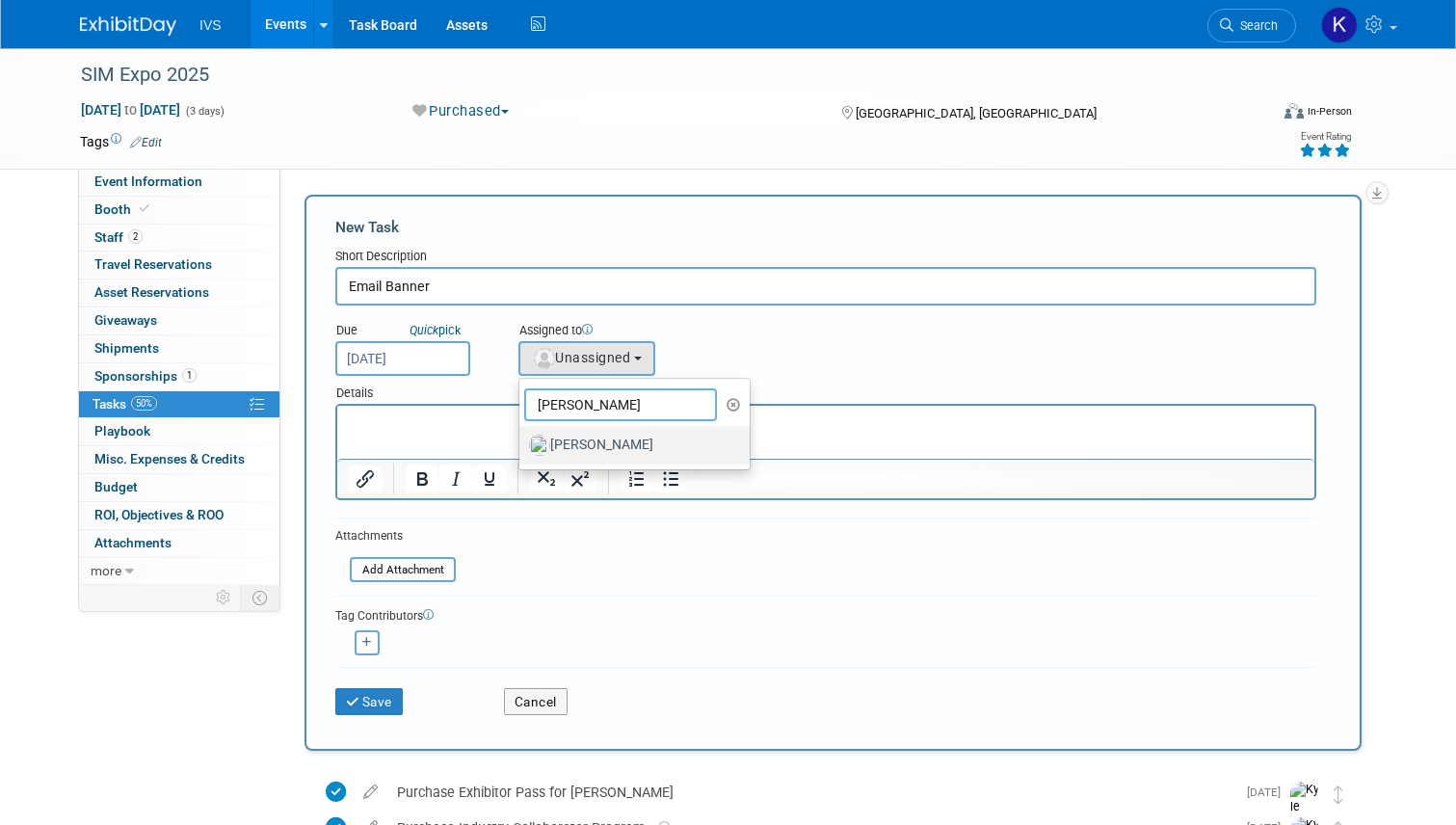
type input "chris"
click at [610, 446] on label "Christa Berg" at bounding box center [630, 445] width 201 height 31
click at [522, 446] on input "Christa Berg" at bounding box center [516, 443] width 13 height 13
select select "f591c2b7-6150-487a-919e-9067c97f32aa"
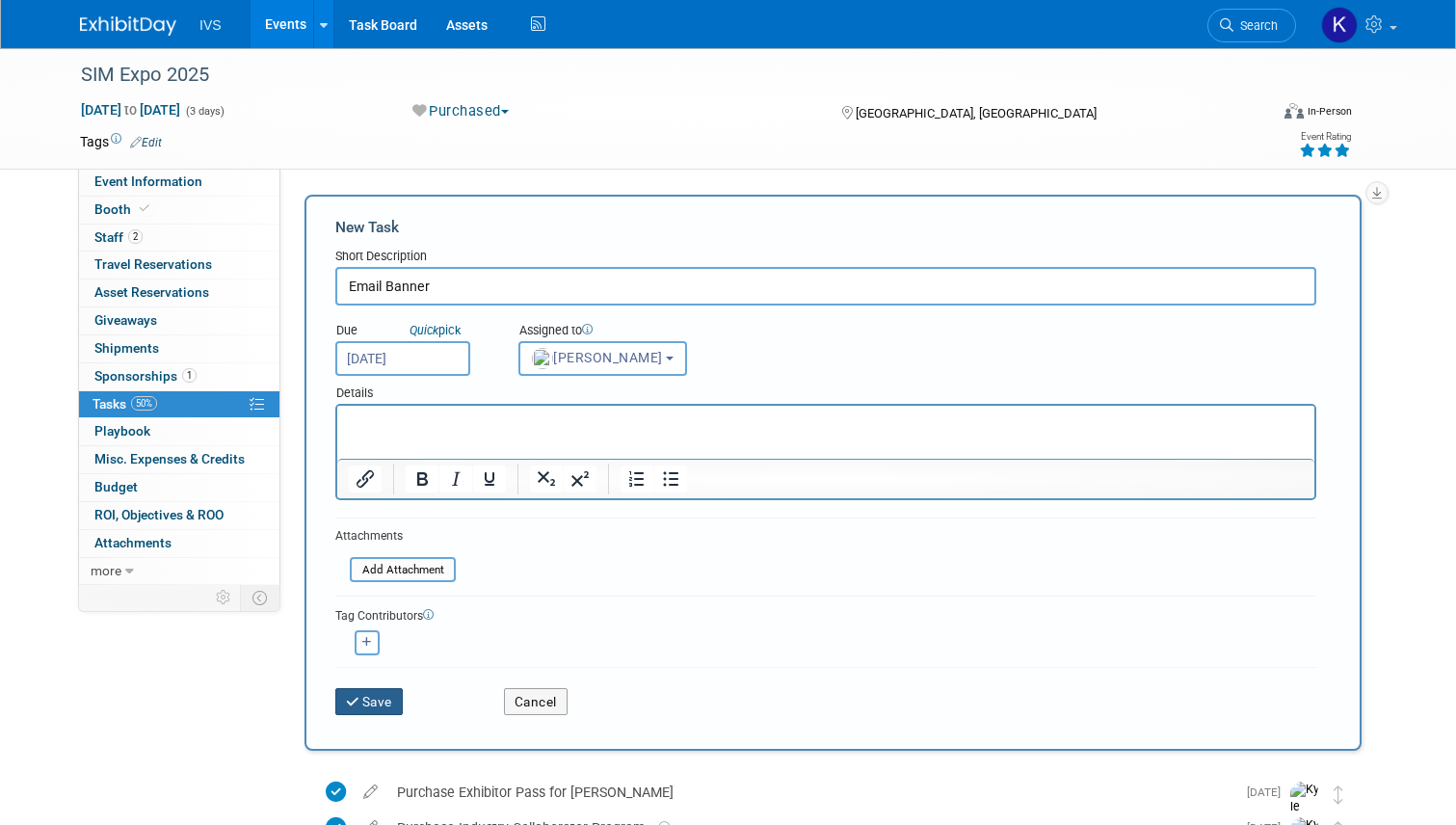
click at [346, 698] on icon "submit" at bounding box center [354, 703] width 17 height 14
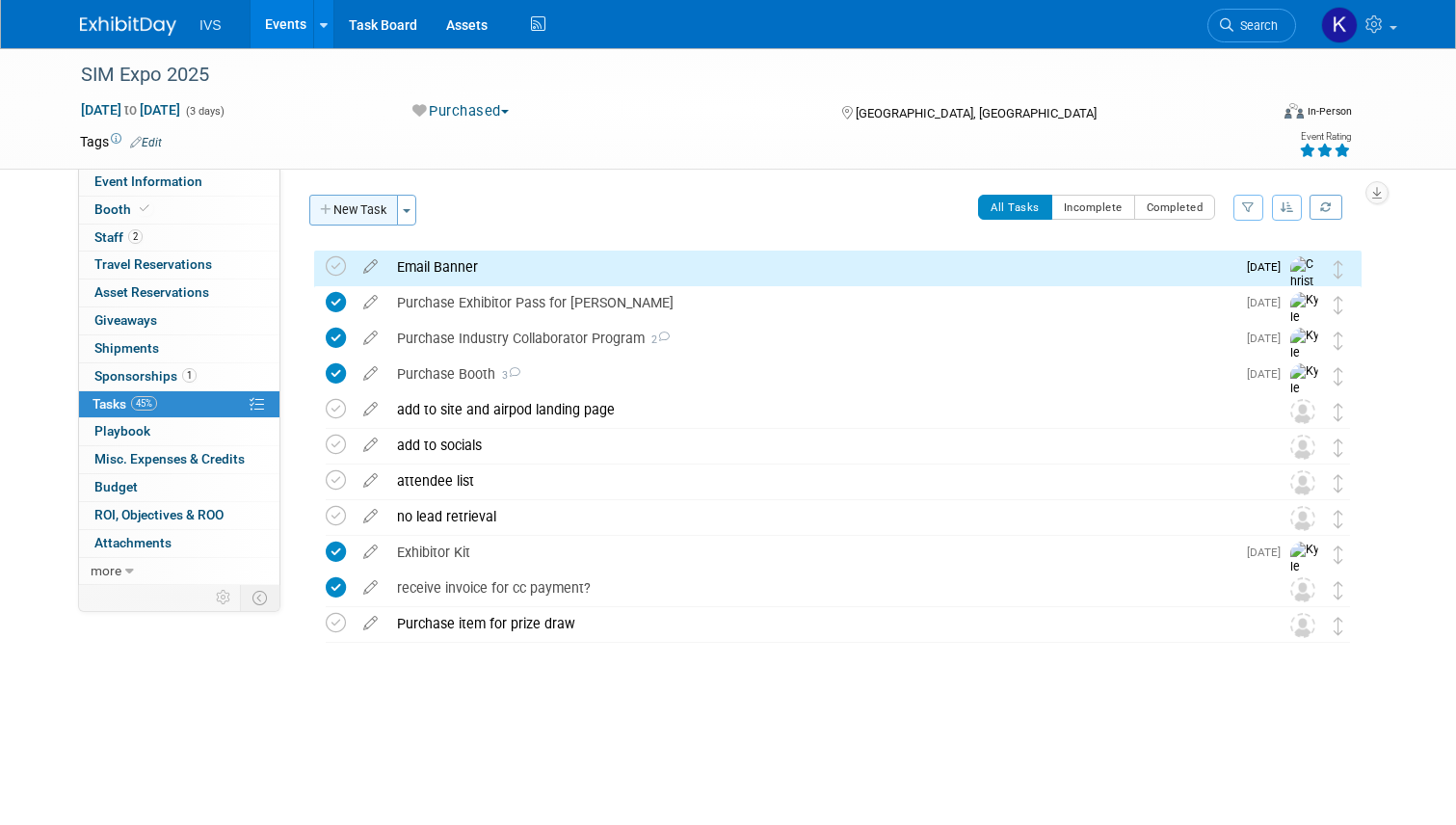
click at [323, 203] on button "New Task" at bounding box center [354, 209] width 89 height 31
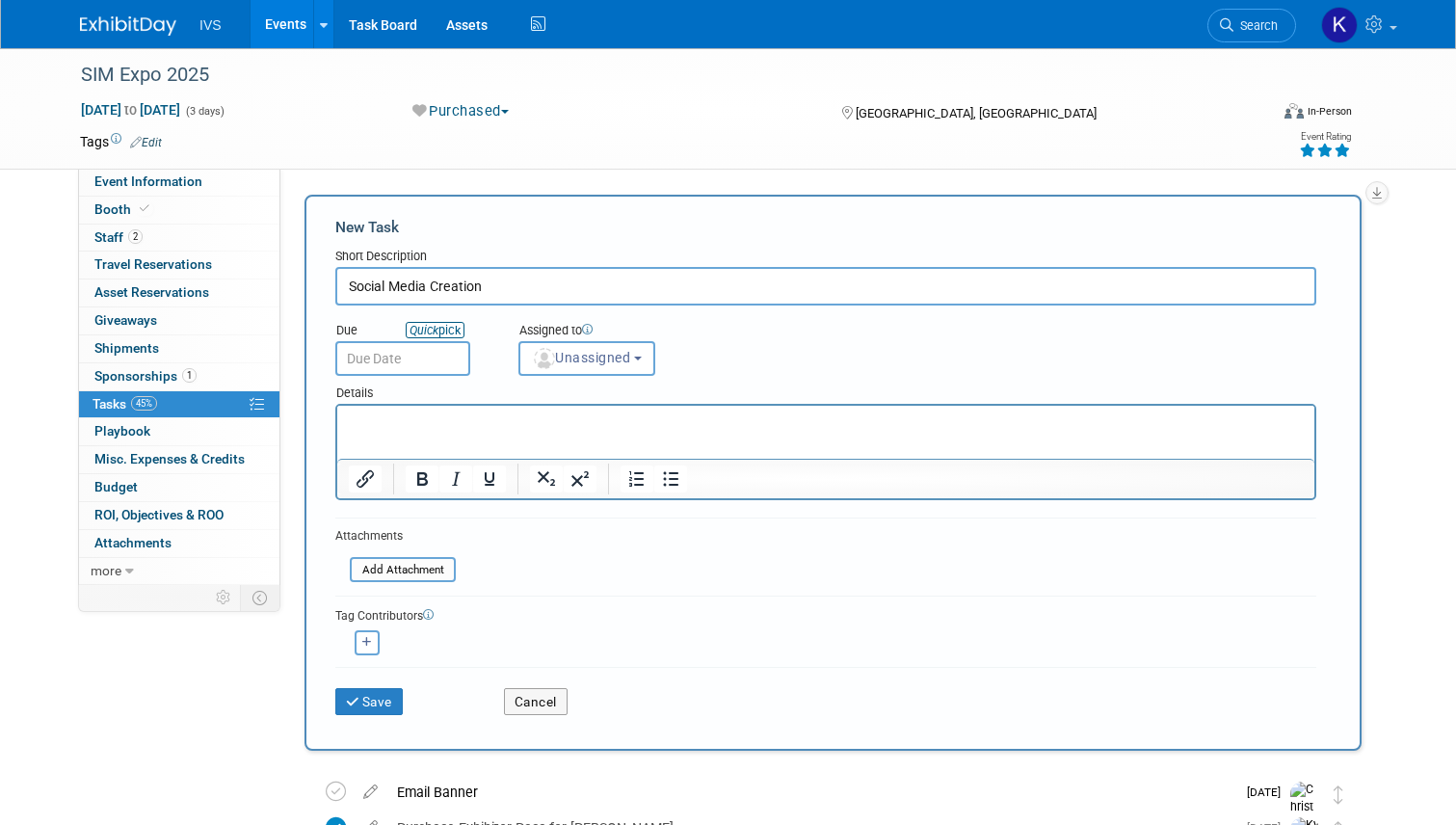
type input "Social Media Creation"
click at [438, 323] on link "Quick pick" at bounding box center [436, 330] width 59 height 17
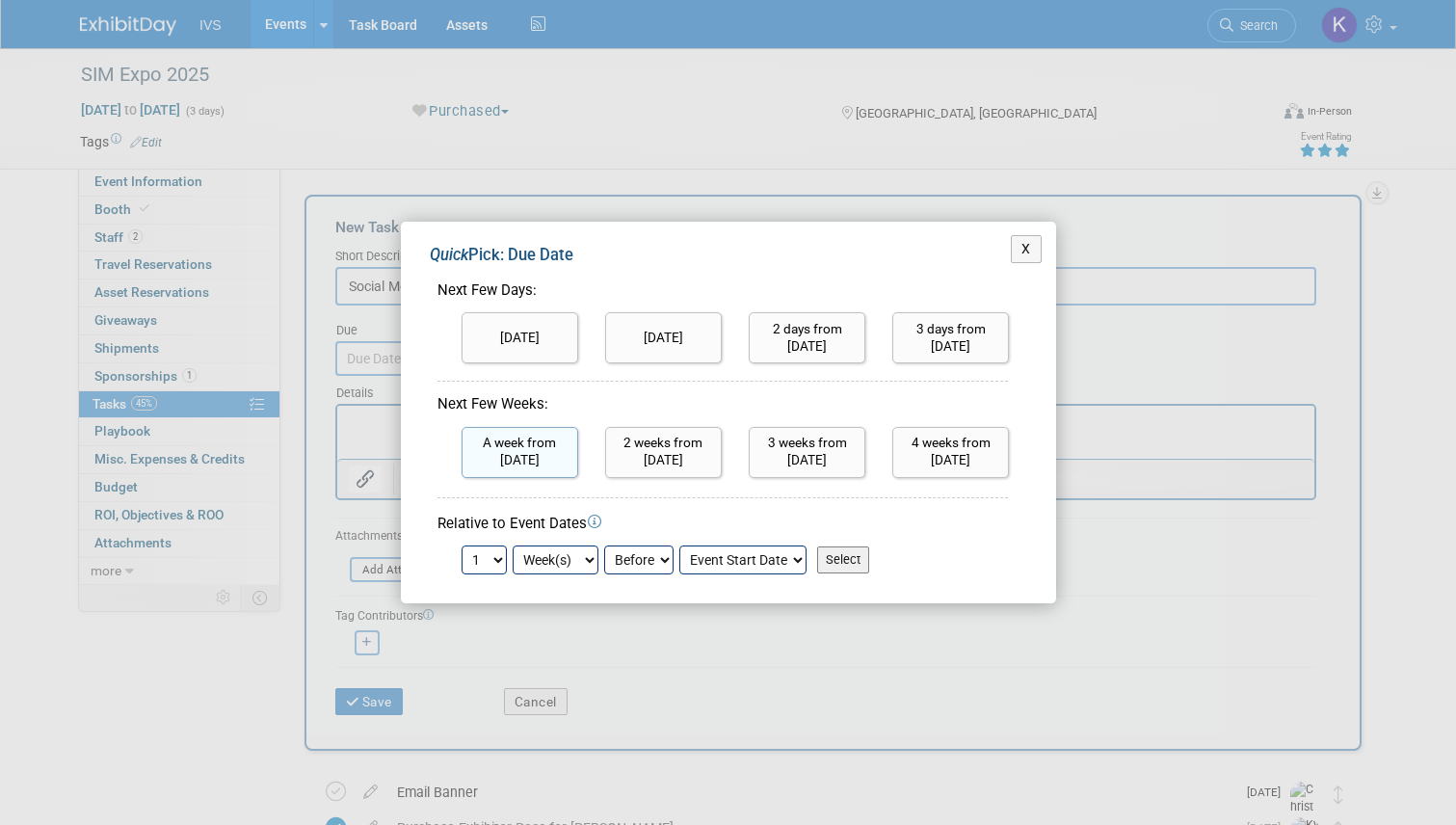
click at [533, 444] on input "A week from today" at bounding box center [520, 452] width 116 height 51
type input "Oct 16, 2025"
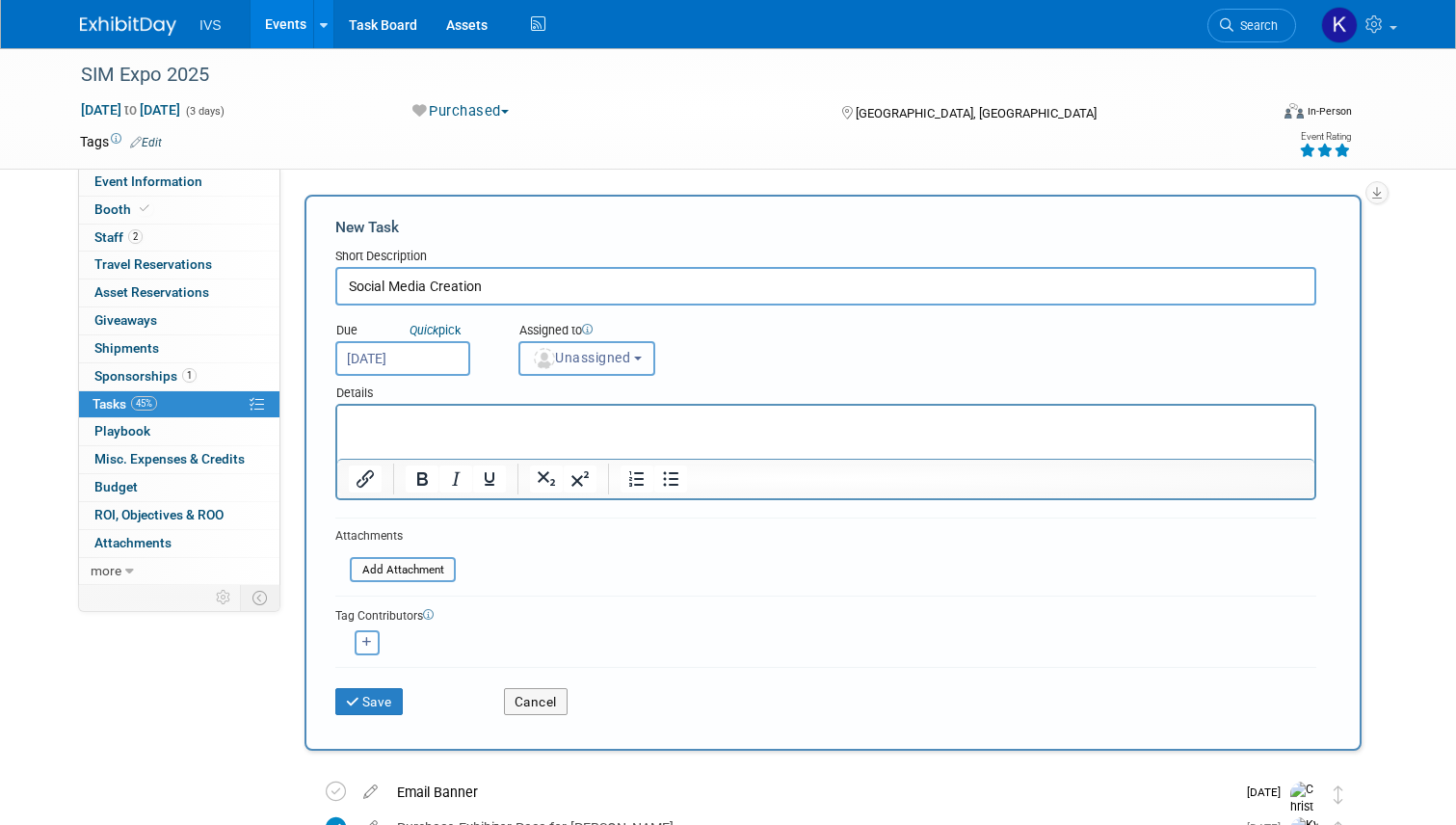
click at [589, 365] on span "Unassigned" at bounding box center [582, 358] width 99 height 16
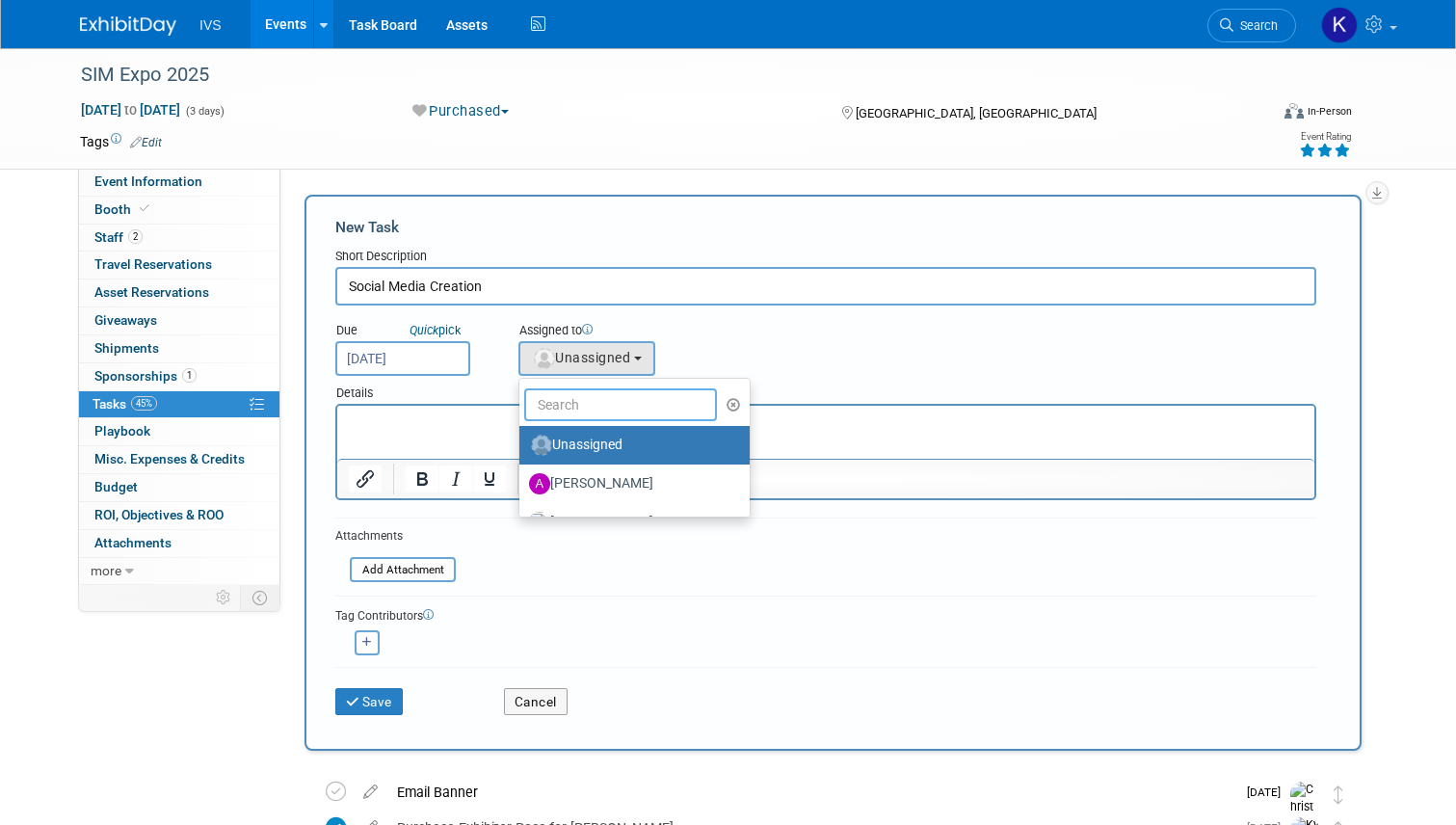
click at [604, 399] on input "text" at bounding box center [621, 404] width 193 height 33
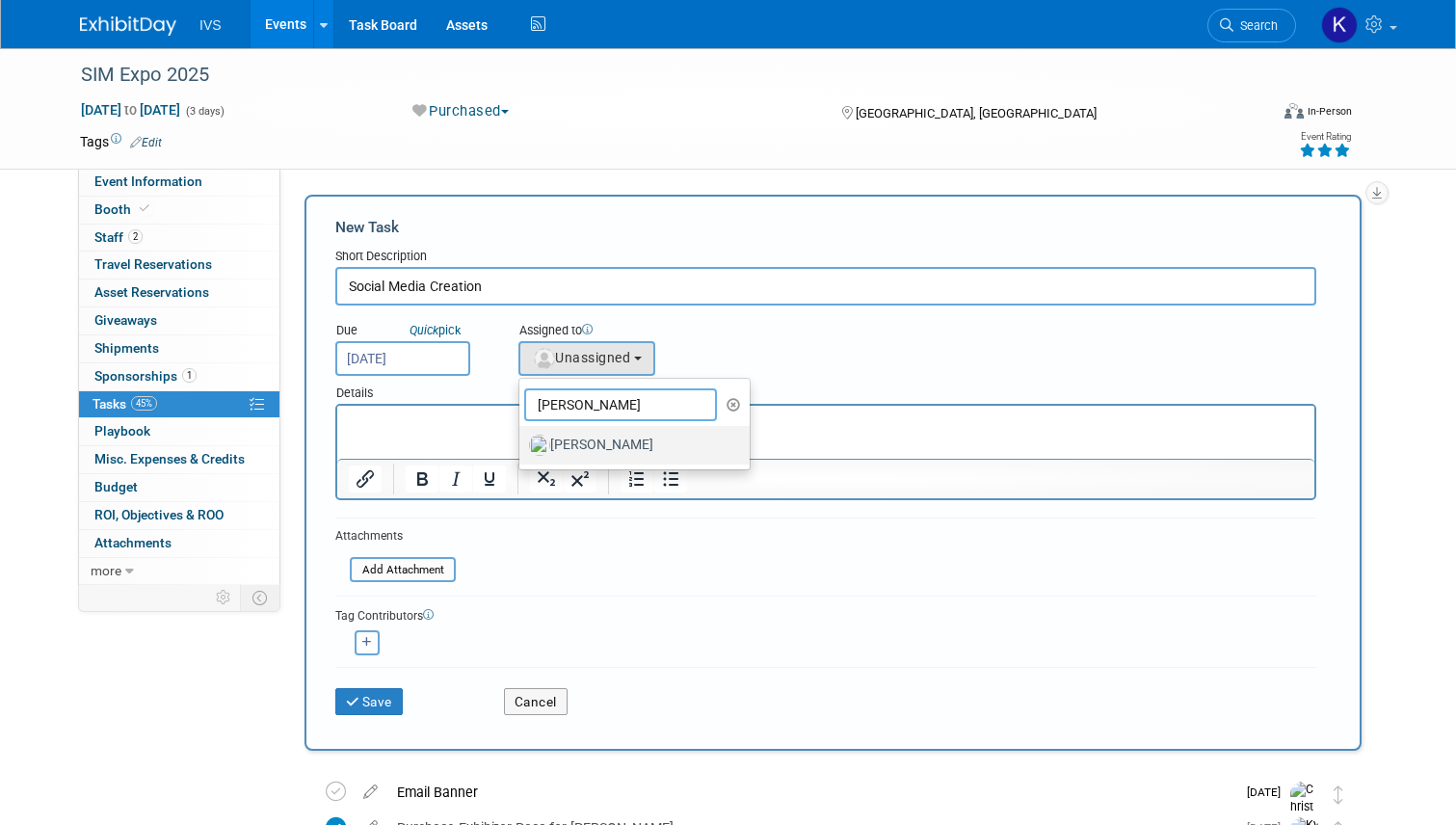
type input "chris"
click at [587, 448] on label "[PERSON_NAME]" at bounding box center [630, 445] width 201 height 31
click at [522, 448] on input "[PERSON_NAME]" at bounding box center [516, 443] width 13 height 13
select select "f591c2b7-6150-487a-919e-9067c97f32aa"
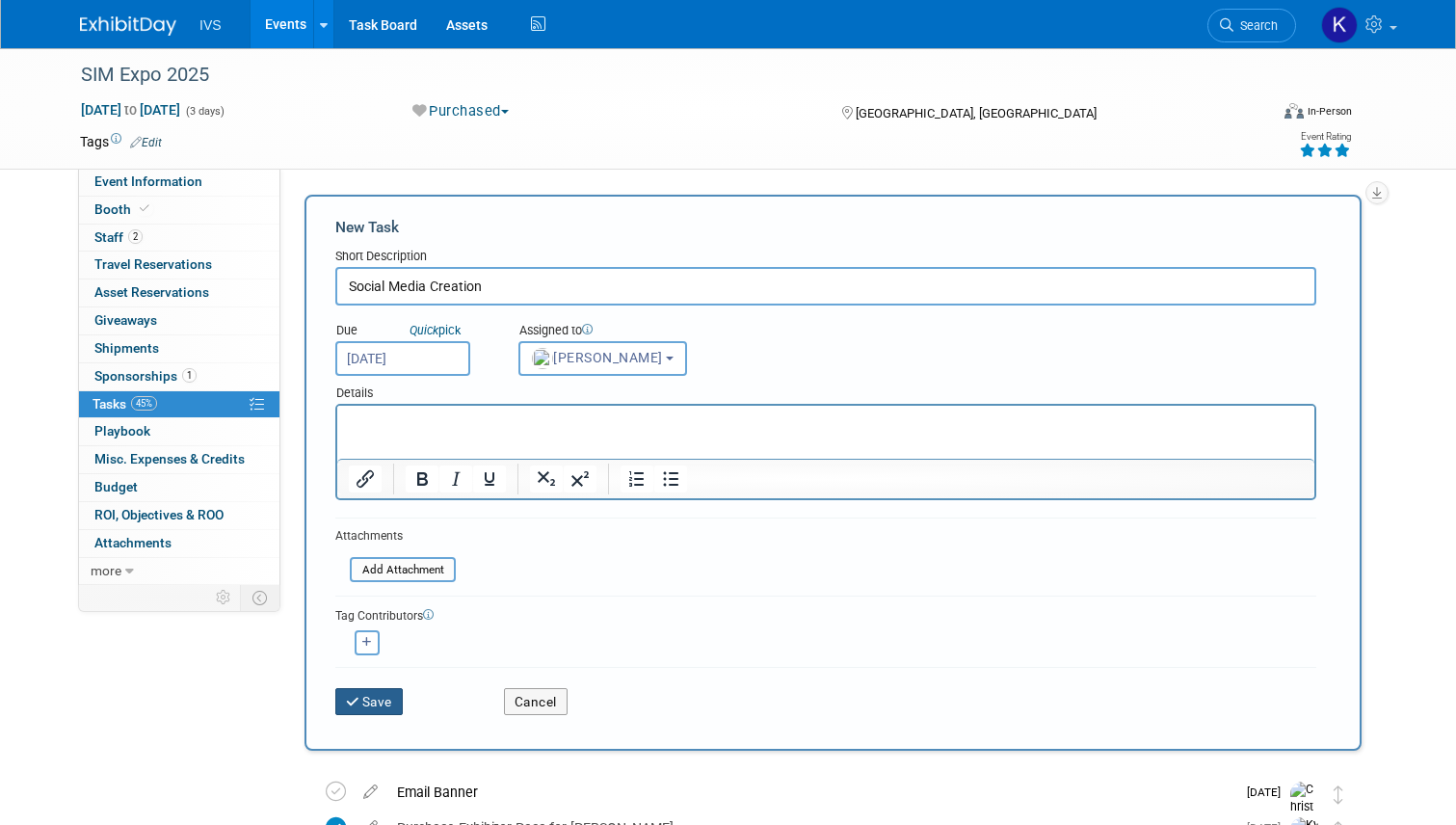
click at [359, 708] on button "Save" at bounding box center [369, 701] width 67 height 27
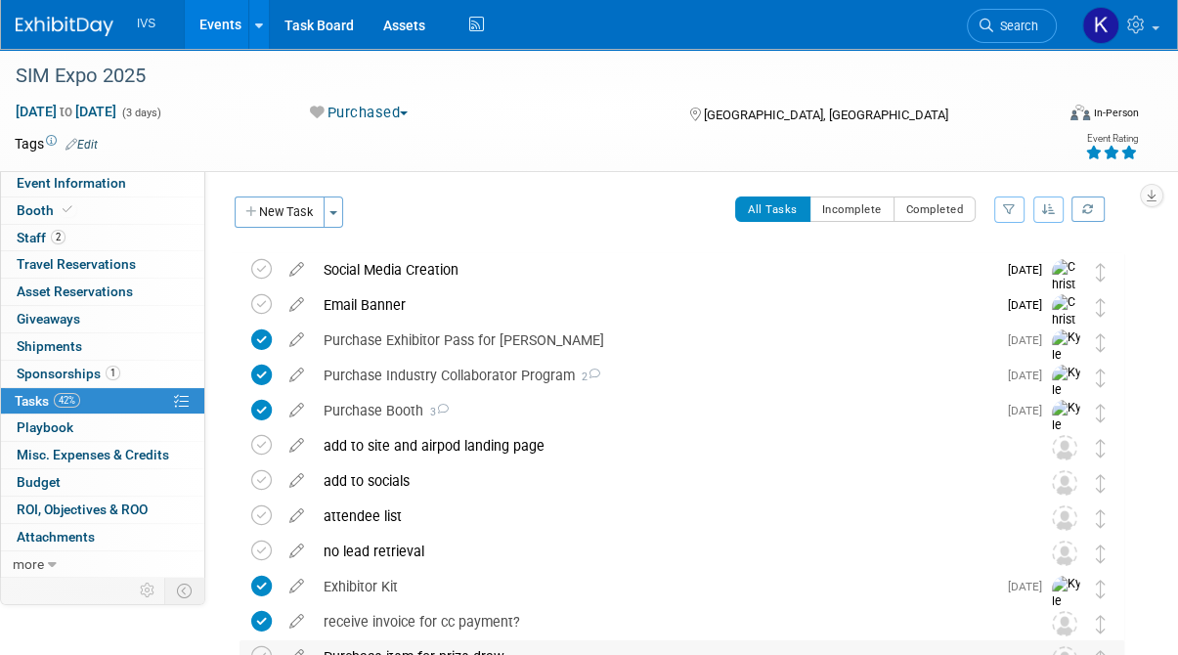
click at [356, 645] on div "Purchase item for prize draw" at bounding box center [663, 656] width 699 height 33
click at [223, 26] on link "Events" at bounding box center [220, 24] width 71 height 49
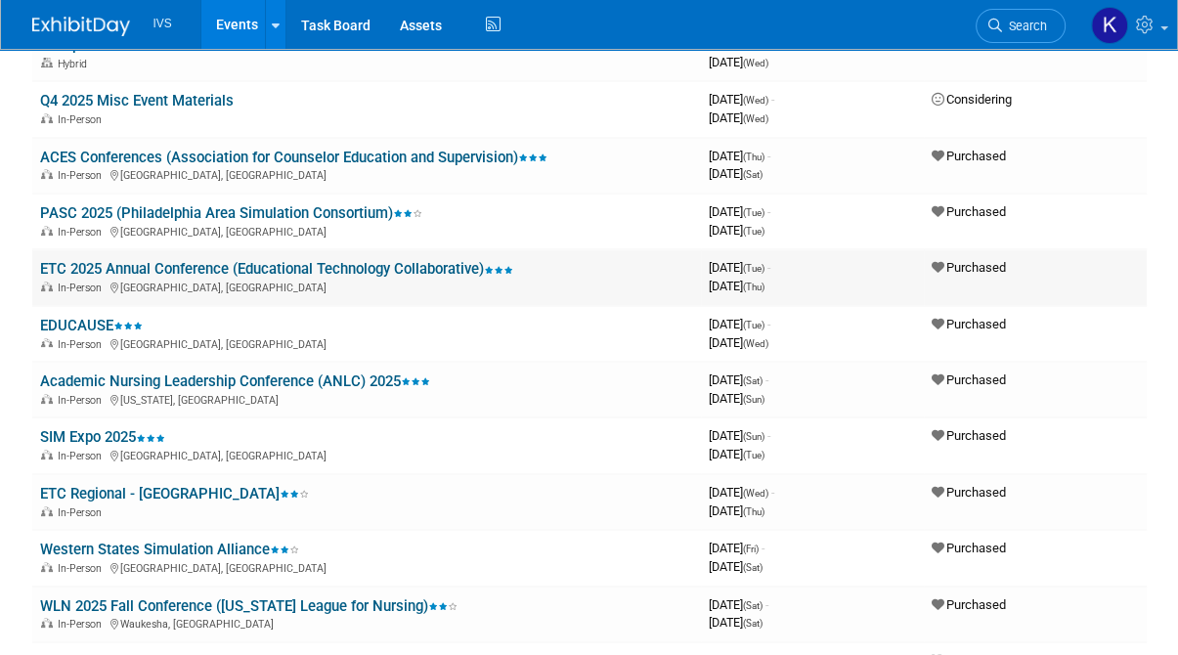
scroll to position [196, 0]
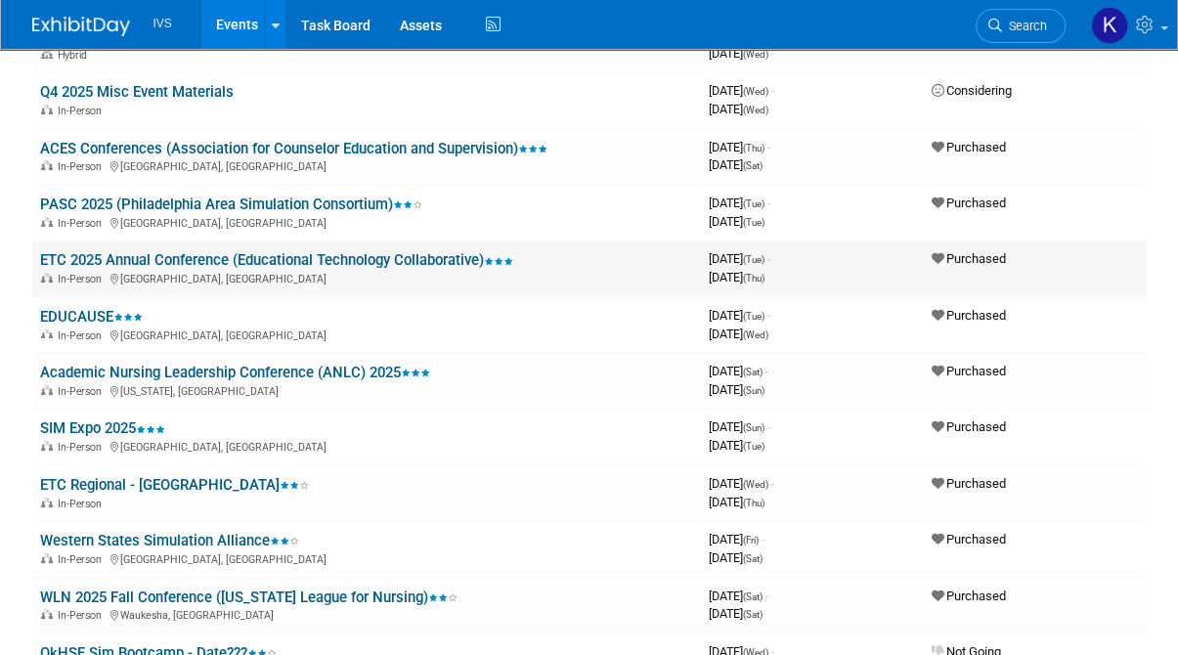
click at [144, 247] on td "ETC 2025 Annual Conference (Educational Technology Collaborative) In-Person [GE…" at bounding box center [366, 269] width 669 height 56
click at [149, 259] on link "ETC 2025 Annual Conference (Educational Technology Collaborative)" at bounding box center [276, 260] width 473 height 18
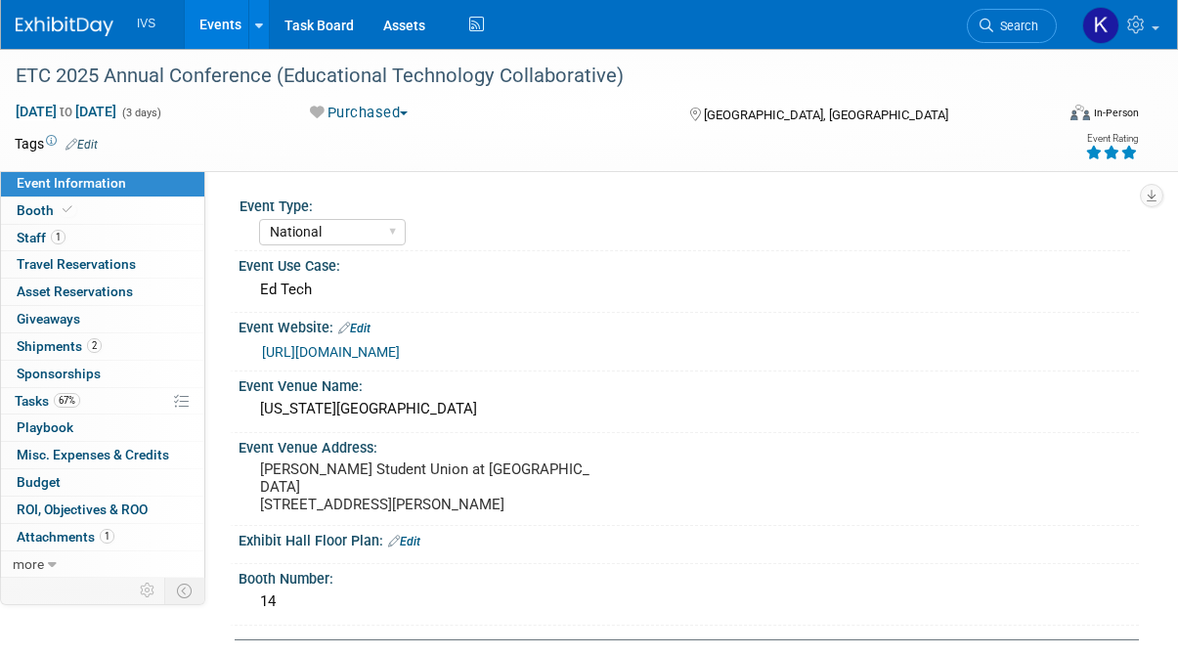
select select "National"
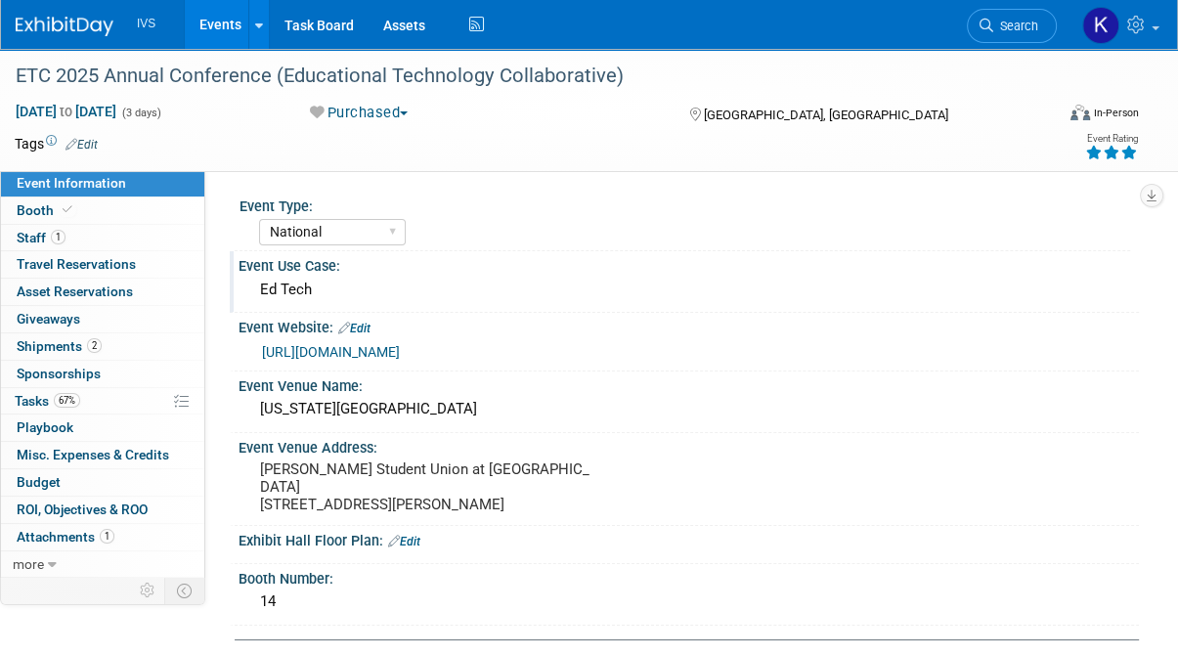
scroll to position [98, 0]
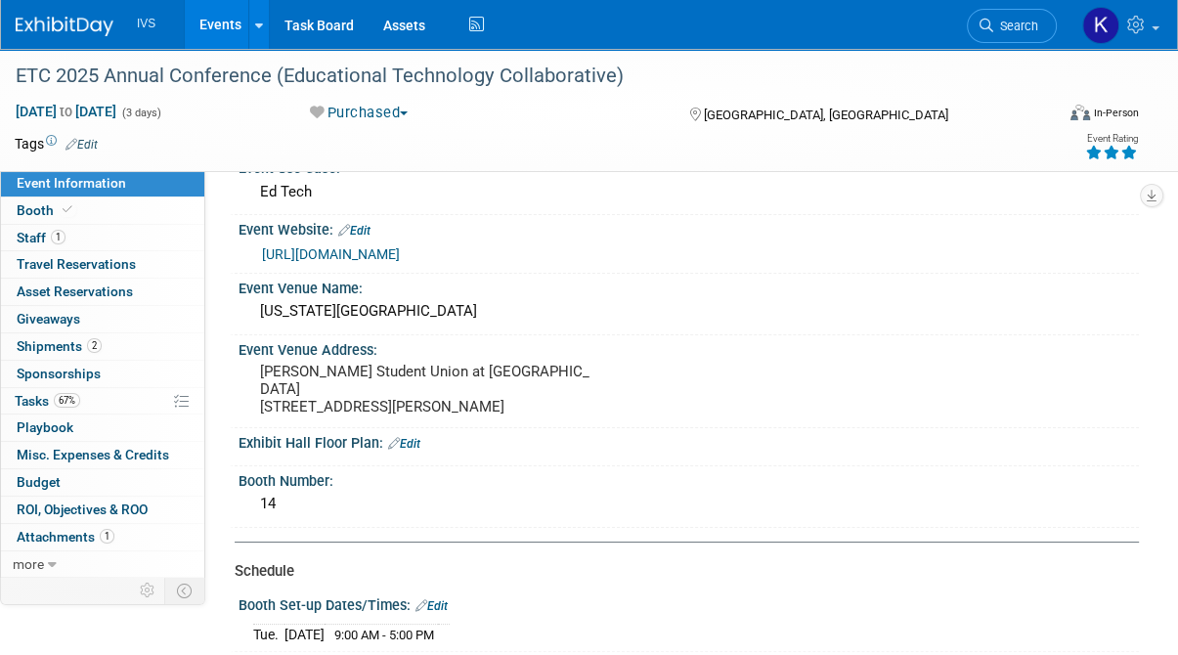
click at [1096, 252] on div "[URL][DOMAIN_NAME]" at bounding box center [693, 254] width 862 height 22
click at [873, 652] on div "Booth Dismantle Dates/Times: Edit" at bounding box center [689, 664] width 900 height 25
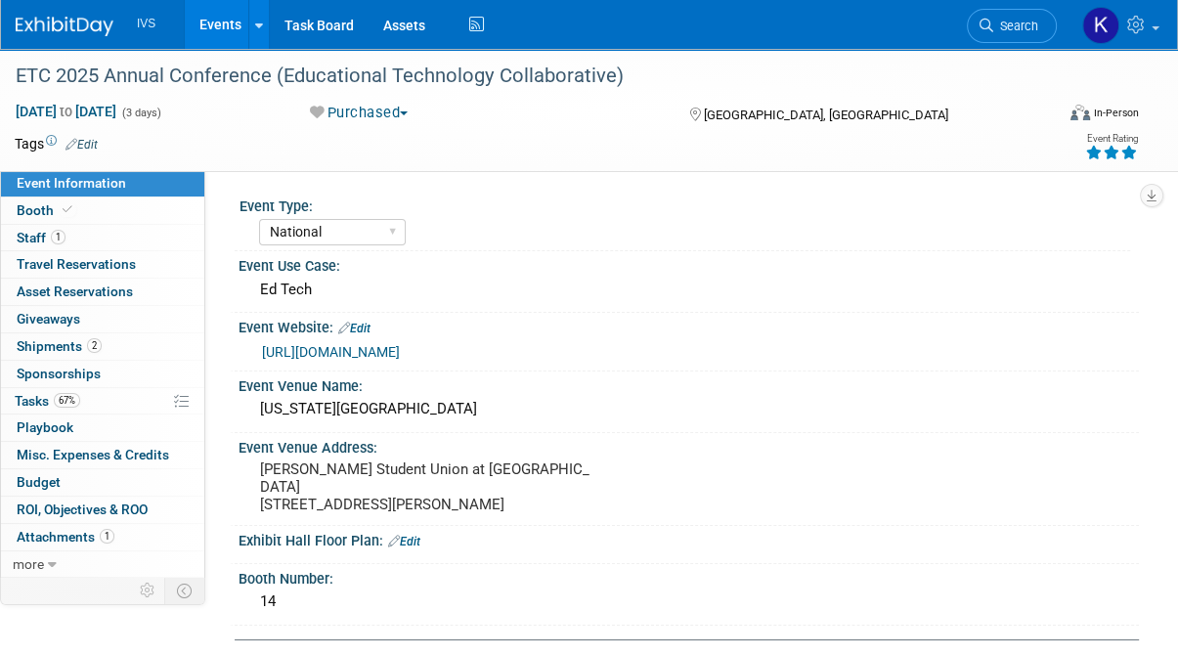
click at [216, 21] on link "Events" at bounding box center [220, 24] width 71 height 49
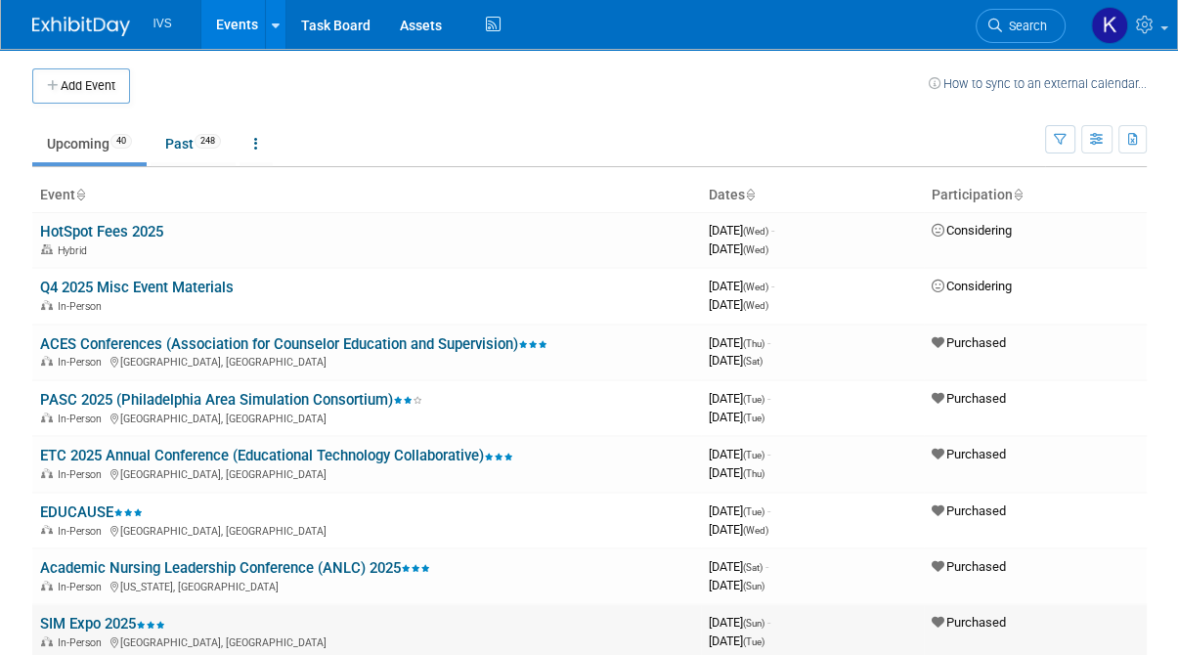
click at [82, 615] on link "SIM Expo 2025" at bounding box center [102, 624] width 125 height 18
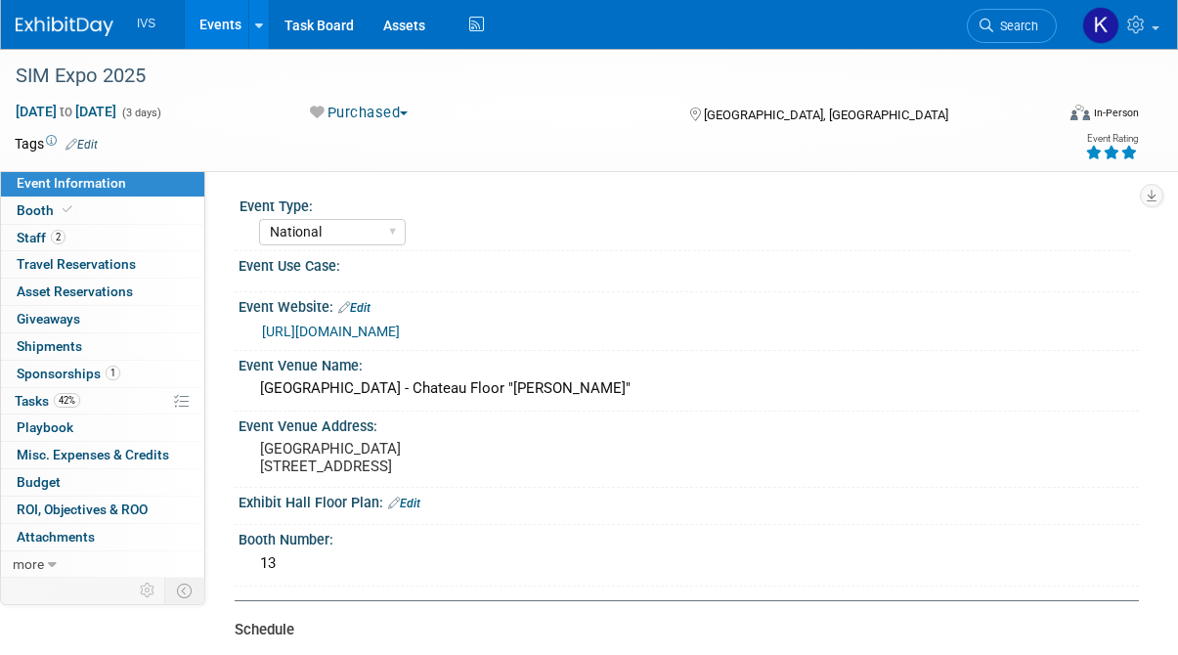
select select "National"
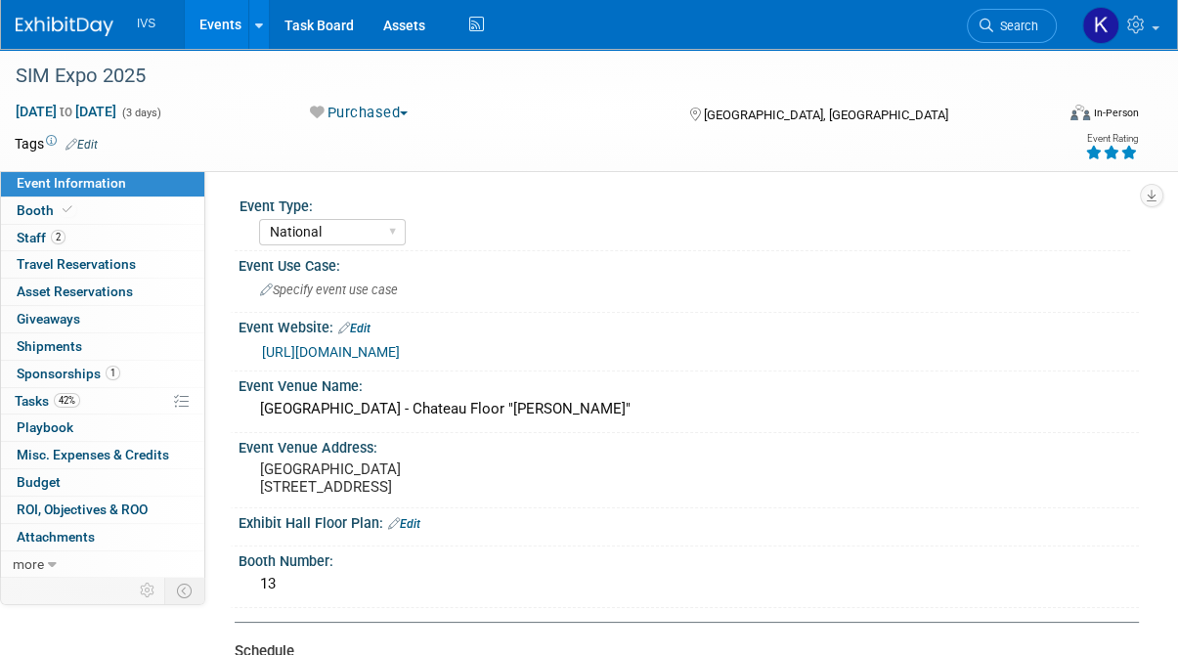
click at [324, 355] on link "[URL][DOMAIN_NAME]" at bounding box center [331, 352] width 138 height 16
click at [205, 22] on link "Events" at bounding box center [220, 24] width 71 height 49
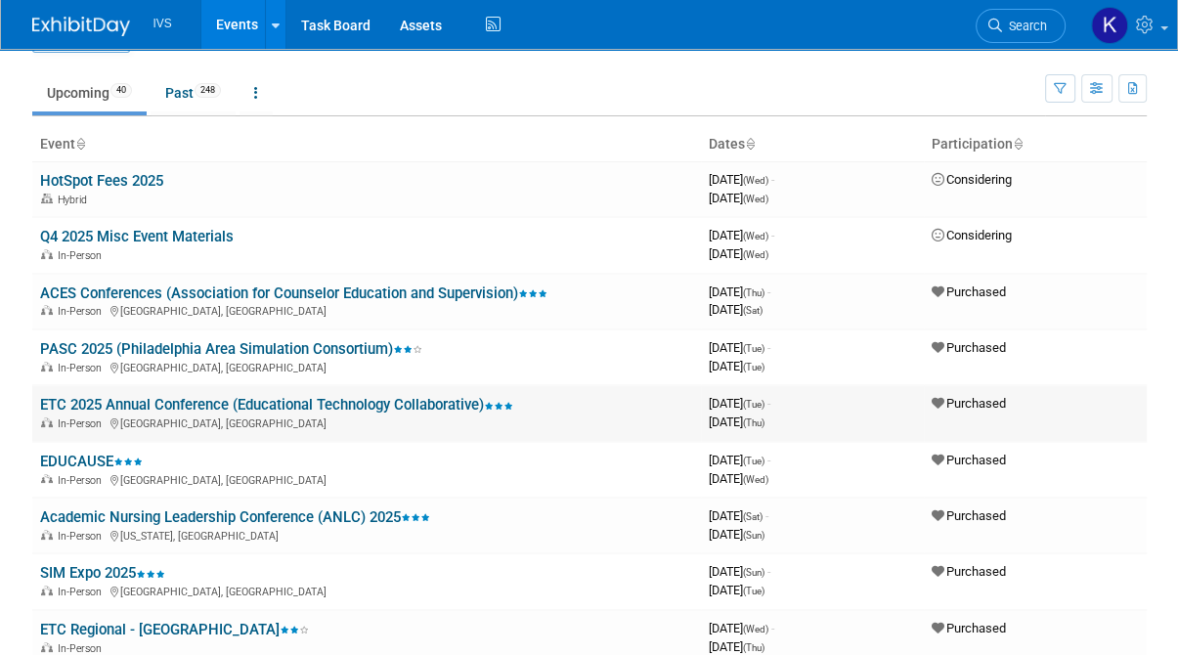
scroll to position [98, 0]
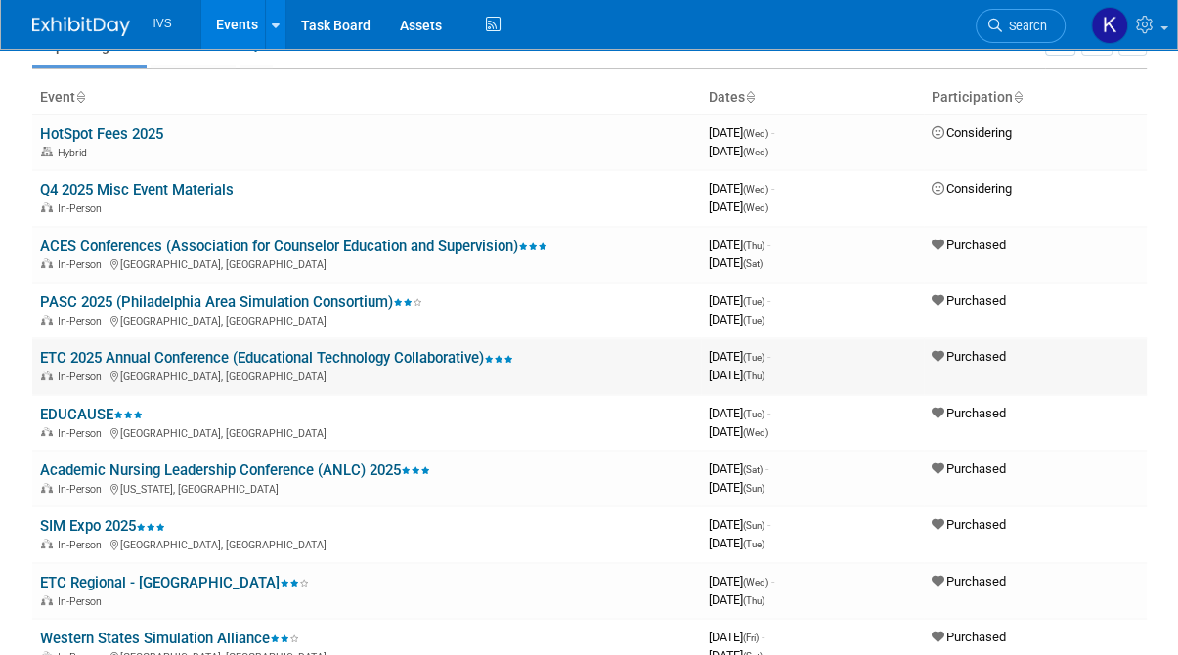
click at [241, 362] on link "ETC 2025 Annual Conference (Educational Technology Collaborative)" at bounding box center [276, 358] width 473 height 18
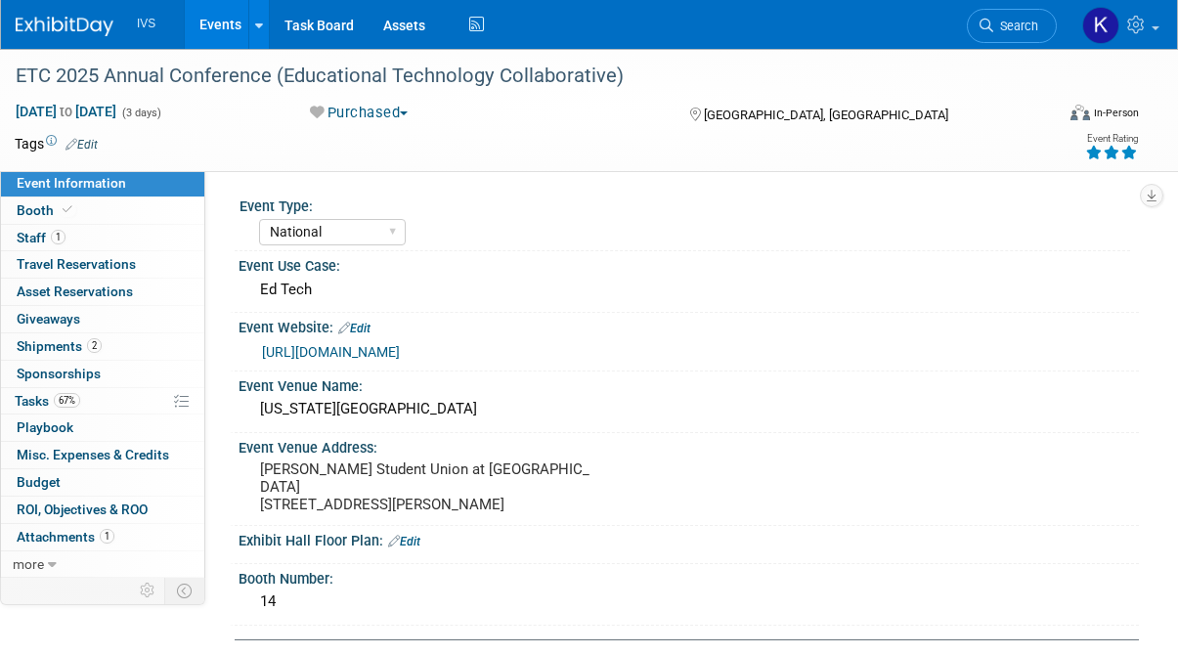
select select "National"
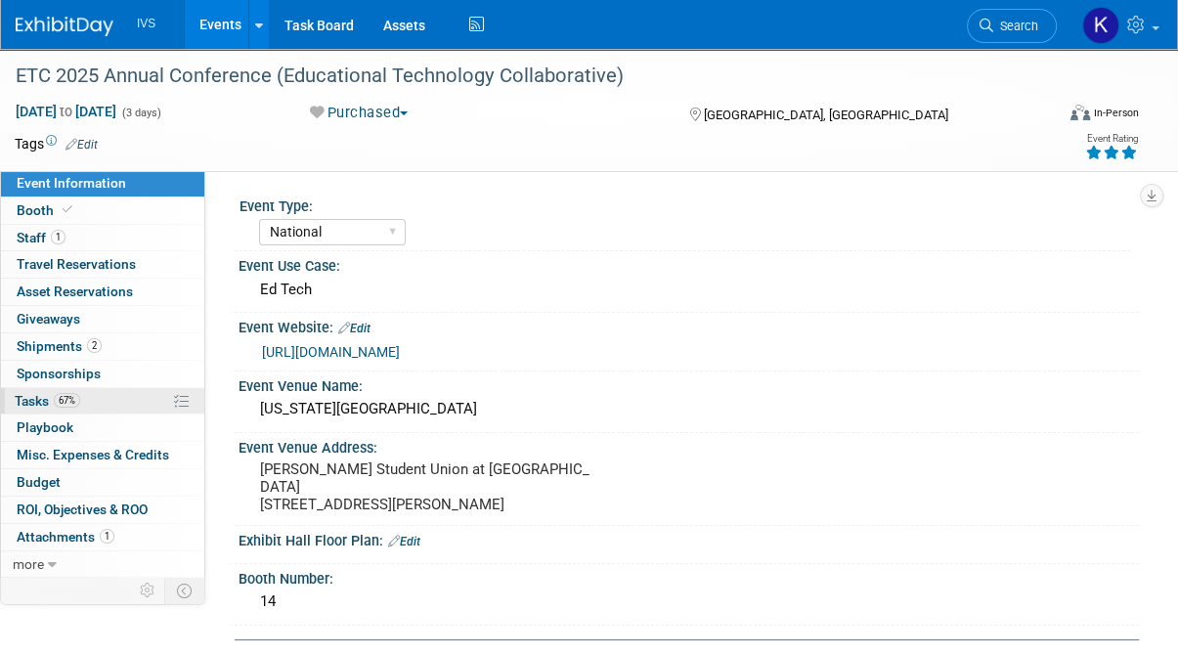
click at [70, 397] on span "67%" at bounding box center [67, 400] width 26 height 15
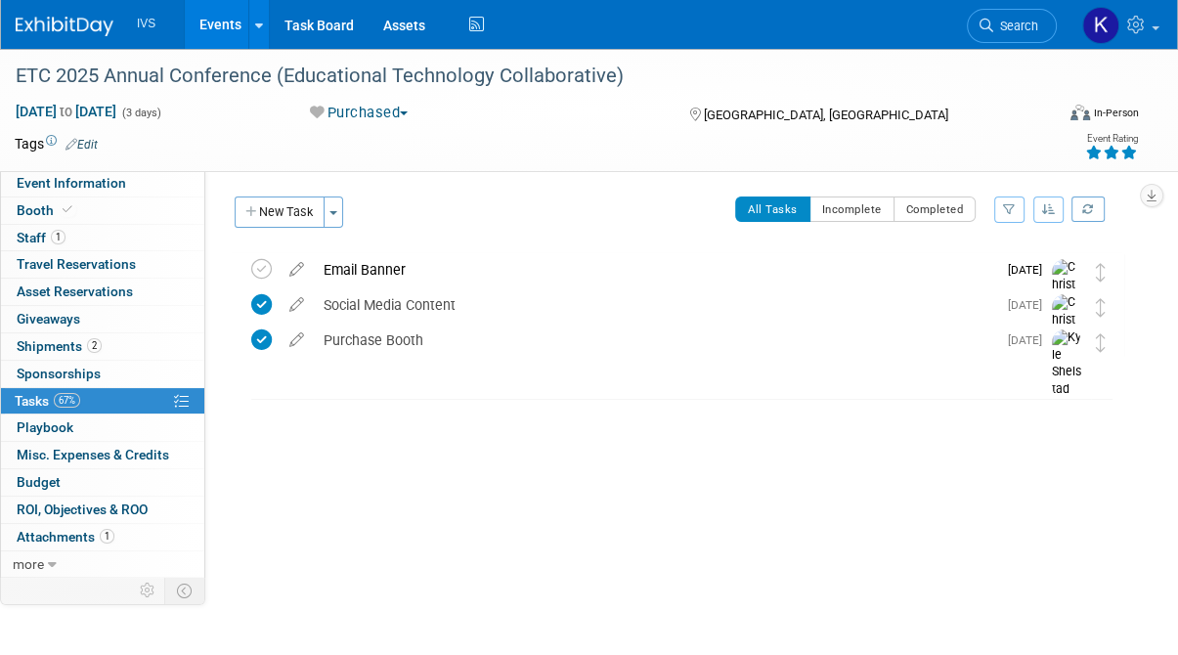
click at [231, 37] on link "Events" at bounding box center [220, 24] width 71 height 49
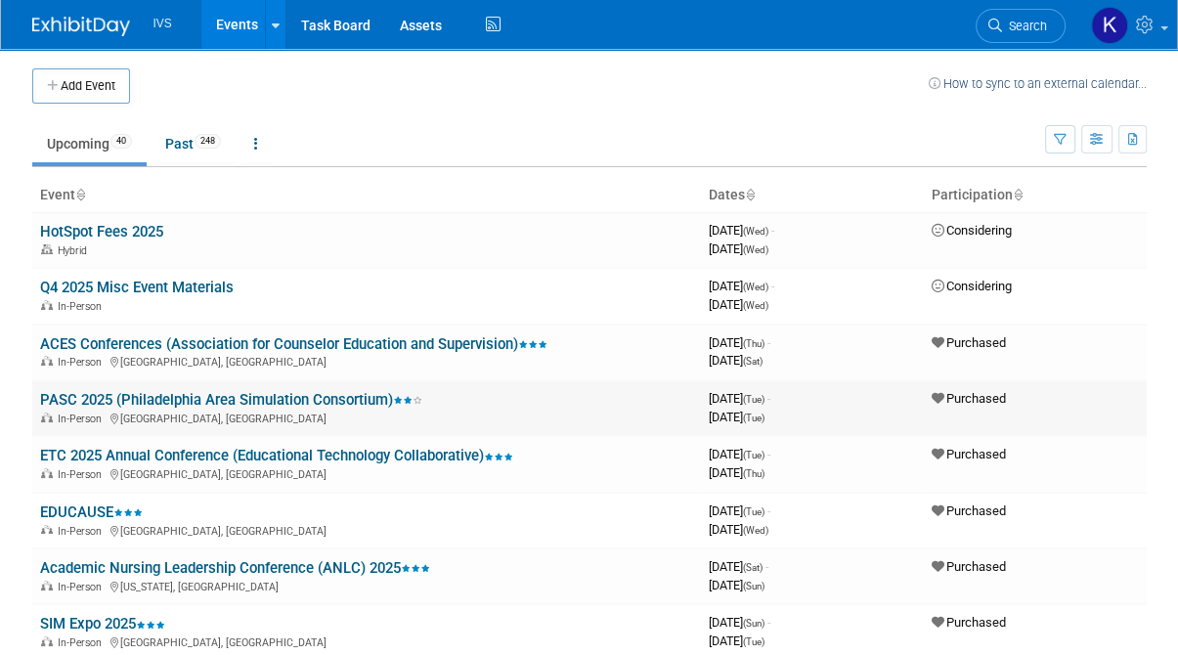
click at [123, 401] on link "PASC 2025 (Philadelphia Area Simulation Consortium)" at bounding box center [231, 400] width 382 height 18
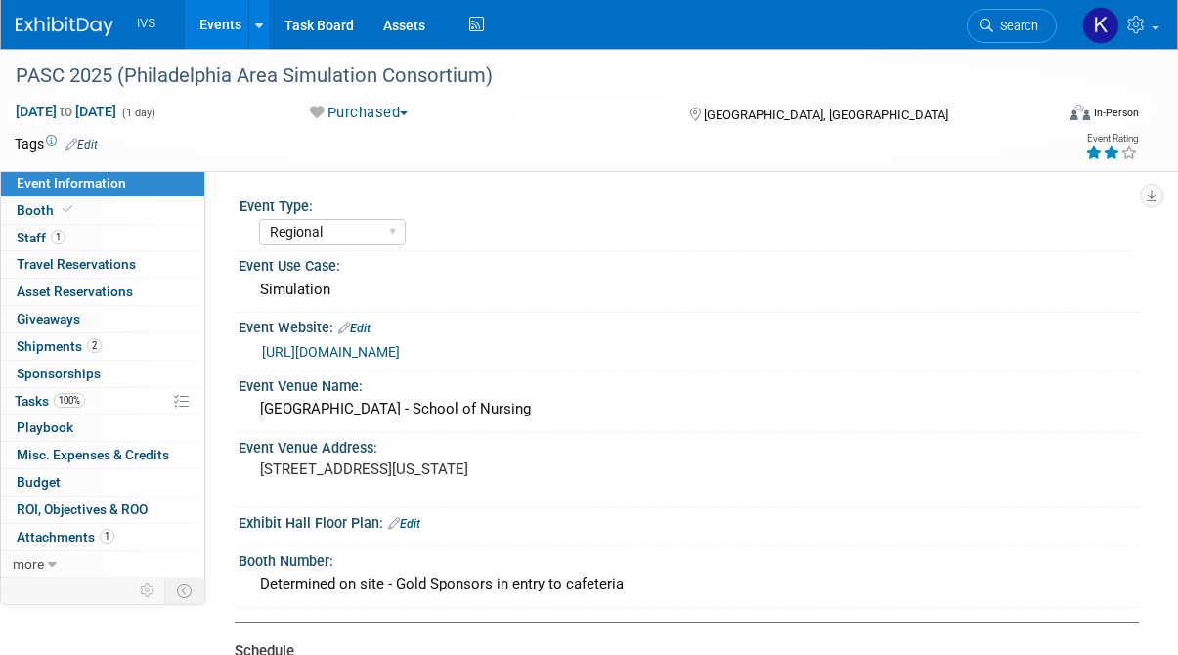
select select "Regional"
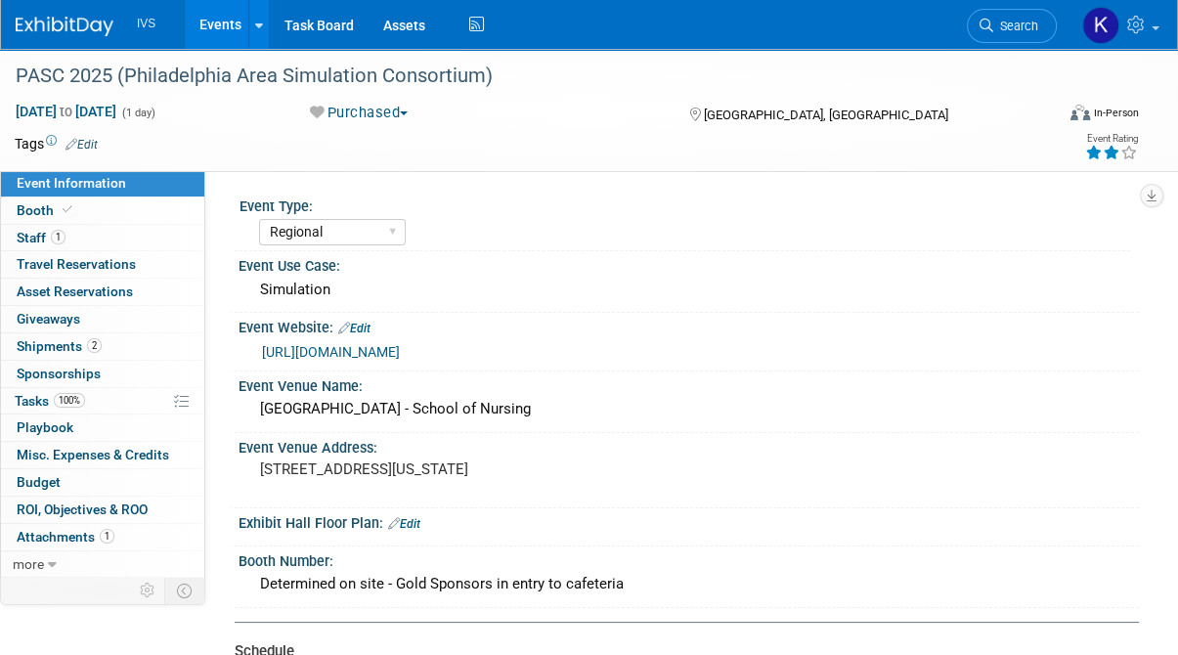
click at [315, 353] on link "[URL][DOMAIN_NAME]" at bounding box center [331, 352] width 138 height 16
